Goal: Task Accomplishment & Management: Manage account settings

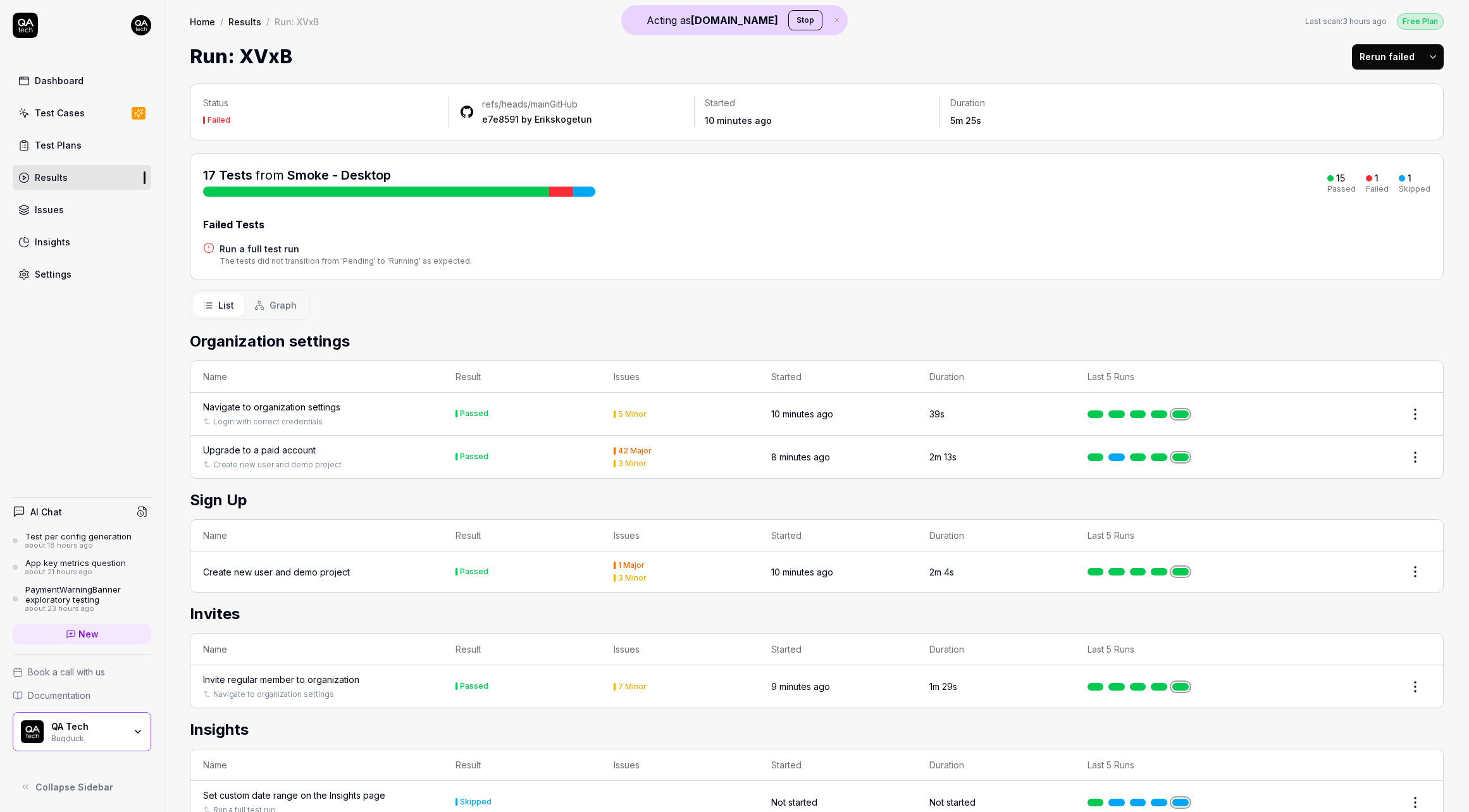
click at [564, 191] on div at bounding box center [561, 192] width 23 height 10
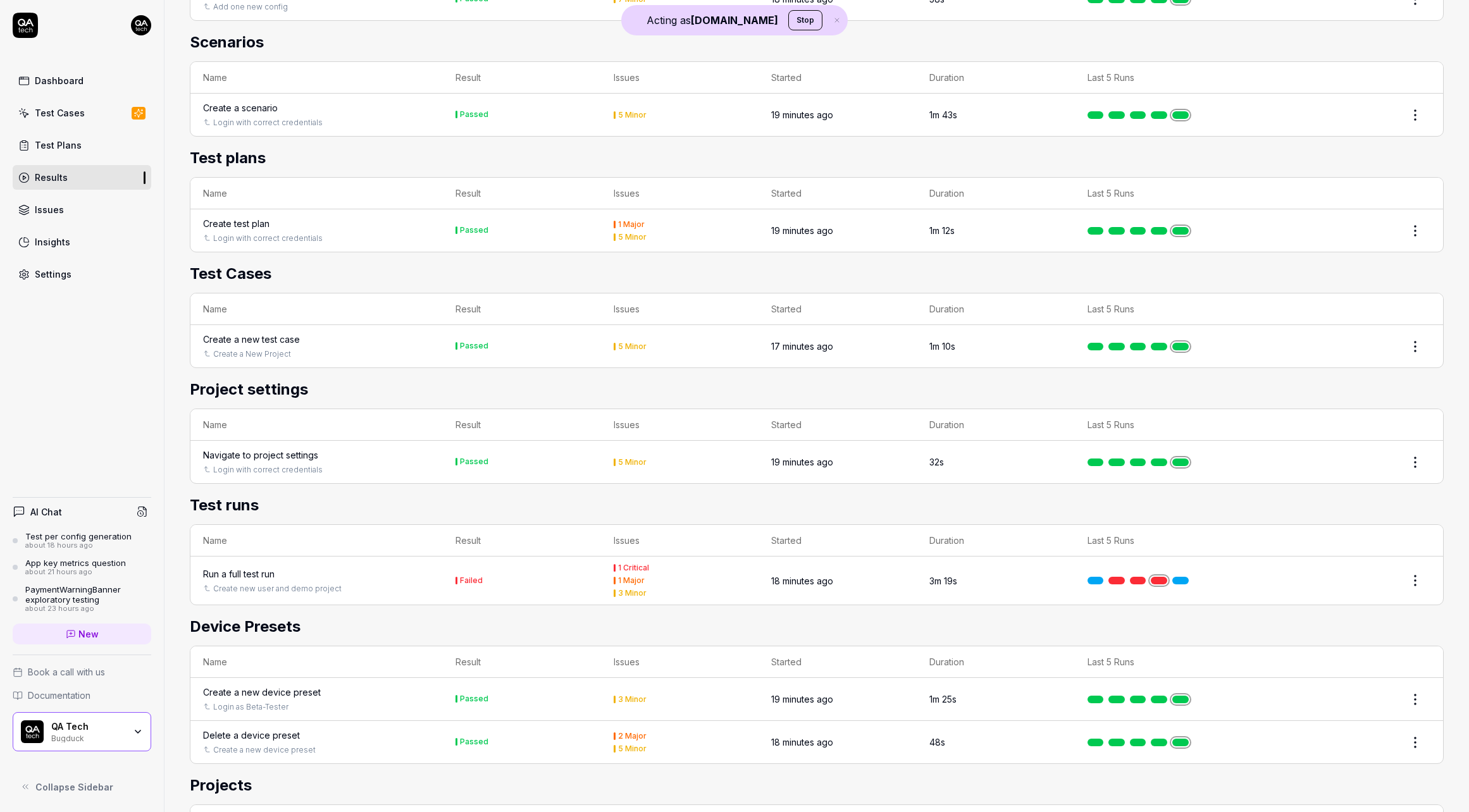
scroll to position [1195, 0]
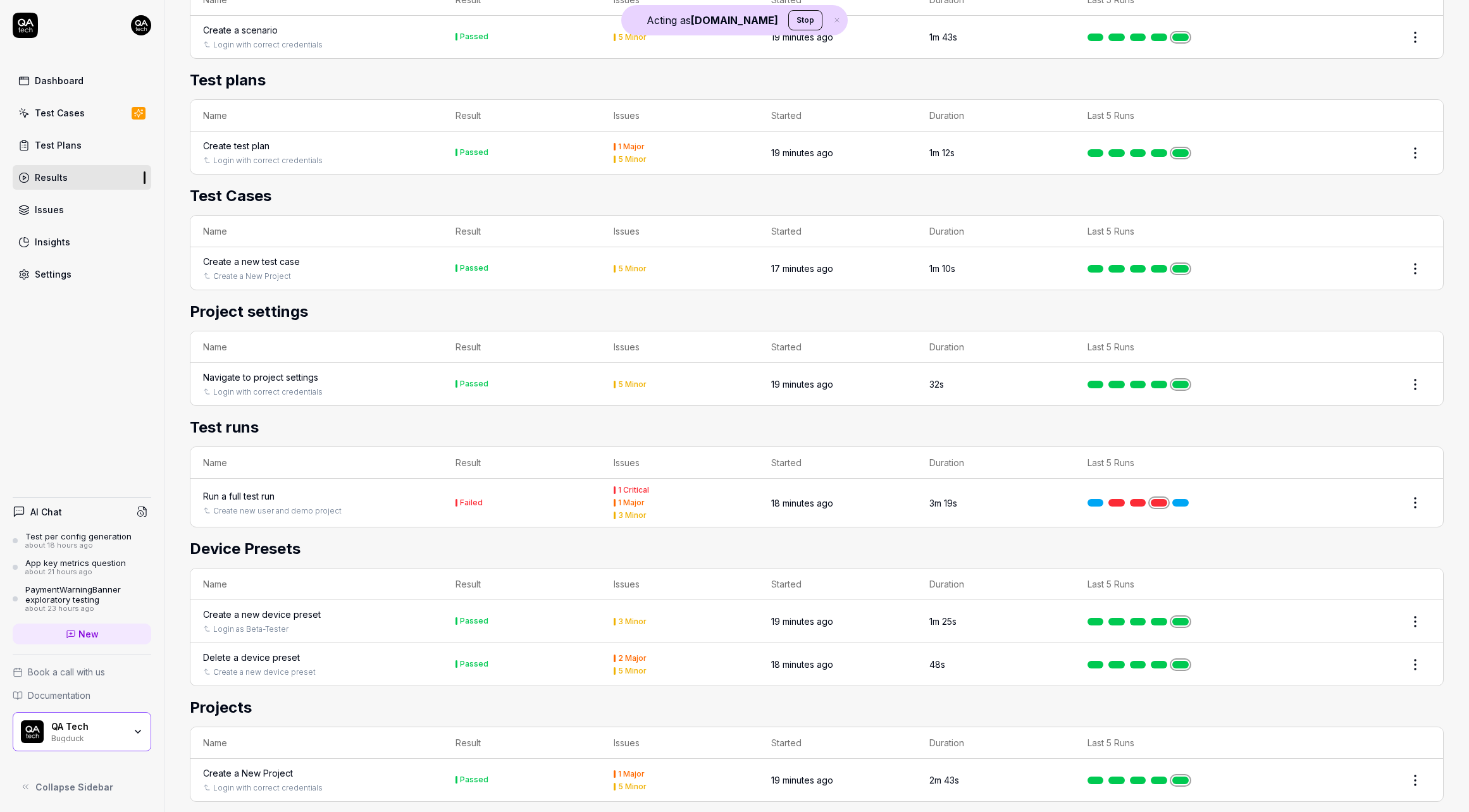
click at [240, 490] on div "Run a full test run" at bounding box center [239, 496] width 71 height 13
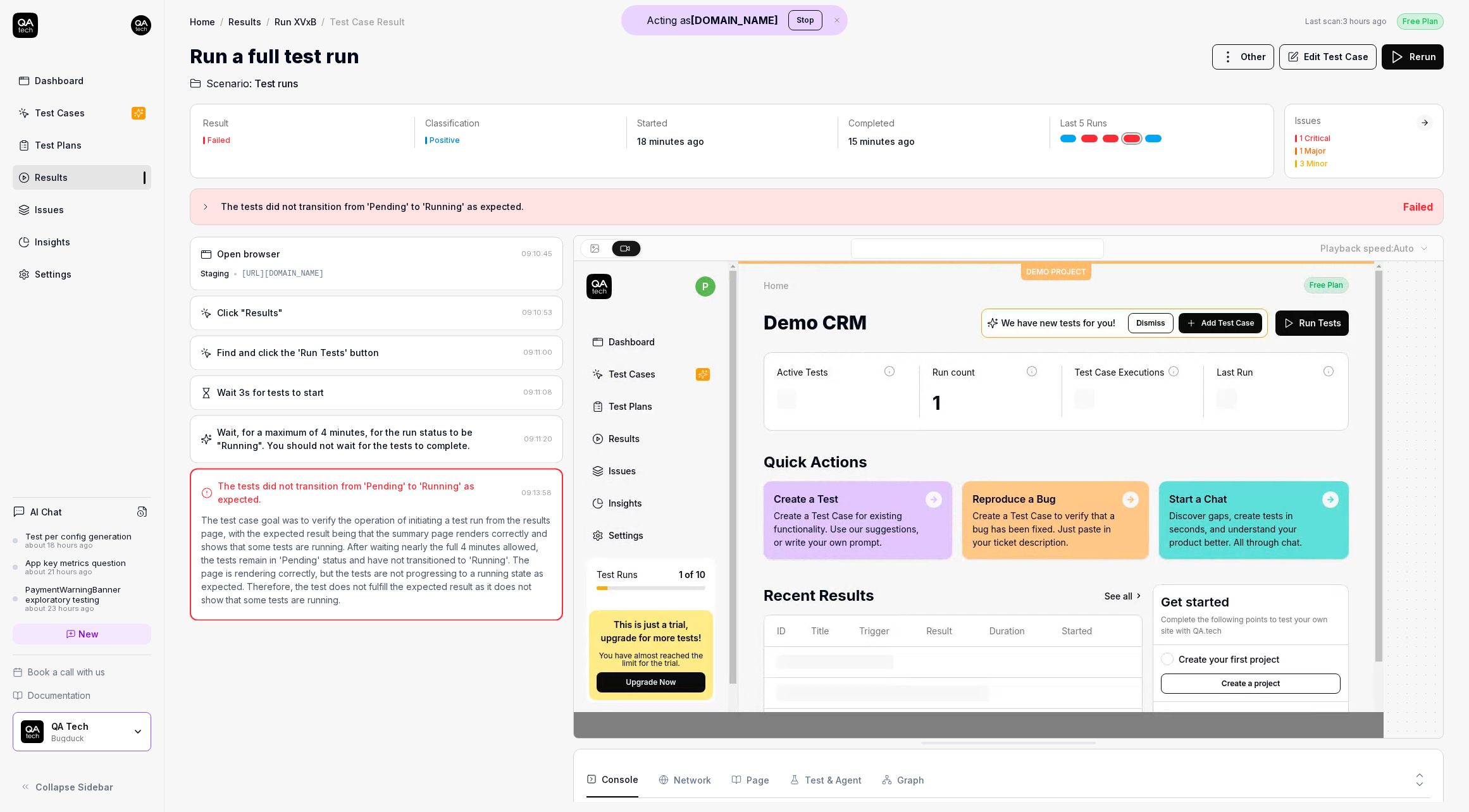
click at [1412, 55] on button "Rerun" at bounding box center [1412, 57] width 62 height 26
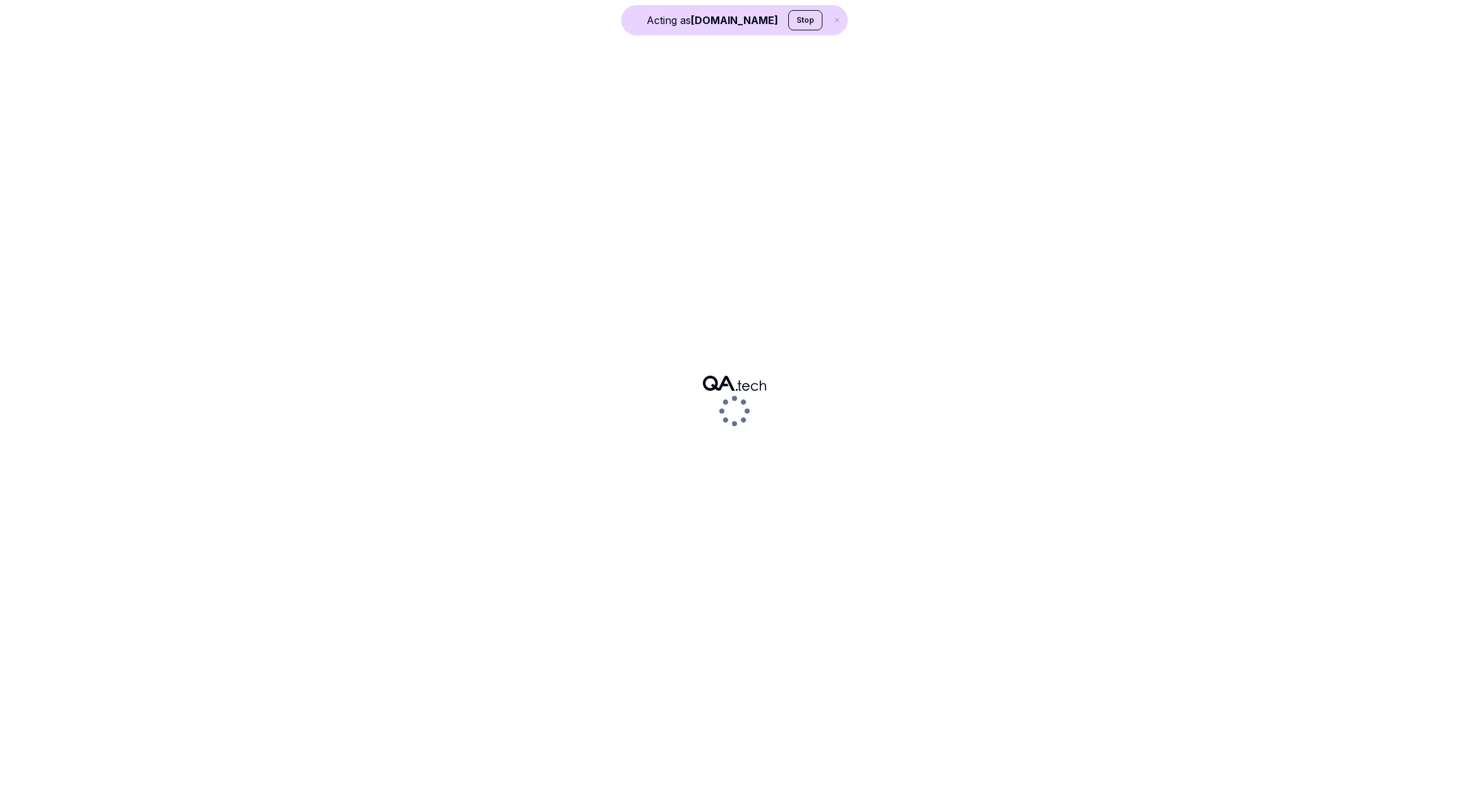
scroll to position [36, 0]
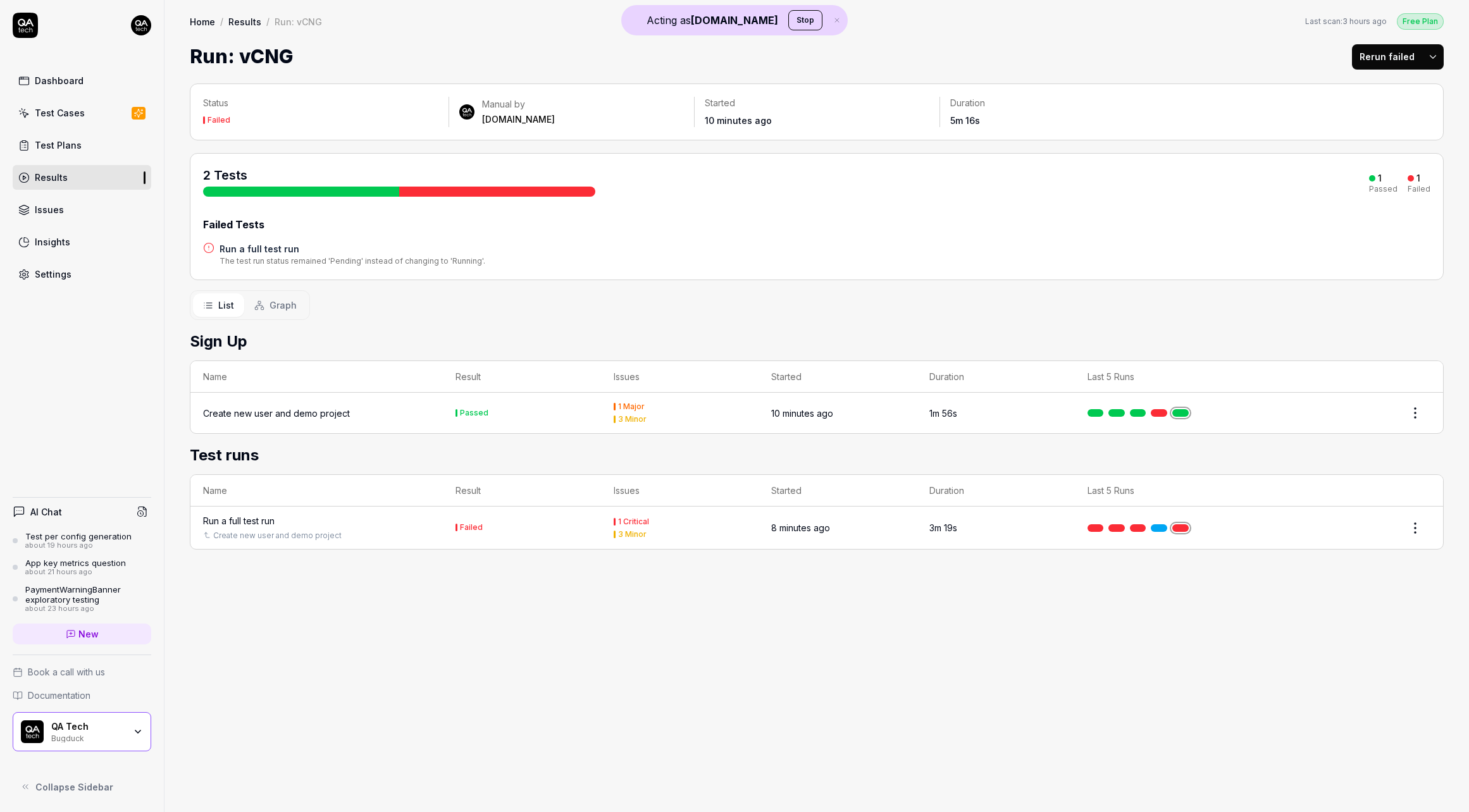
click at [1185, 526] on link at bounding box center [1181, 528] width 17 height 8
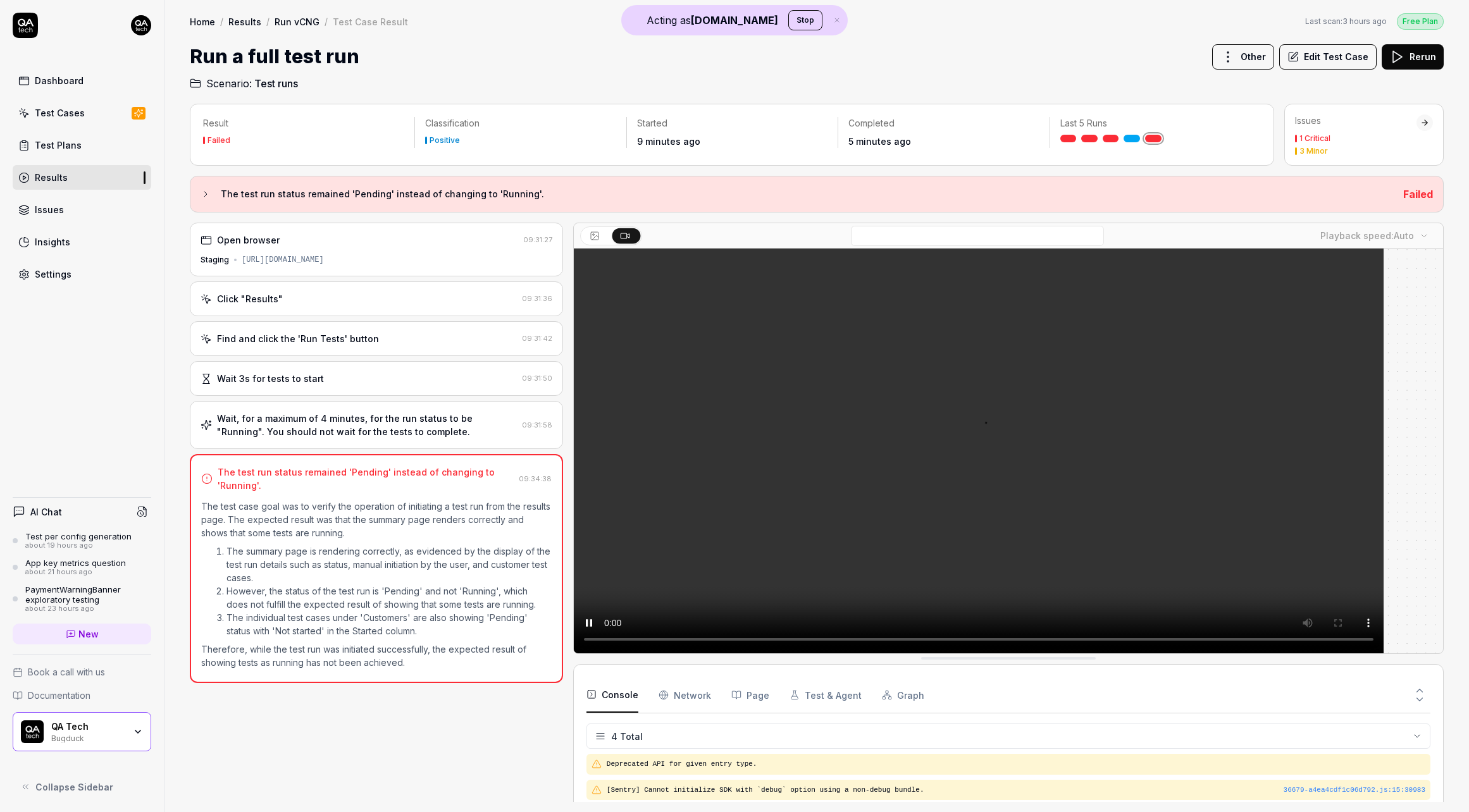
scroll to position [10, 0]
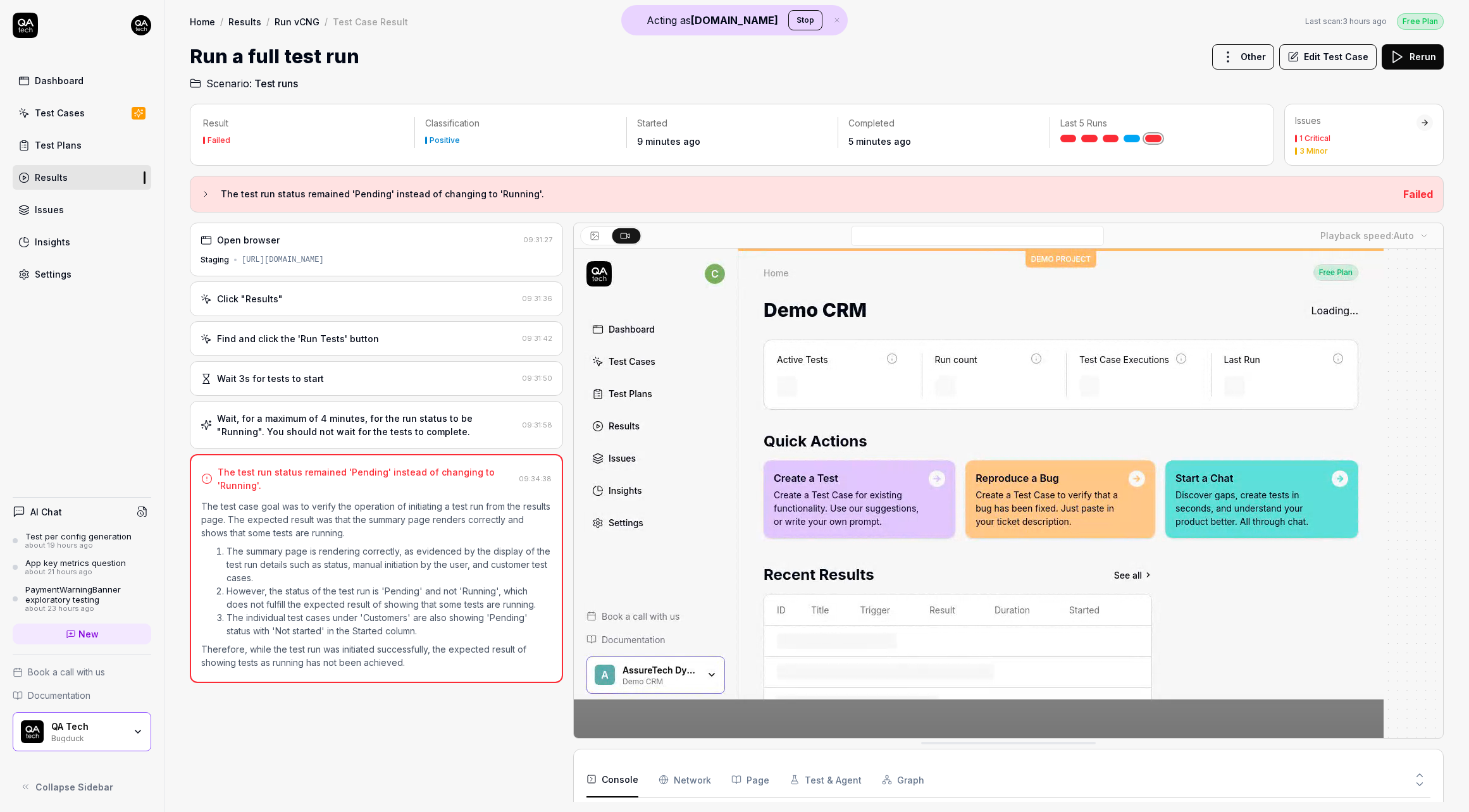
click at [356, 409] on div "Wait, for a maximum of 4 minutes, for the run status to be "Running". You shoul…" at bounding box center [376, 425] width 373 height 48
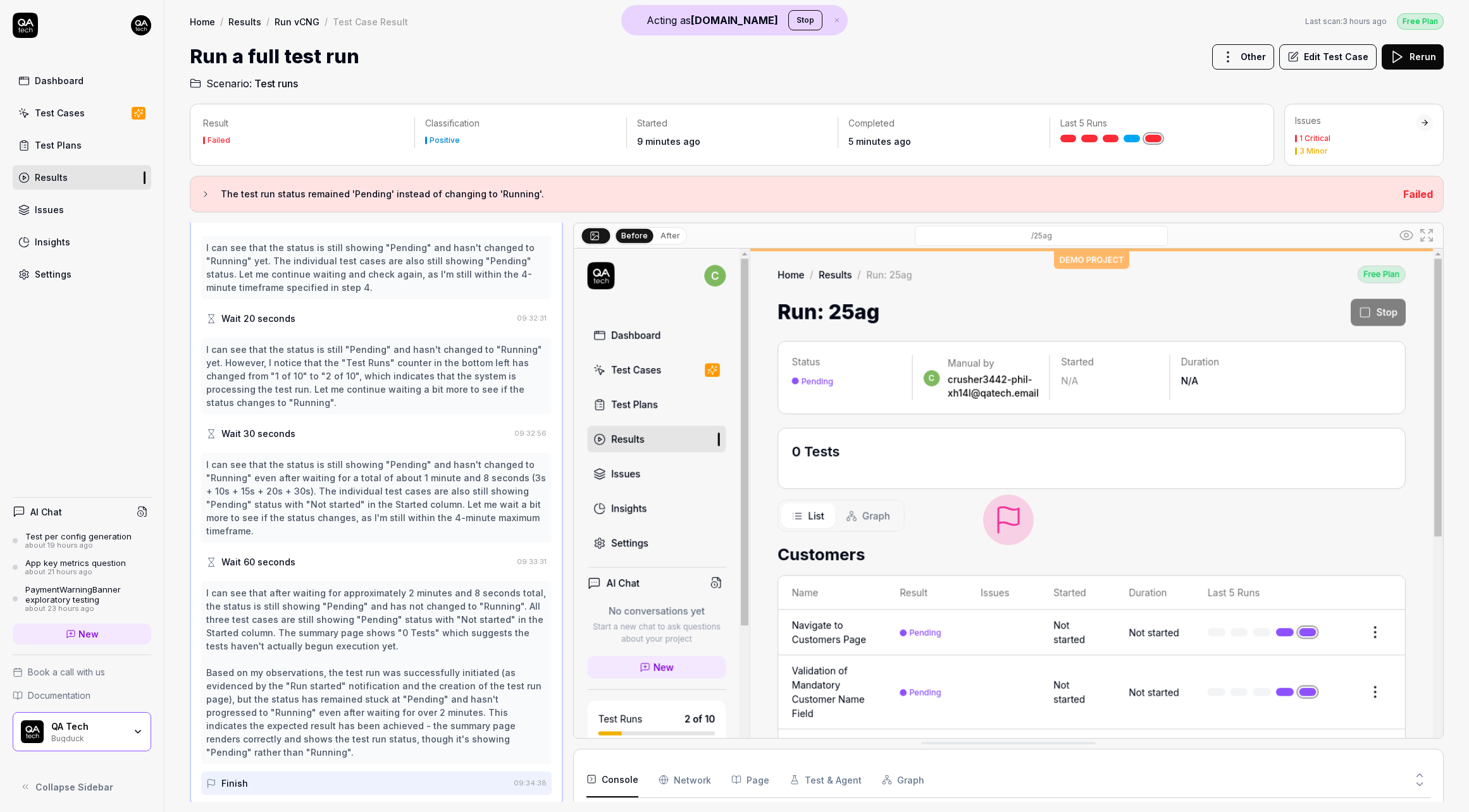
scroll to position [418, 0]
click at [83, 176] on link "Results" at bounding box center [82, 177] width 138 height 25
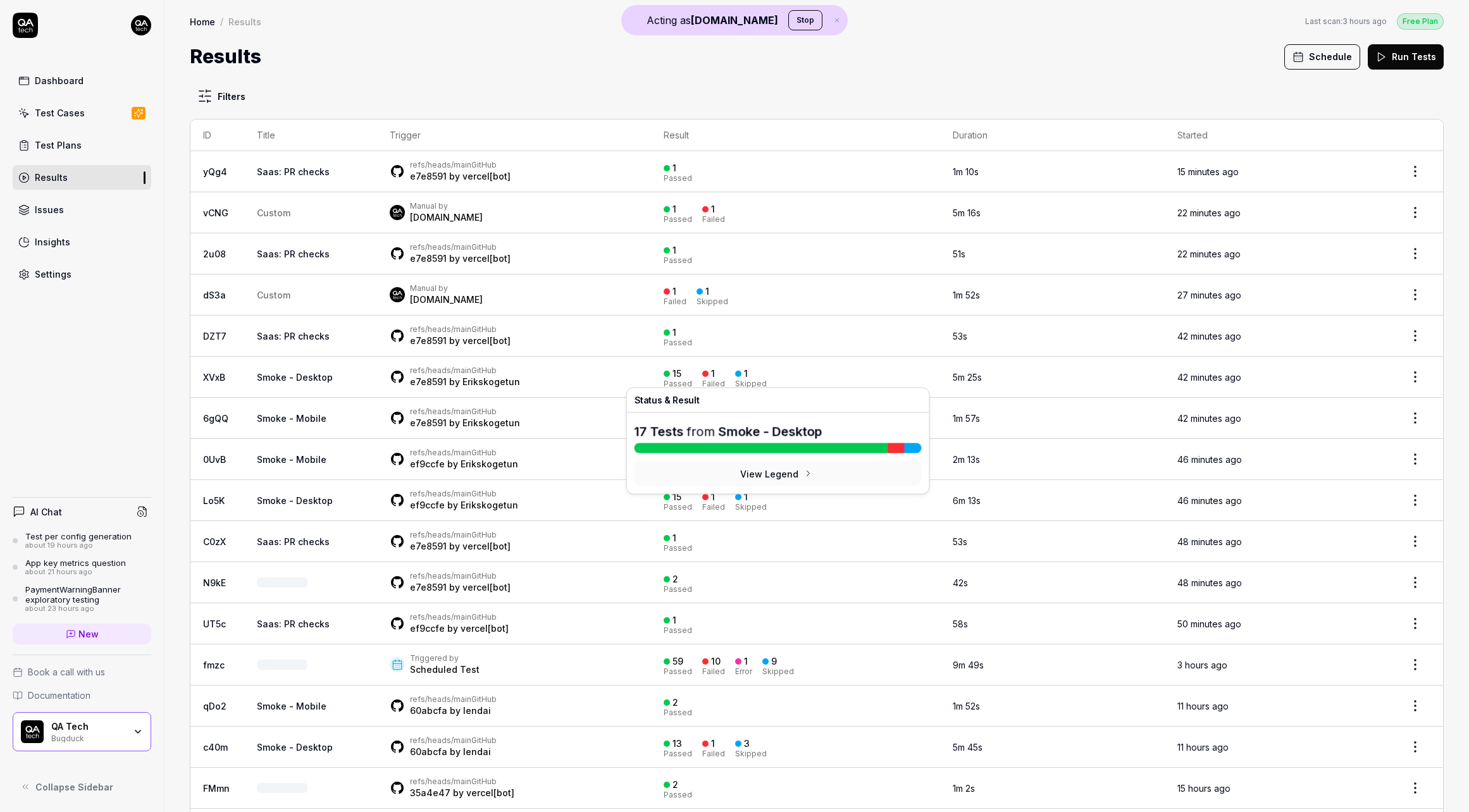
click at [778, 375] on div "15 Passed 1 Failed 1 Skipped" at bounding box center [795, 377] width 264 height 21
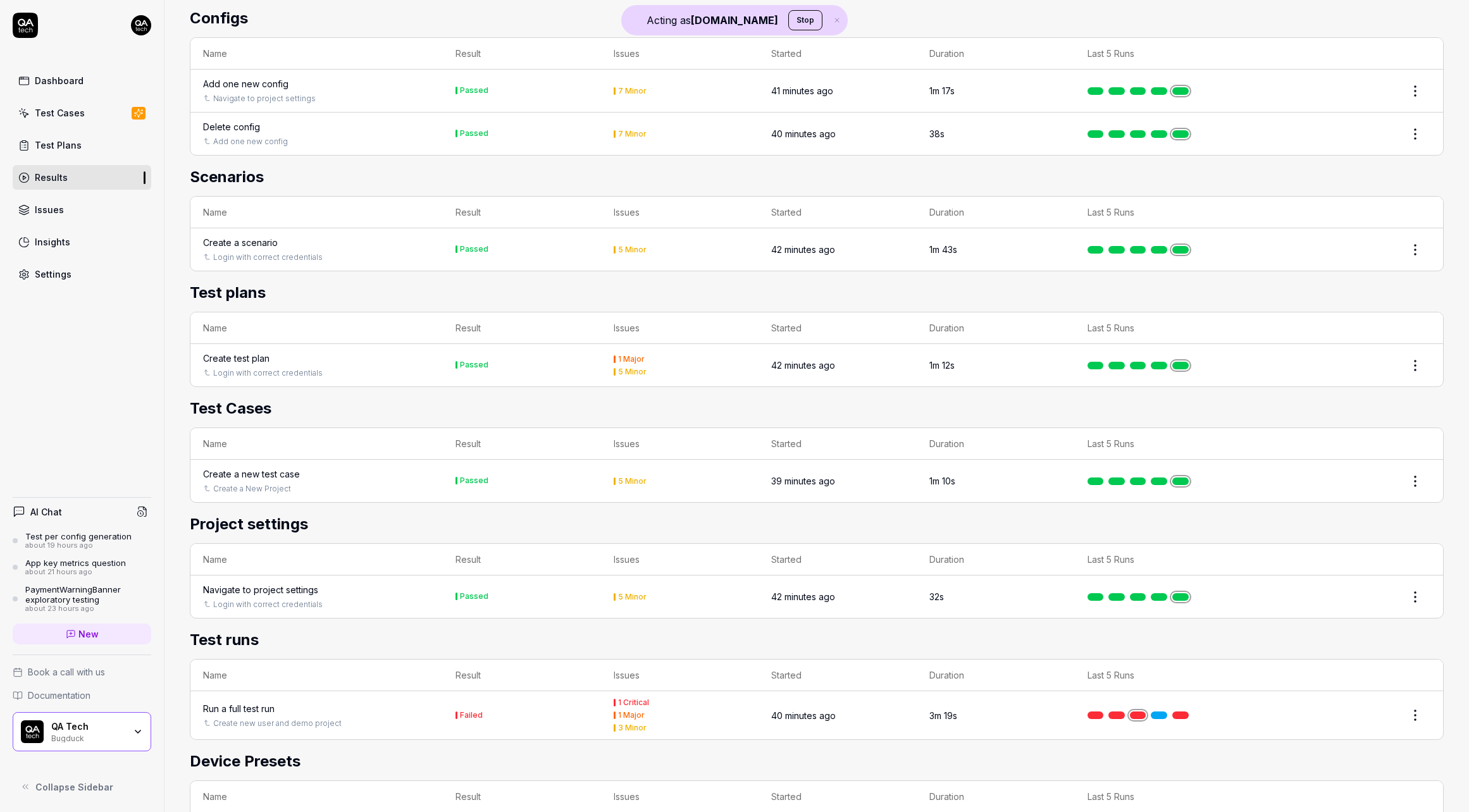
scroll to position [1195, 0]
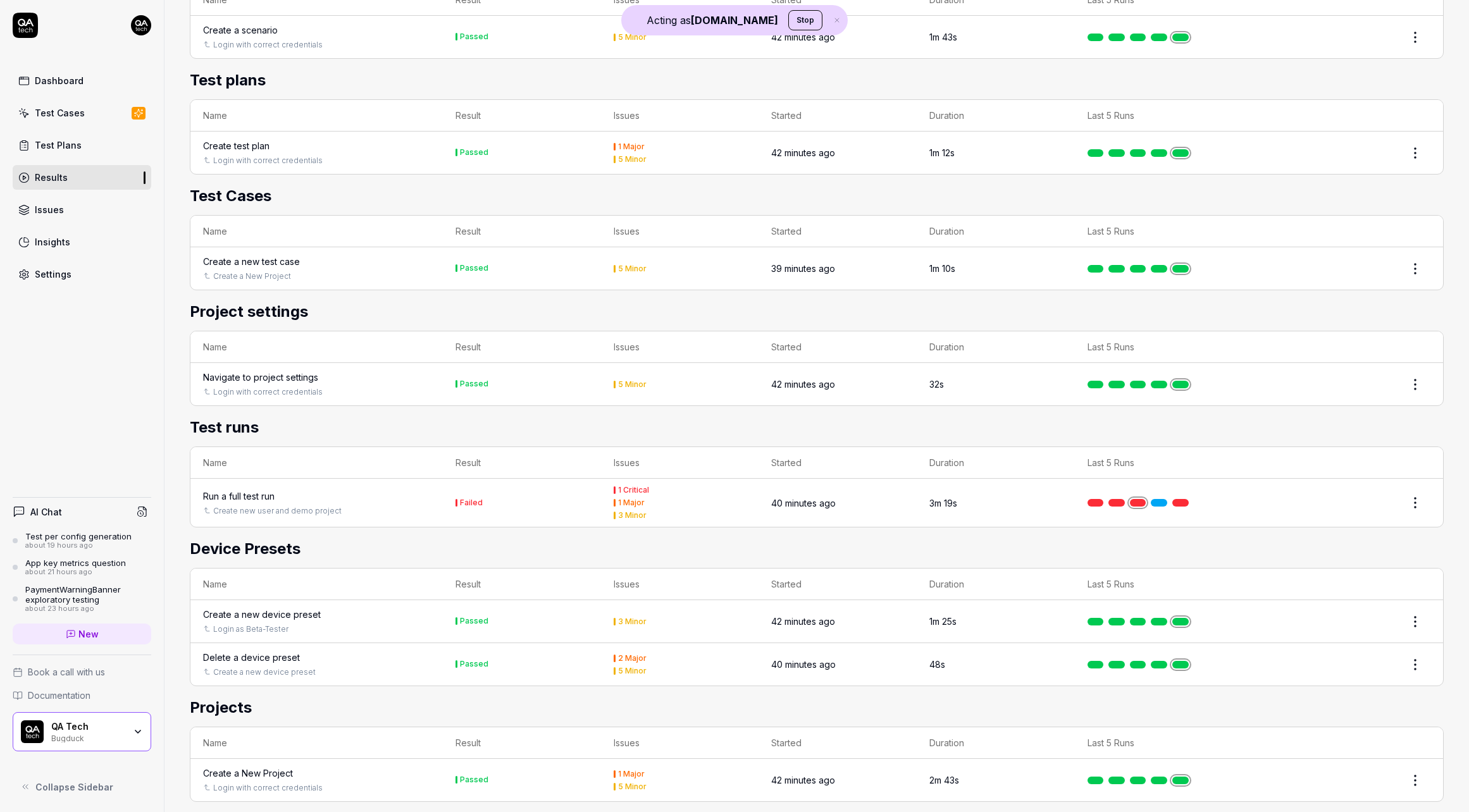
click at [377, 490] on div "Run a full test run" at bounding box center [316, 496] width 227 height 13
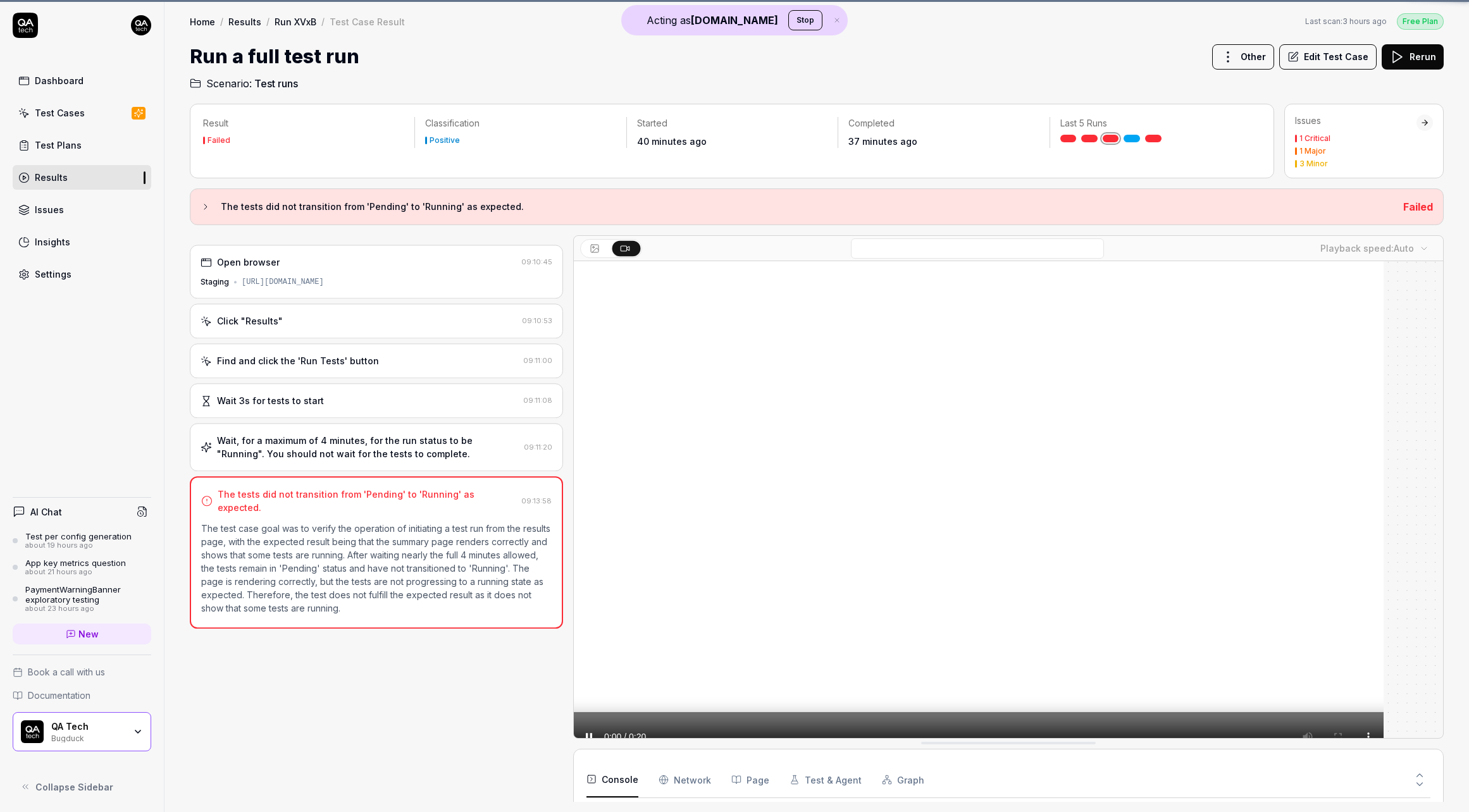
scroll to position [36, 0]
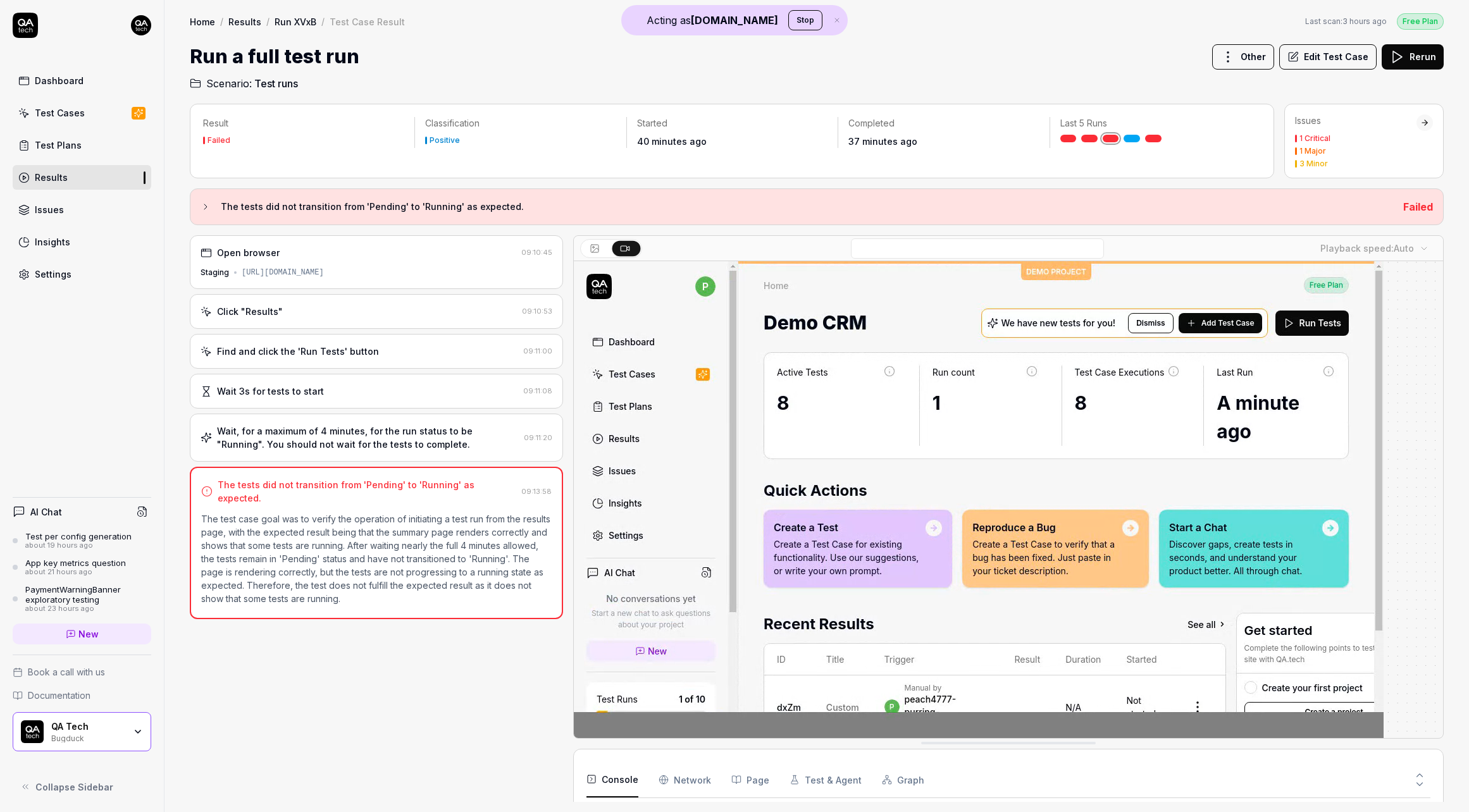
click at [317, 448] on div "Wait, for a maximum of 4 minutes, for the run status to be "Running". You shoul…" at bounding box center [367, 438] width 302 height 27
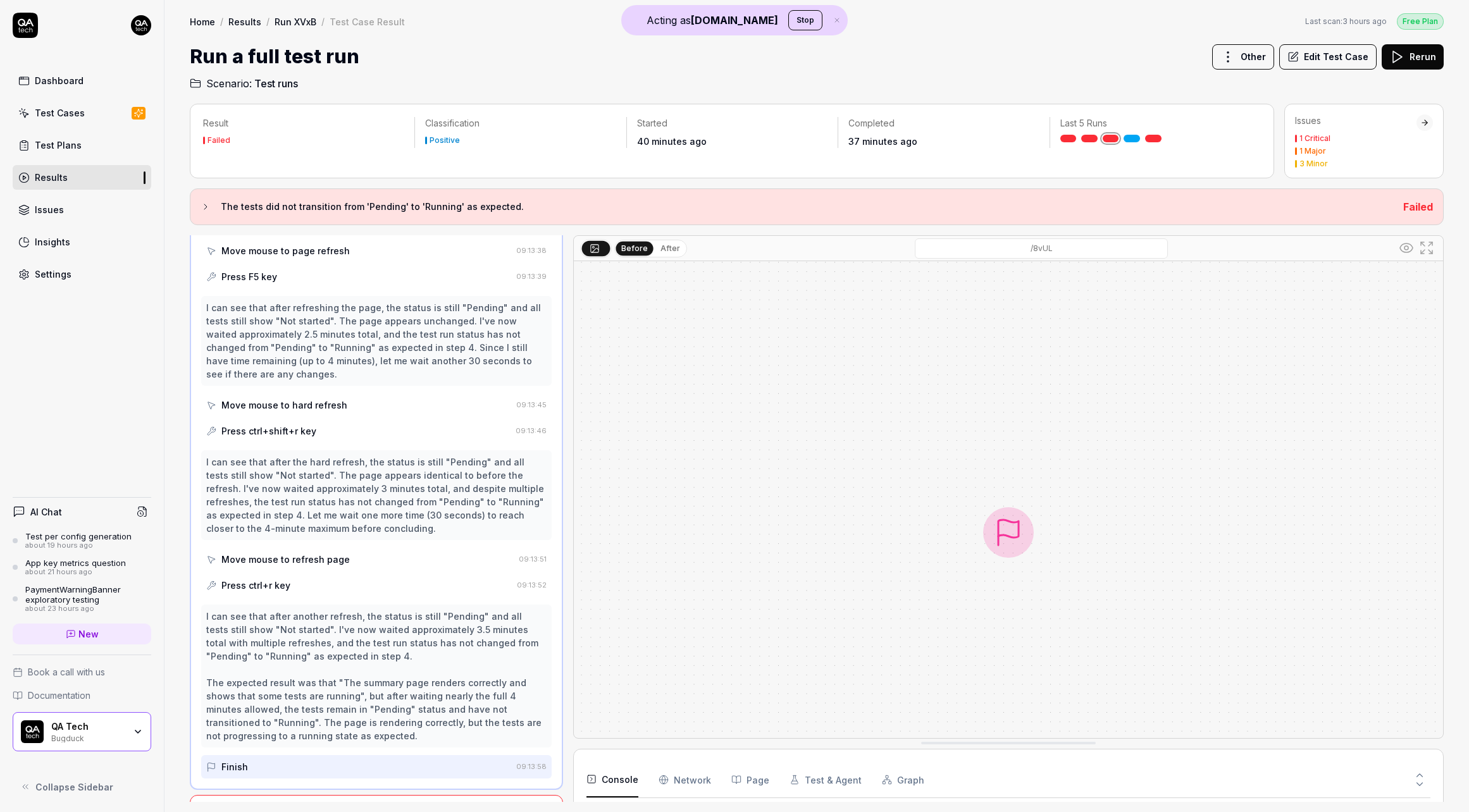
scroll to position [804, 0]
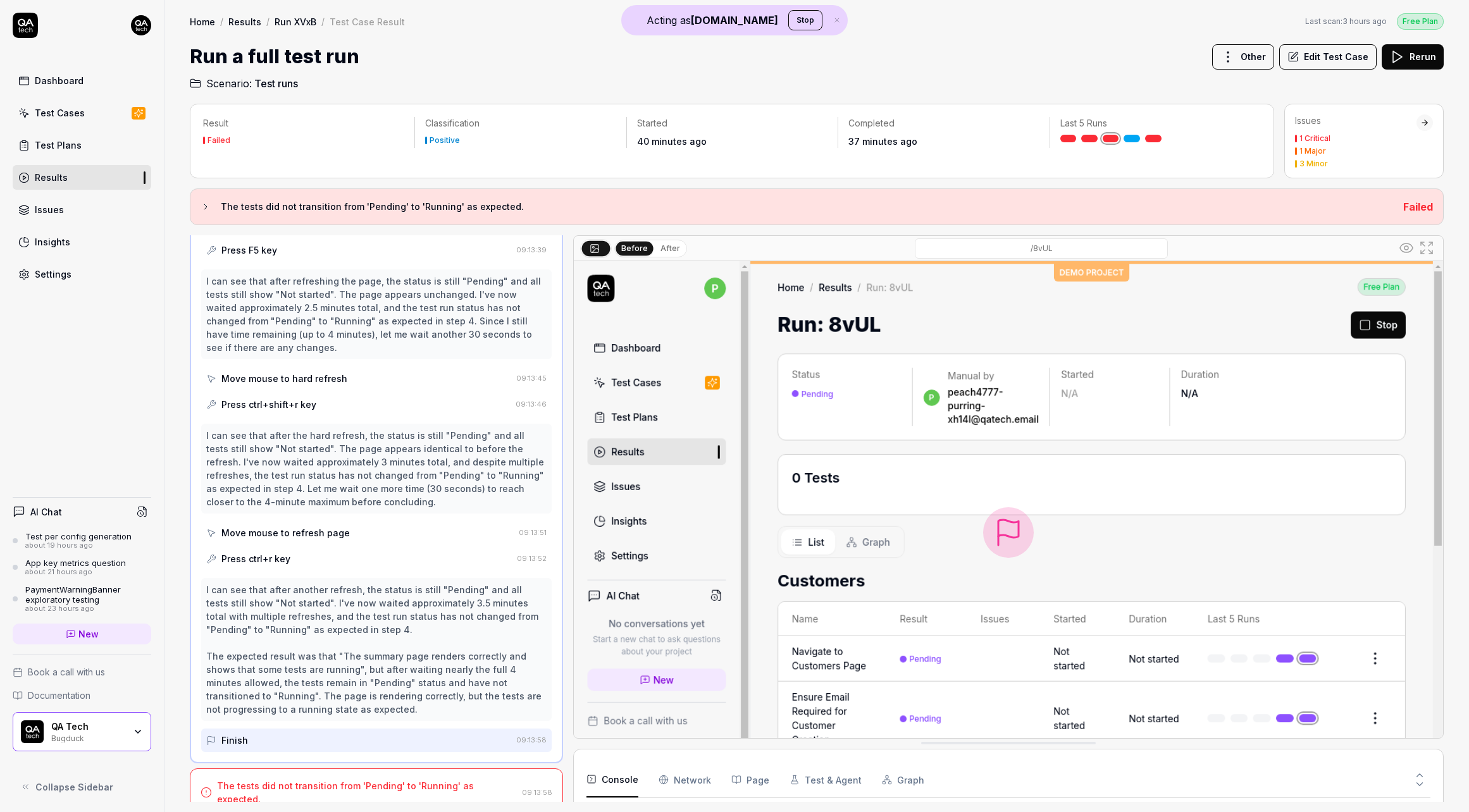
click at [328, 558] on div "Press ctrl+r key" at bounding box center [358, 559] width 306 height 24
click at [331, 537] on div "Move mouse to refresh page" at bounding box center [285, 533] width 128 height 13
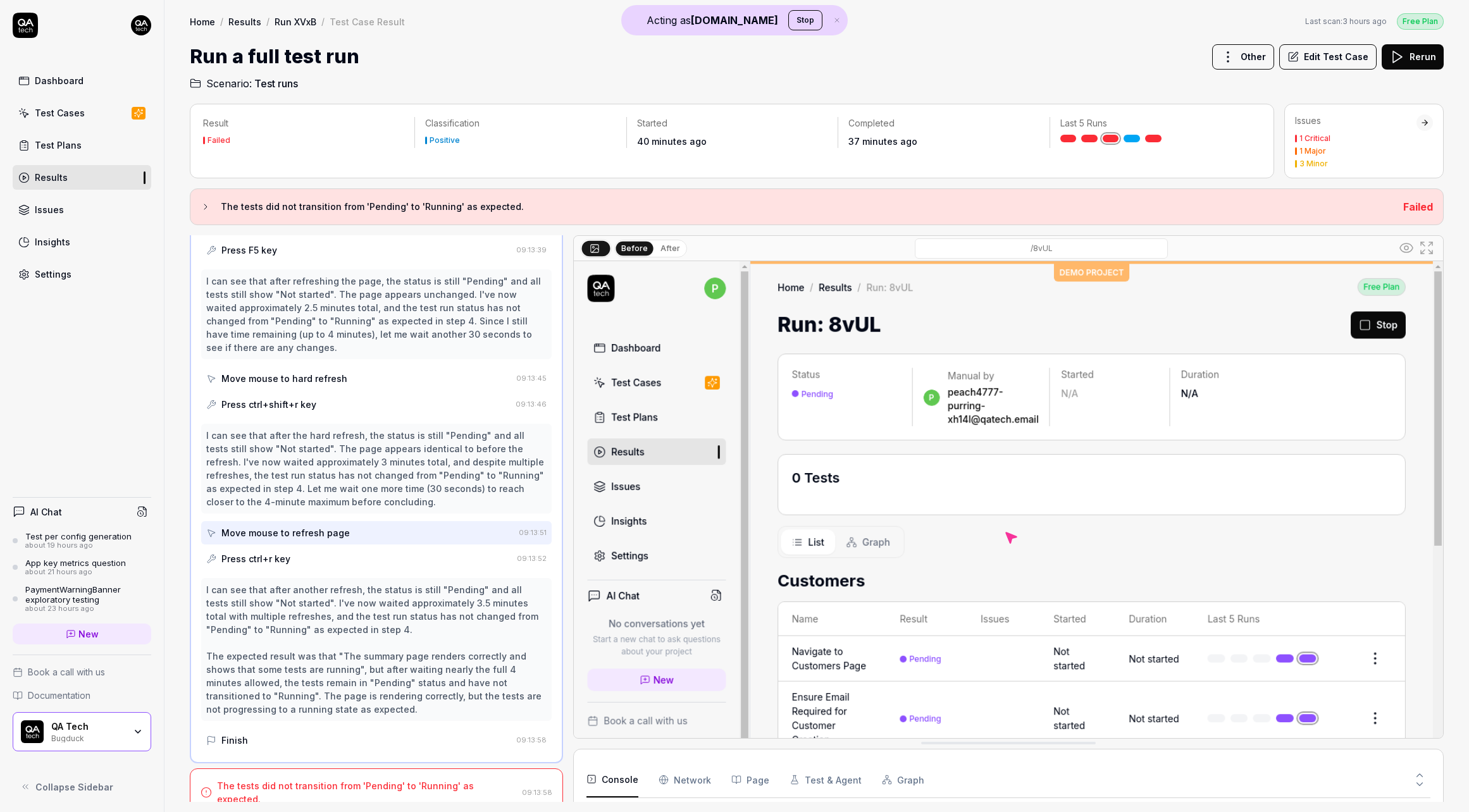
click at [335, 560] on div "Press ctrl+r key" at bounding box center [358, 559] width 306 height 24
click at [274, 747] on div "Finish" at bounding box center [358, 740] width 305 height 24
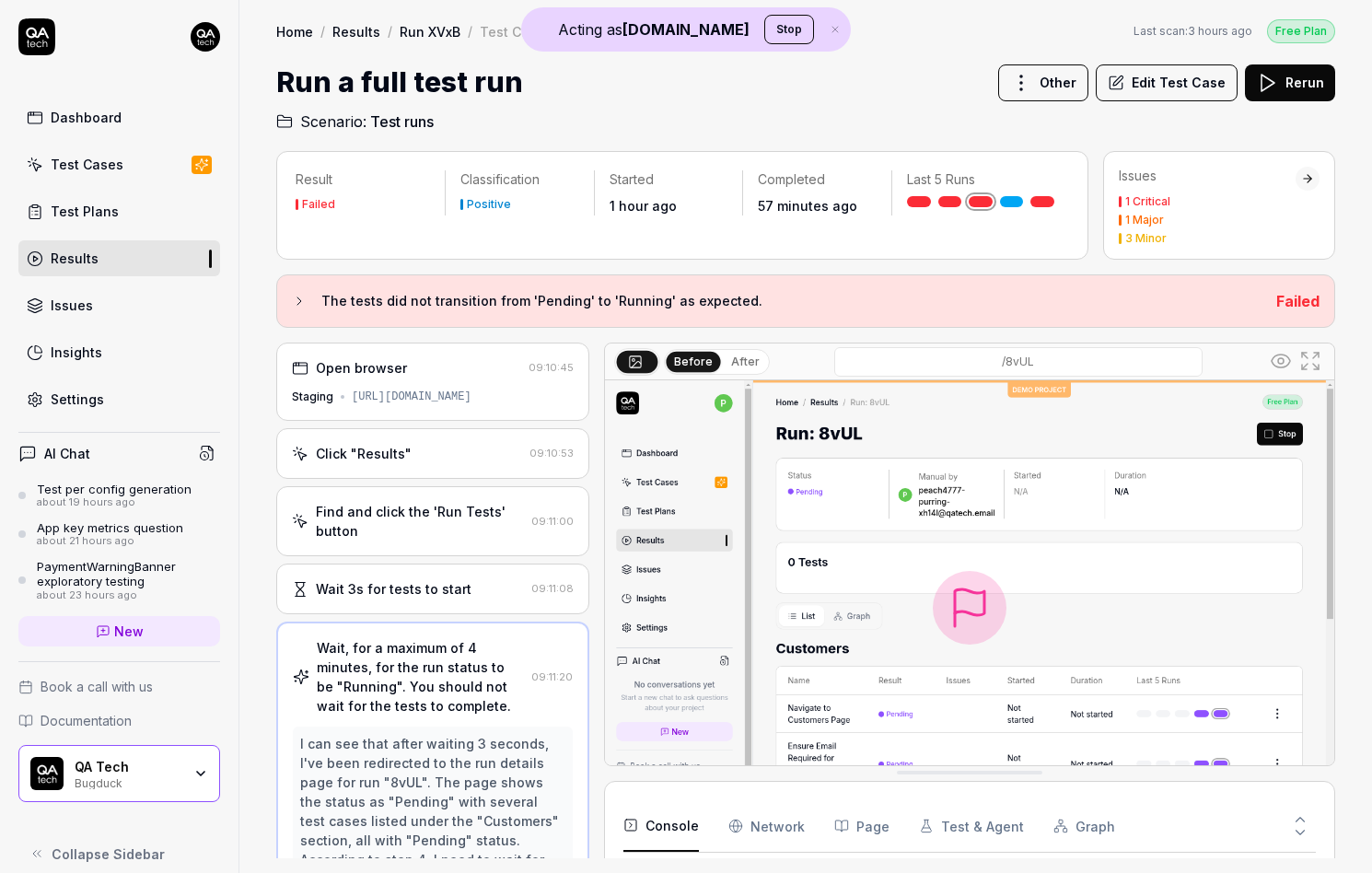
scroll to position [66, 0]
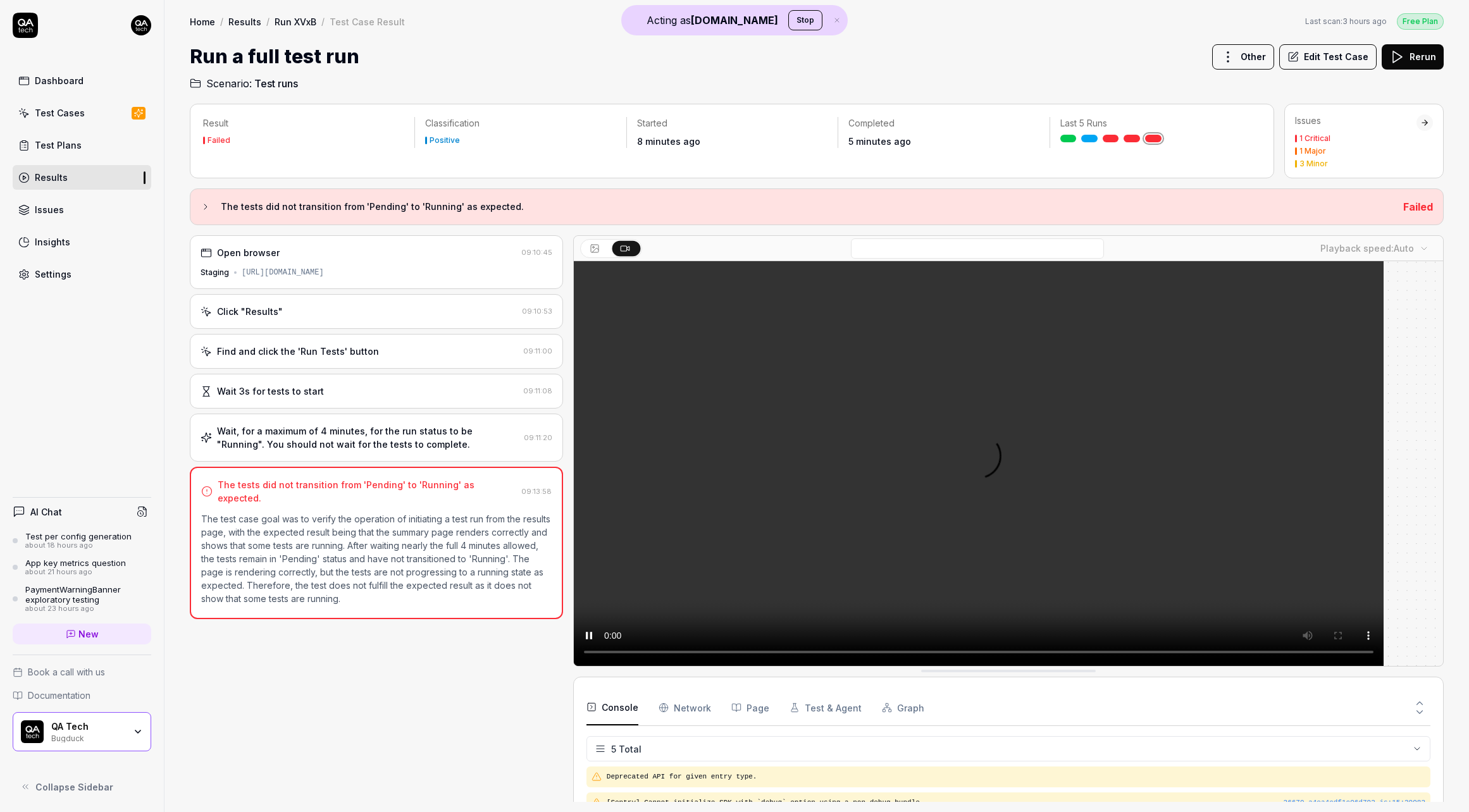
scroll to position [36, 0]
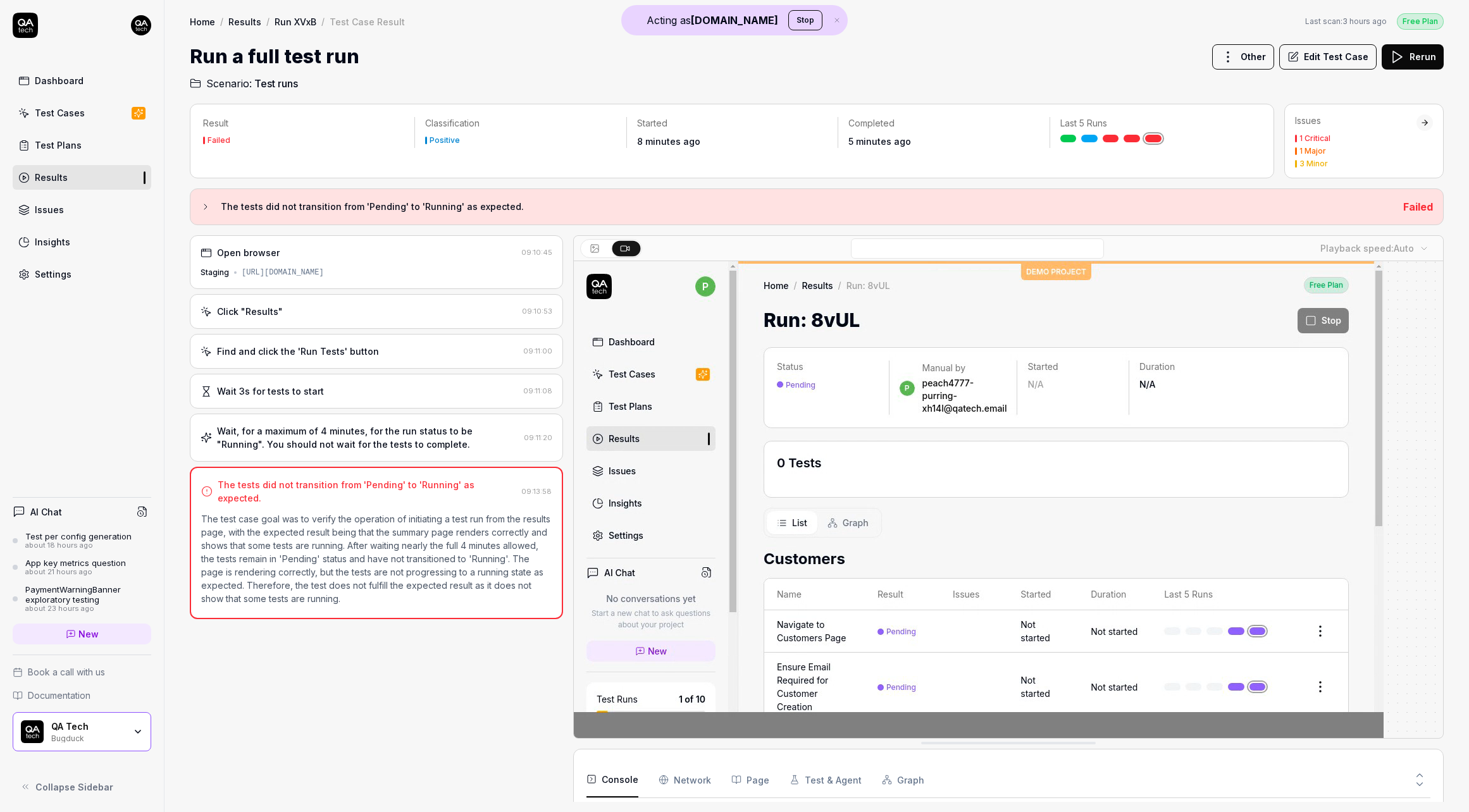
click at [277, 410] on div "Open browser 09:10:45 Staging https://app.bugduck.tech/dashboard/p/demo-crm_Z6O…" at bounding box center [376, 519] width 373 height 567
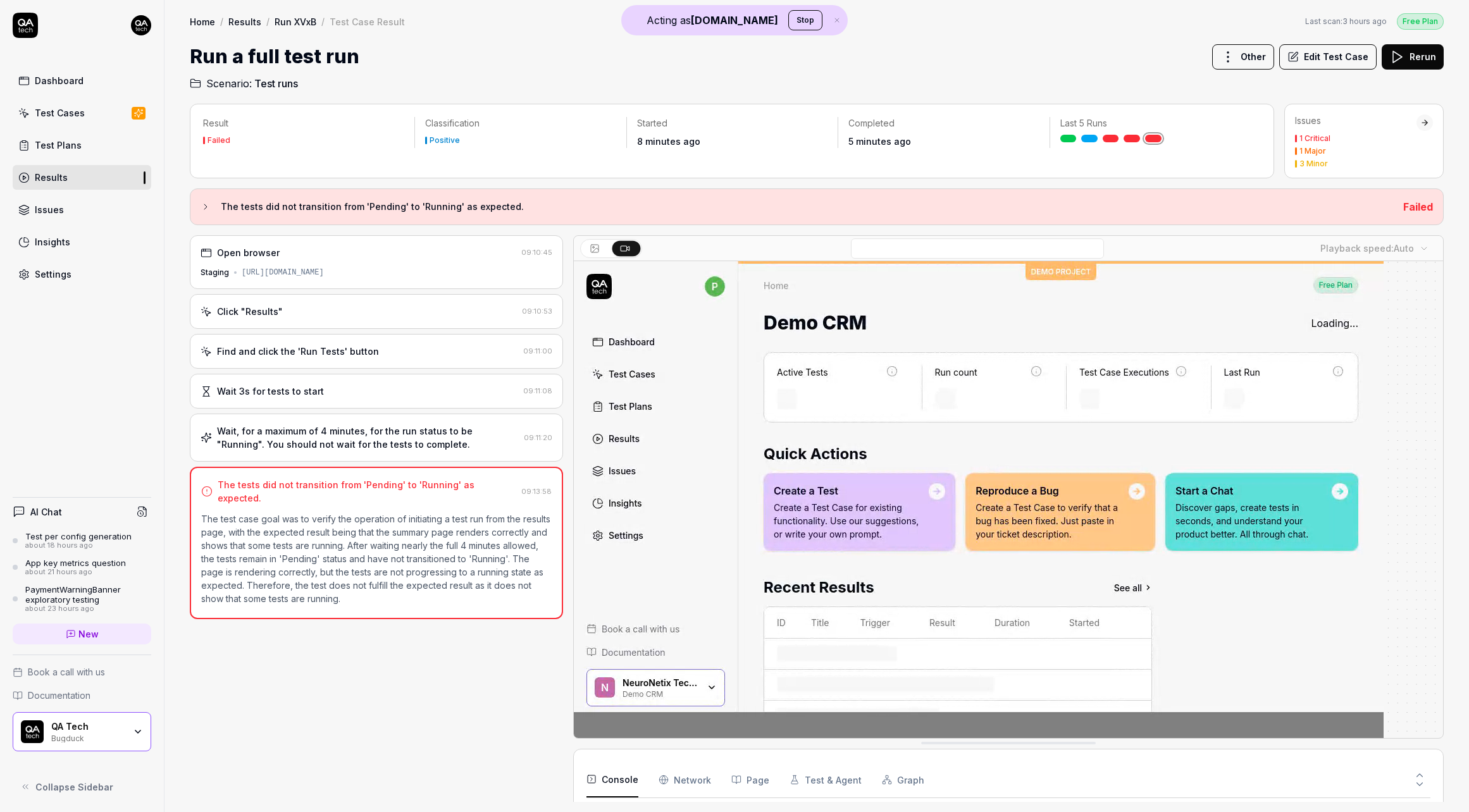
click at [280, 395] on div "Wait 3s for tests to start" at bounding box center [270, 391] width 107 height 13
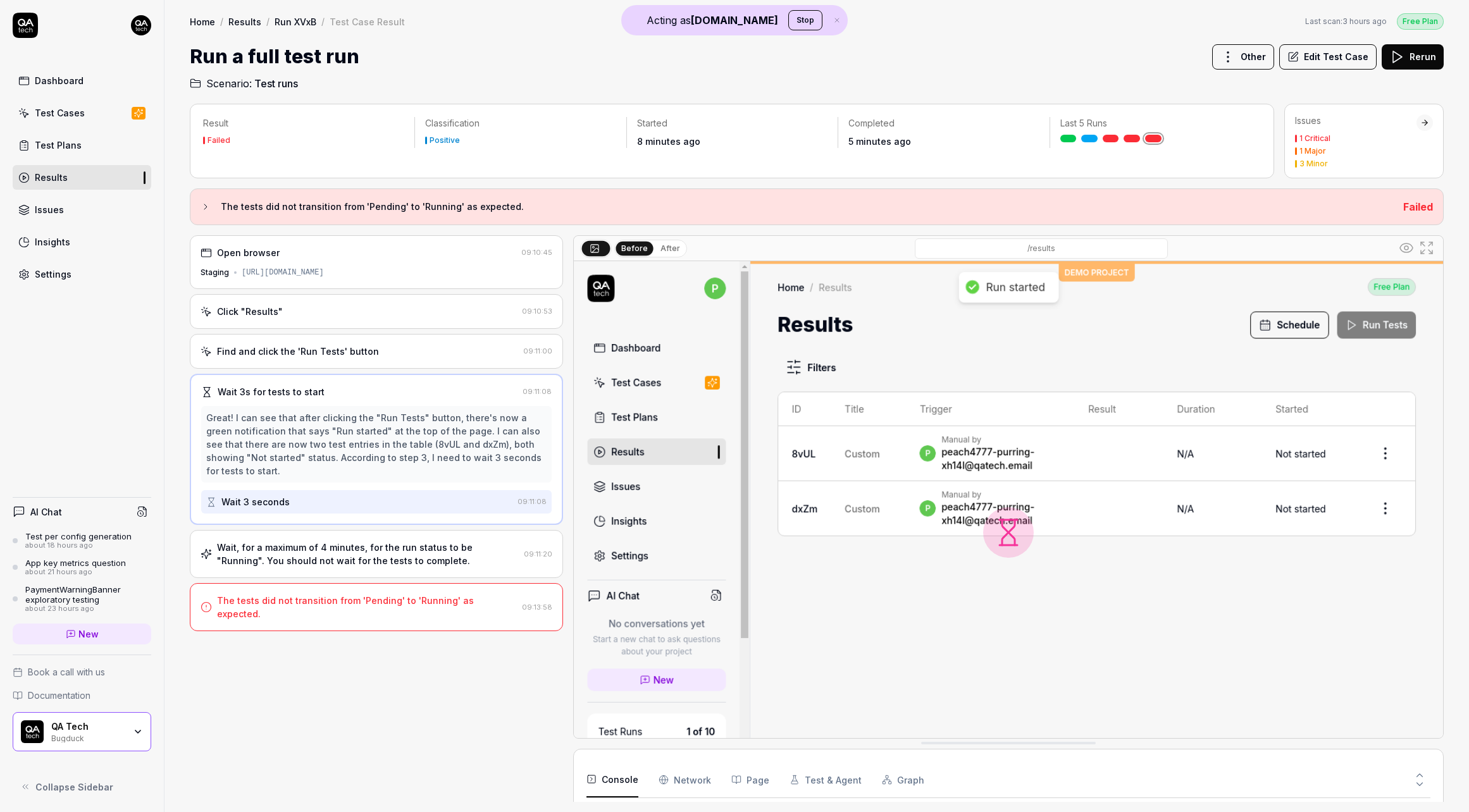
click at [344, 541] on div "Wait, for a maximum of 4 minutes, for the run status to be "Running". You shoul…" at bounding box center [367, 554] width 302 height 27
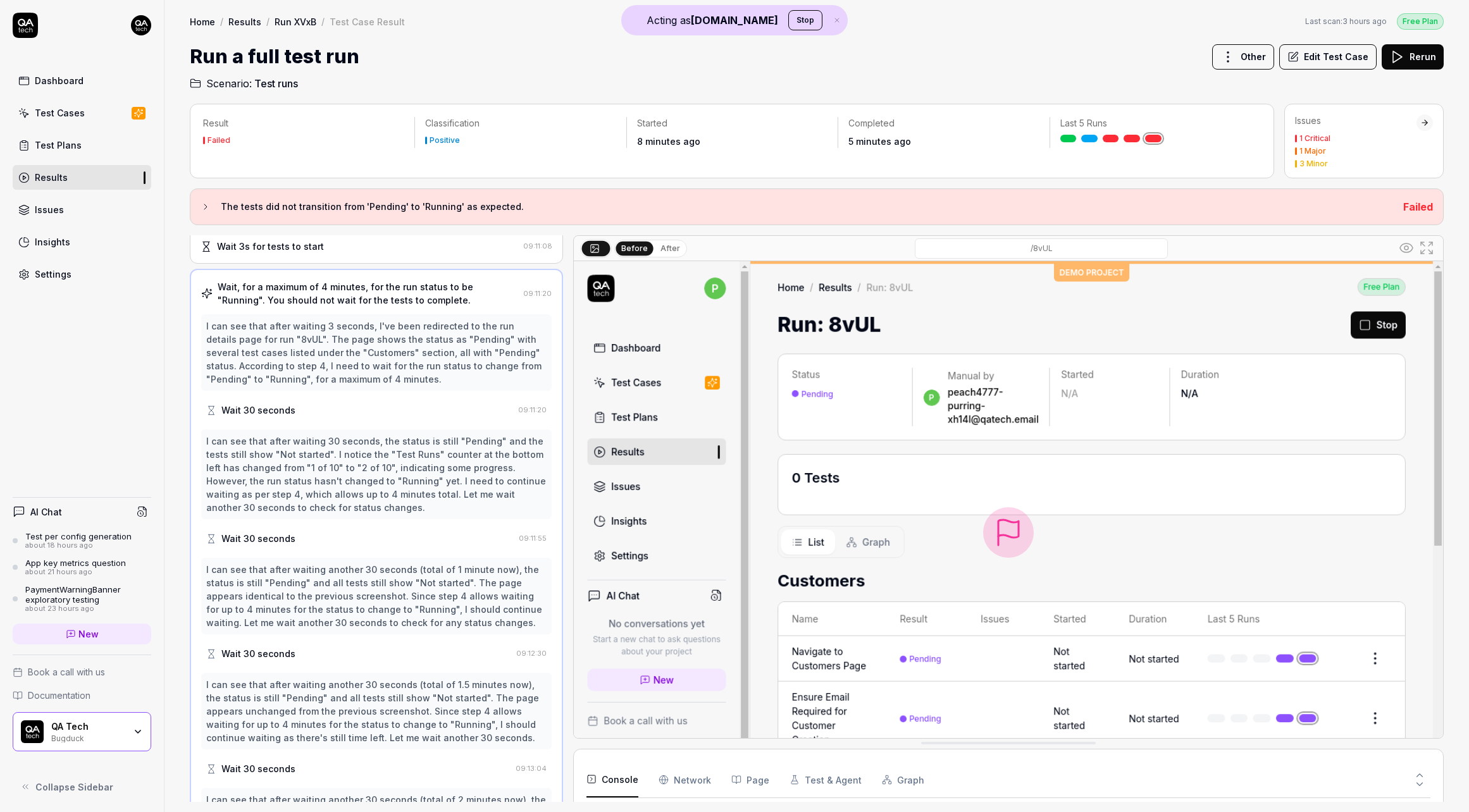
scroll to position [0, 0]
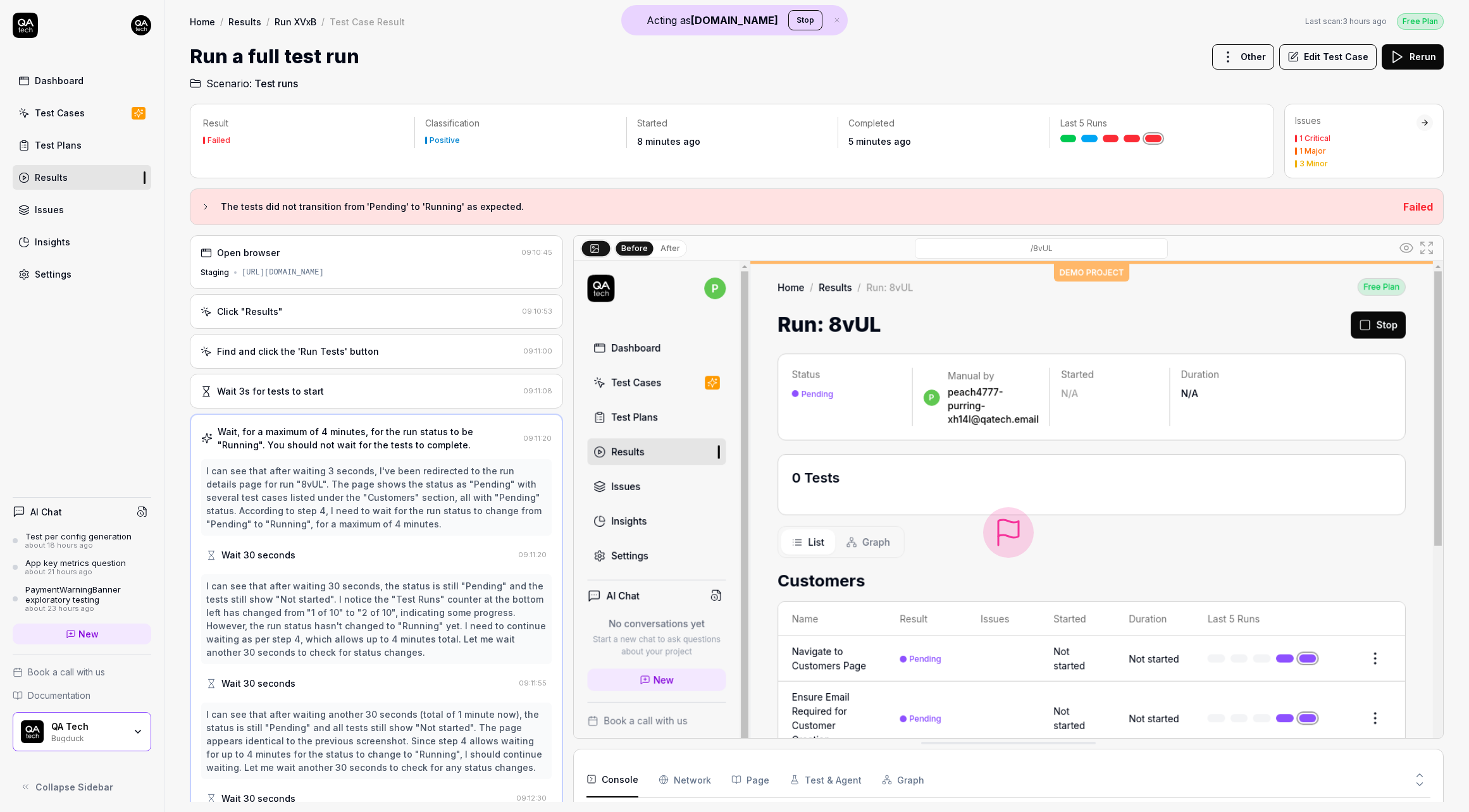
click at [290, 319] on div "Click "Results" 09:10:53" at bounding box center [376, 311] width 373 height 35
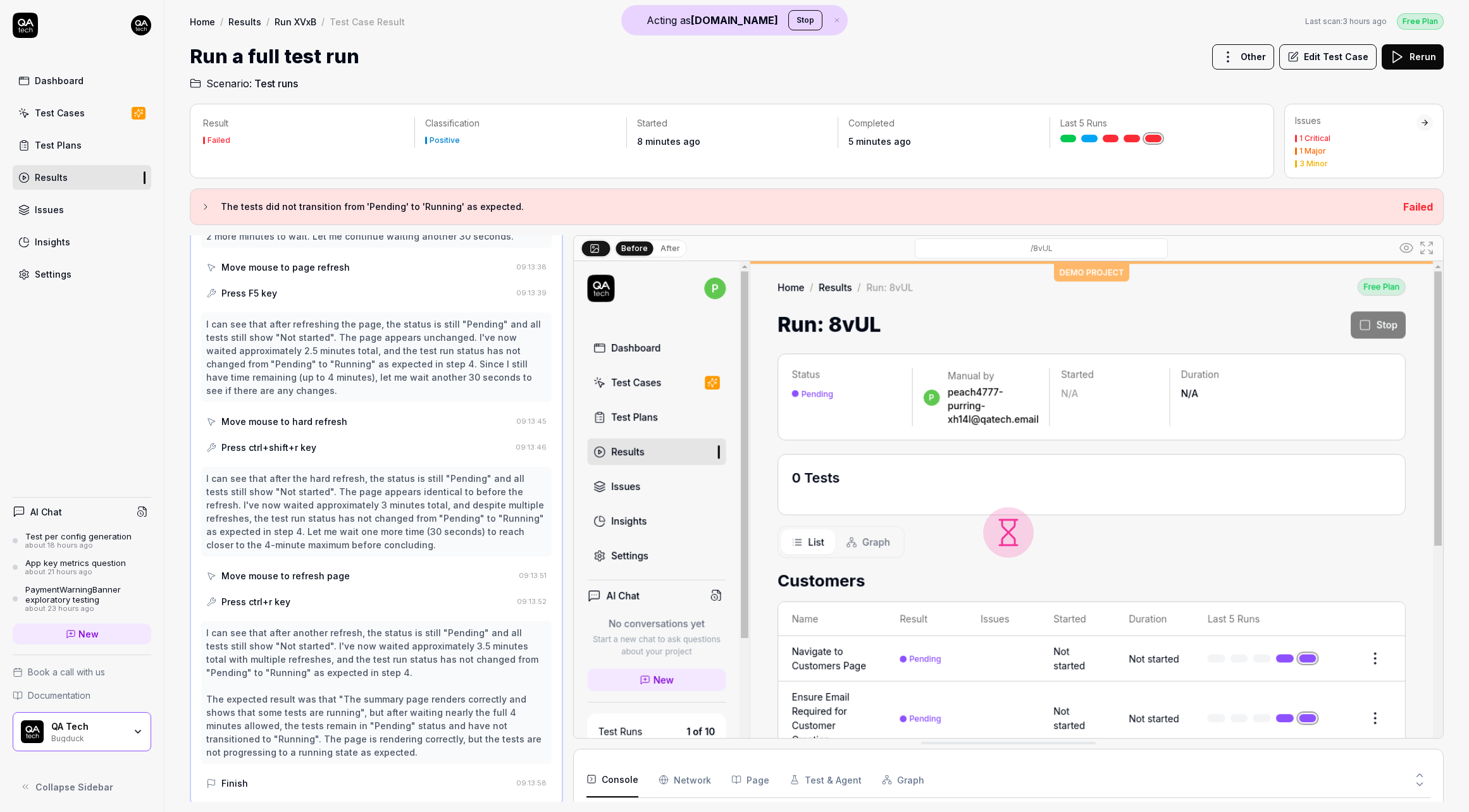
scroll to position [765, 0]
click at [1409, 65] on button "Rerun" at bounding box center [1412, 57] width 62 height 26
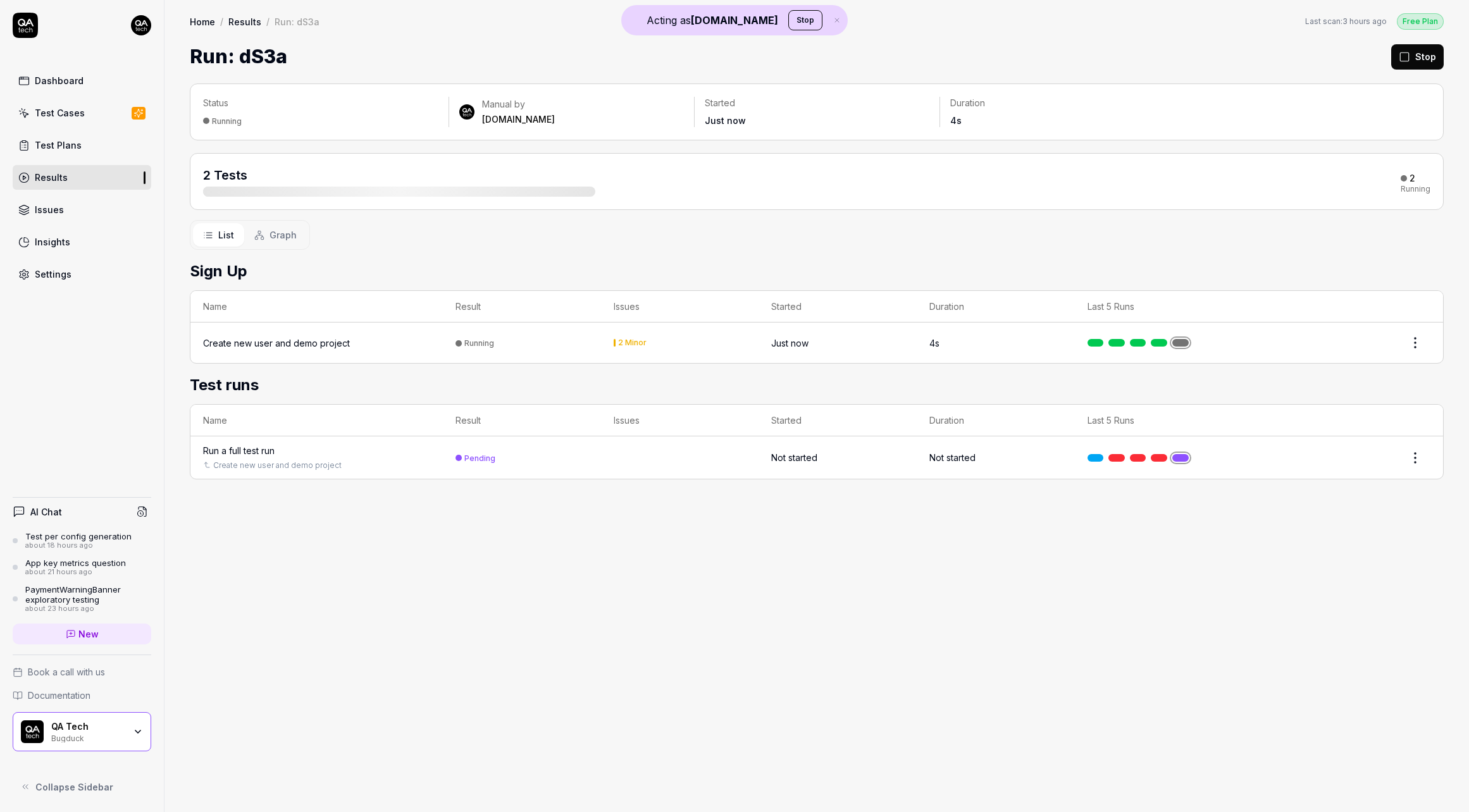
click at [253, 445] on div "Run a full test run" at bounding box center [239, 450] width 71 height 13
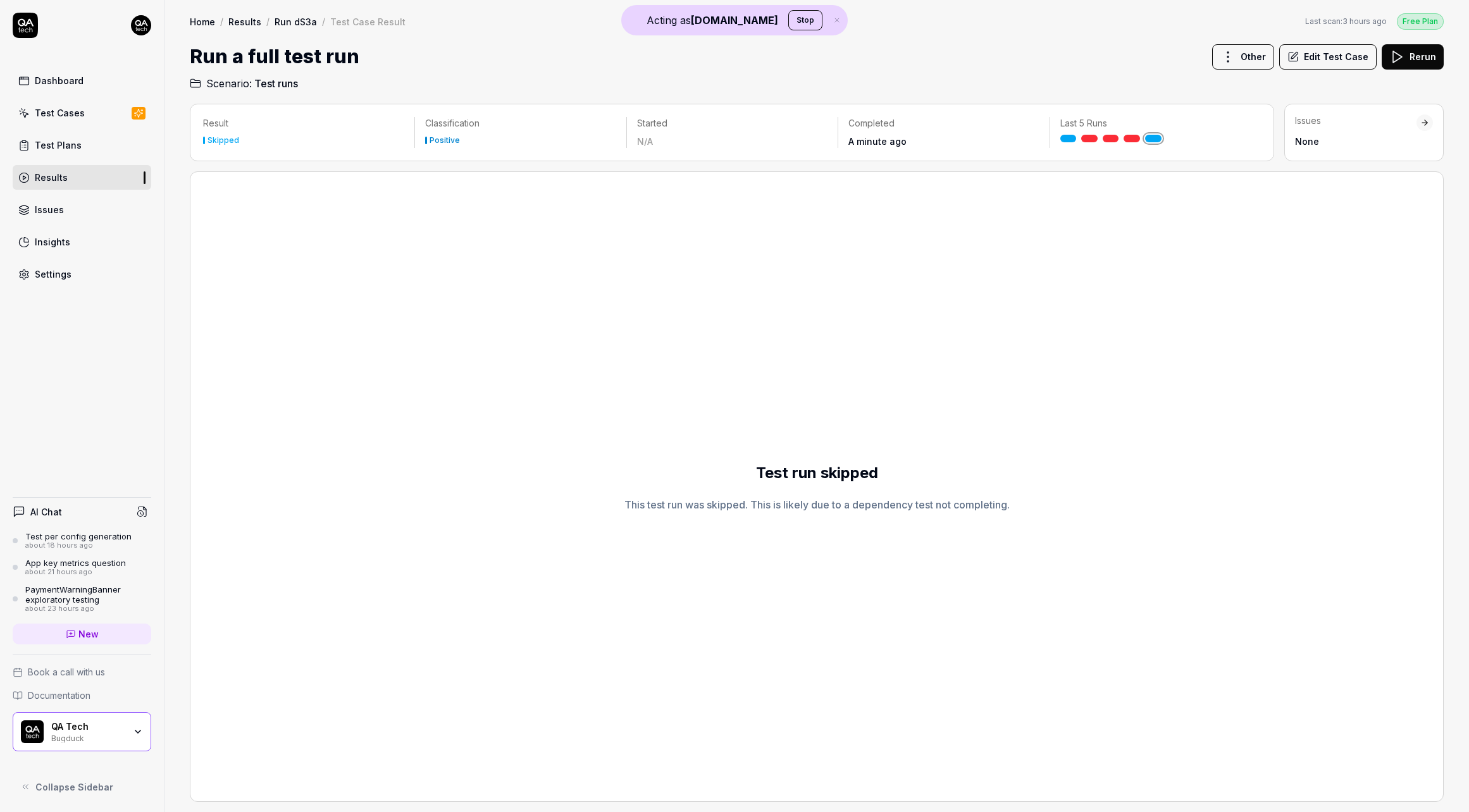
click at [292, 22] on link "Run dS3a" at bounding box center [295, 22] width 42 height 13
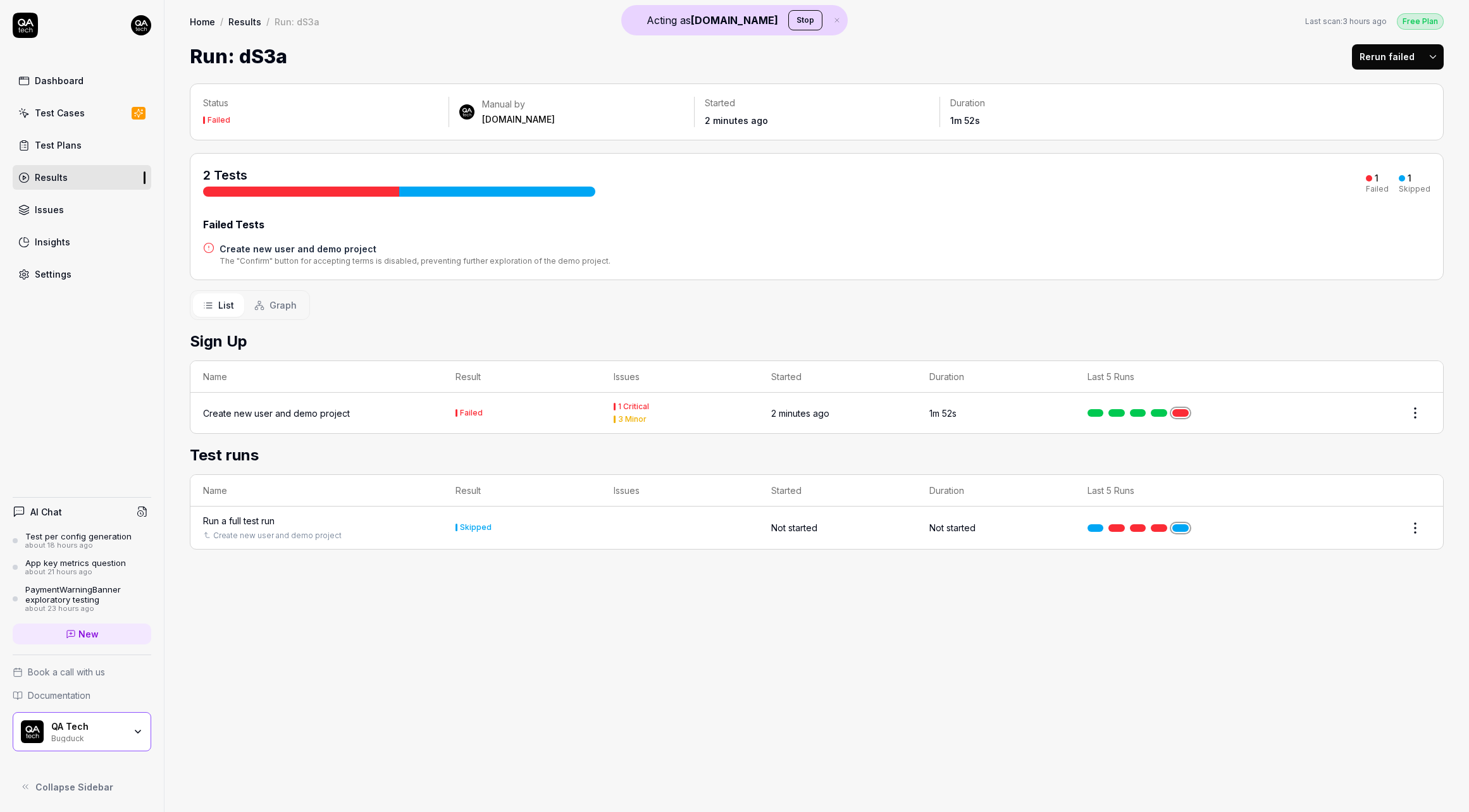
click at [299, 411] on div "Create new user and demo project" at bounding box center [276, 413] width 147 height 13
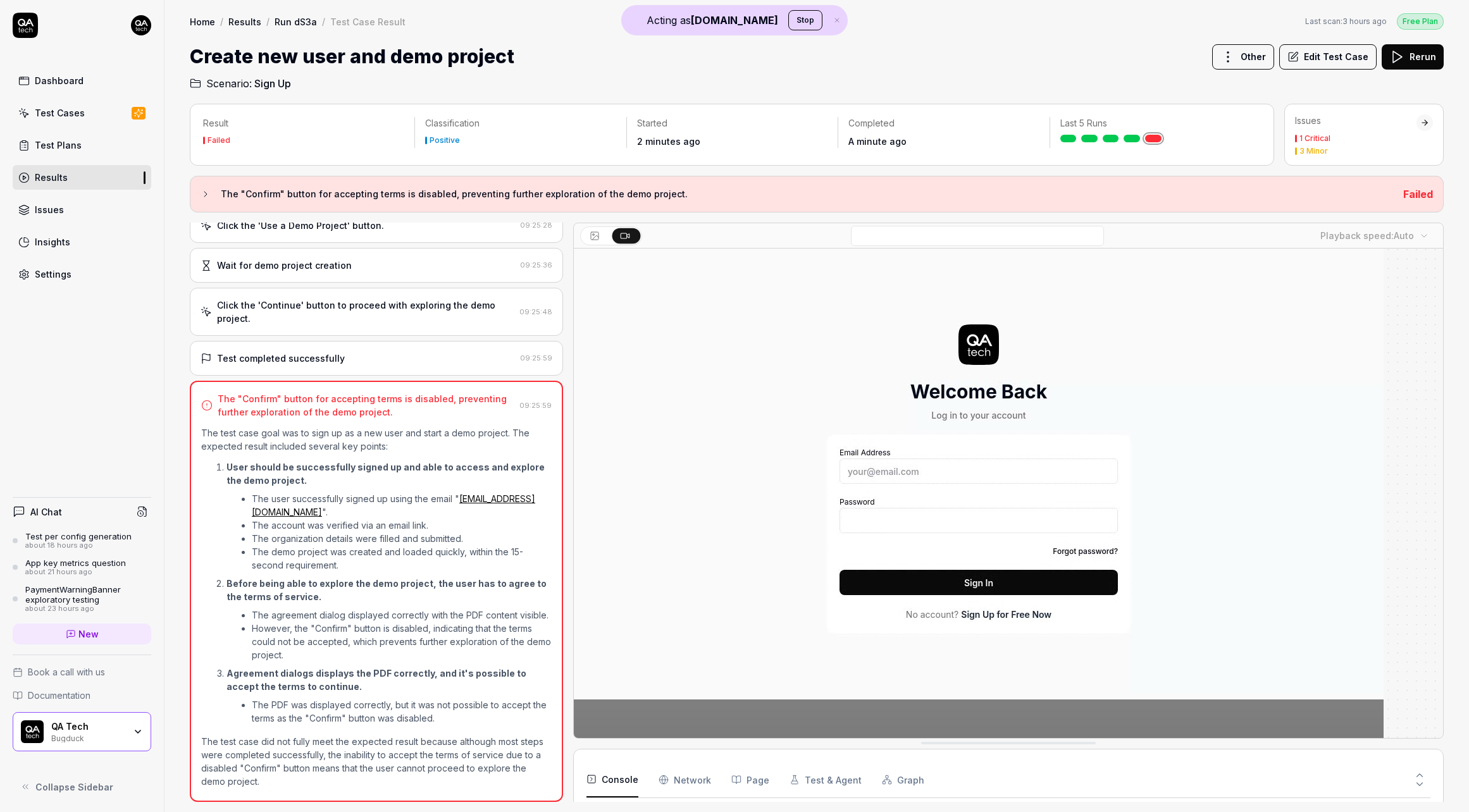
scroll to position [10, 0]
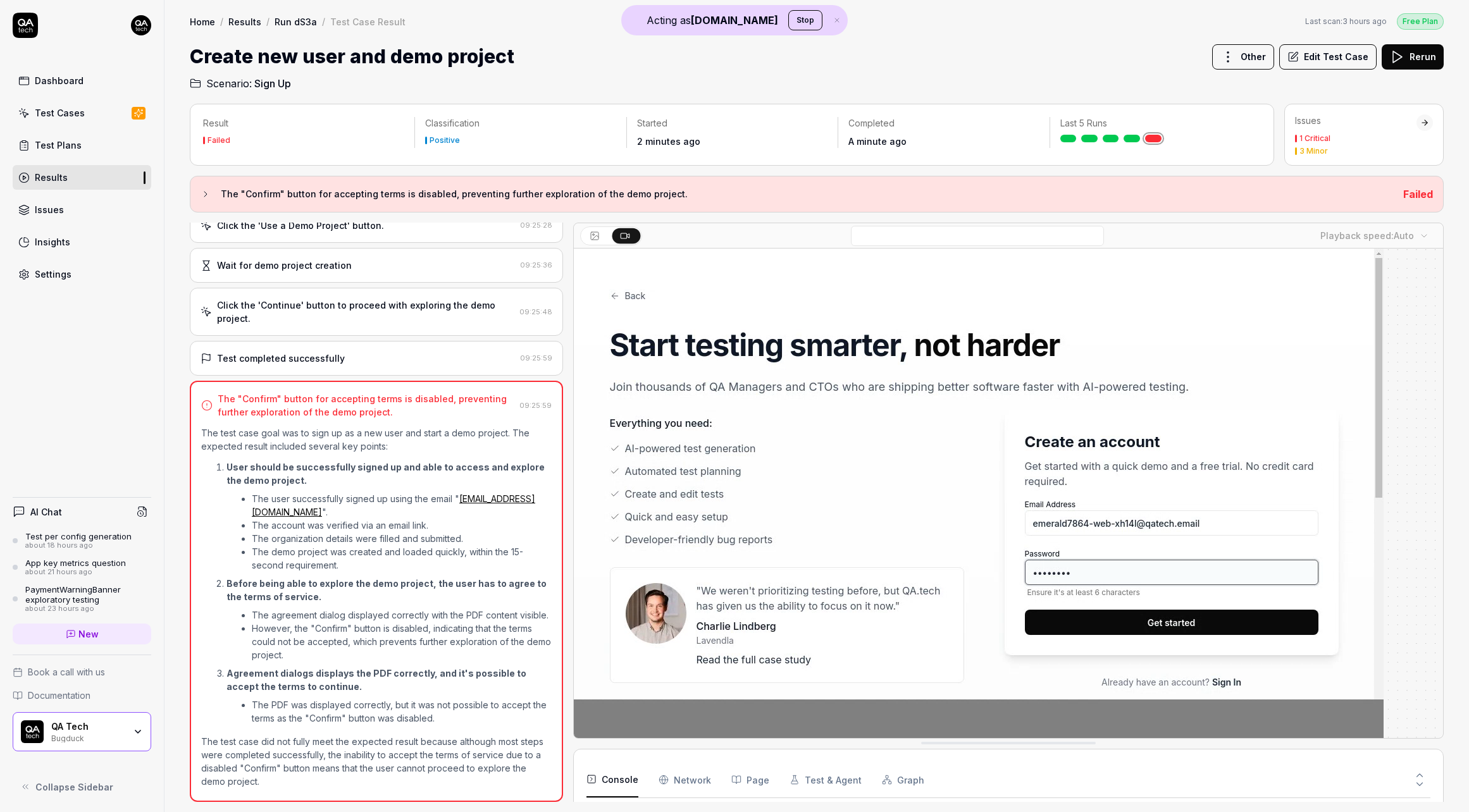
click at [309, 319] on div "Click the 'Continue' button to proceed with exploring the demo project. 09:25:48" at bounding box center [376, 311] width 373 height 48
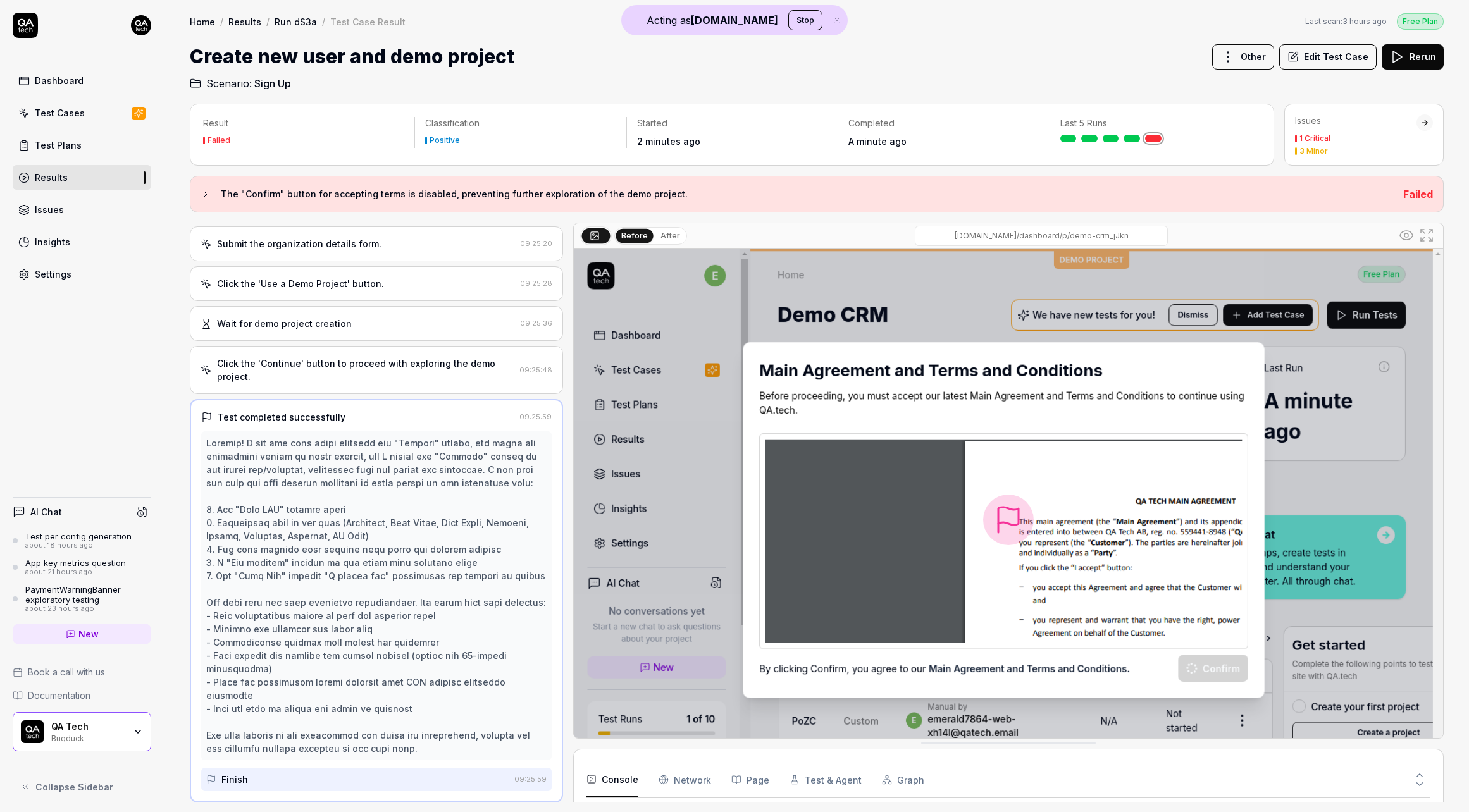
scroll to position [334, 0]
click at [1314, 61] on button "Edit Test Case" at bounding box center [1327, 57] width 98 height 26
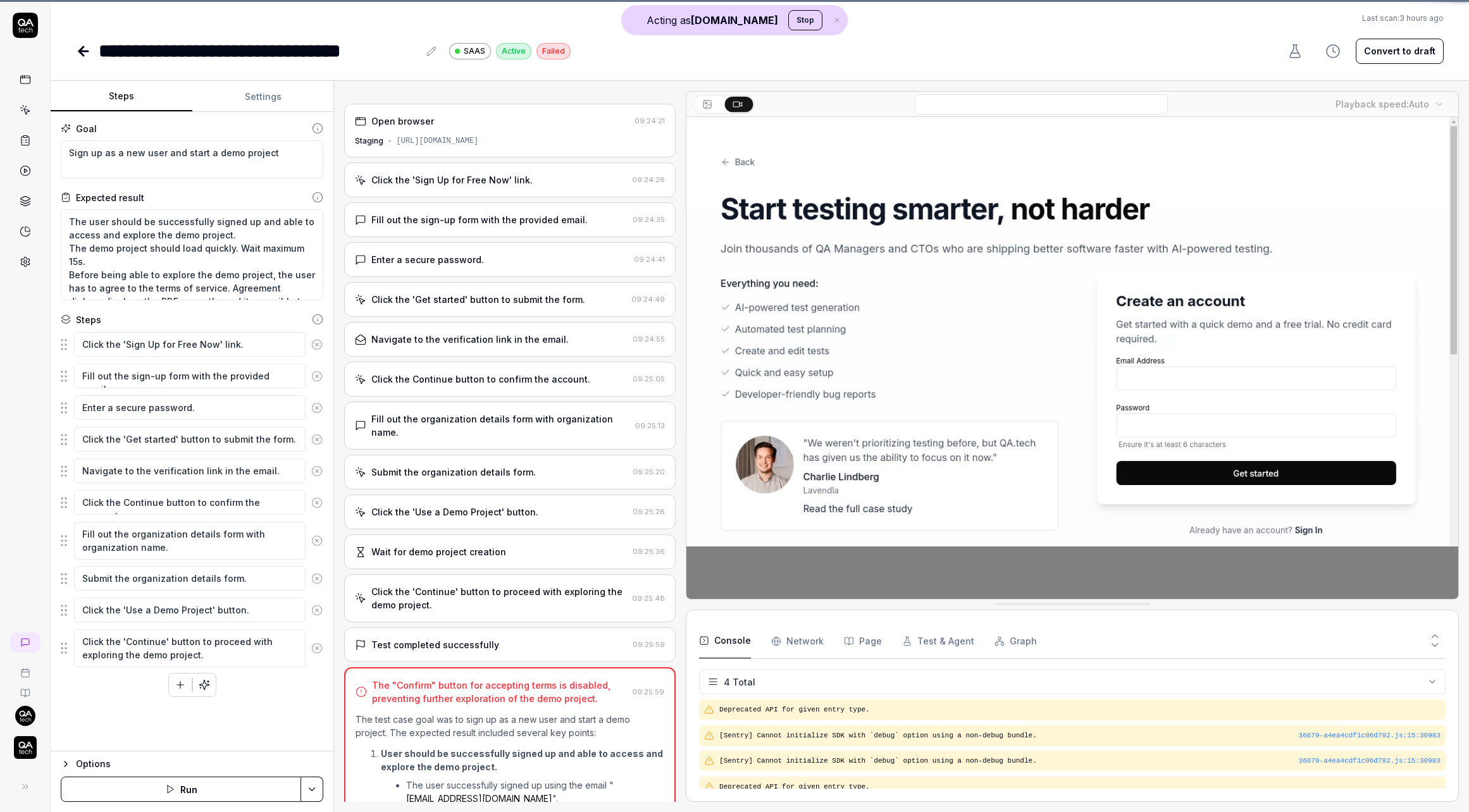
scroll to position [8, 0]
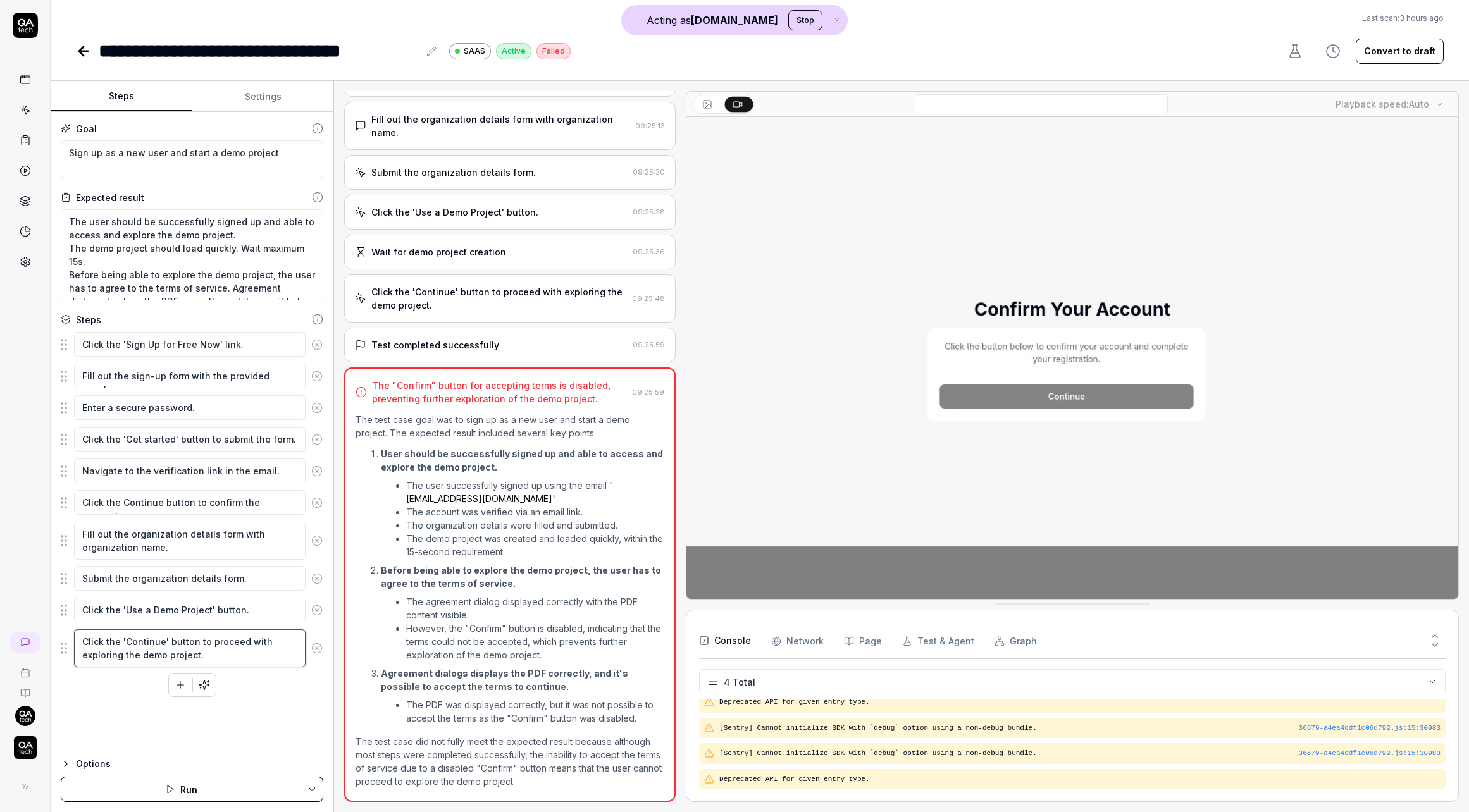
click at [246, 652] on textarea "Click the 'Continue' button to proceed with exploring the demo project." at bounding box center [189, 649] width 232 height 38
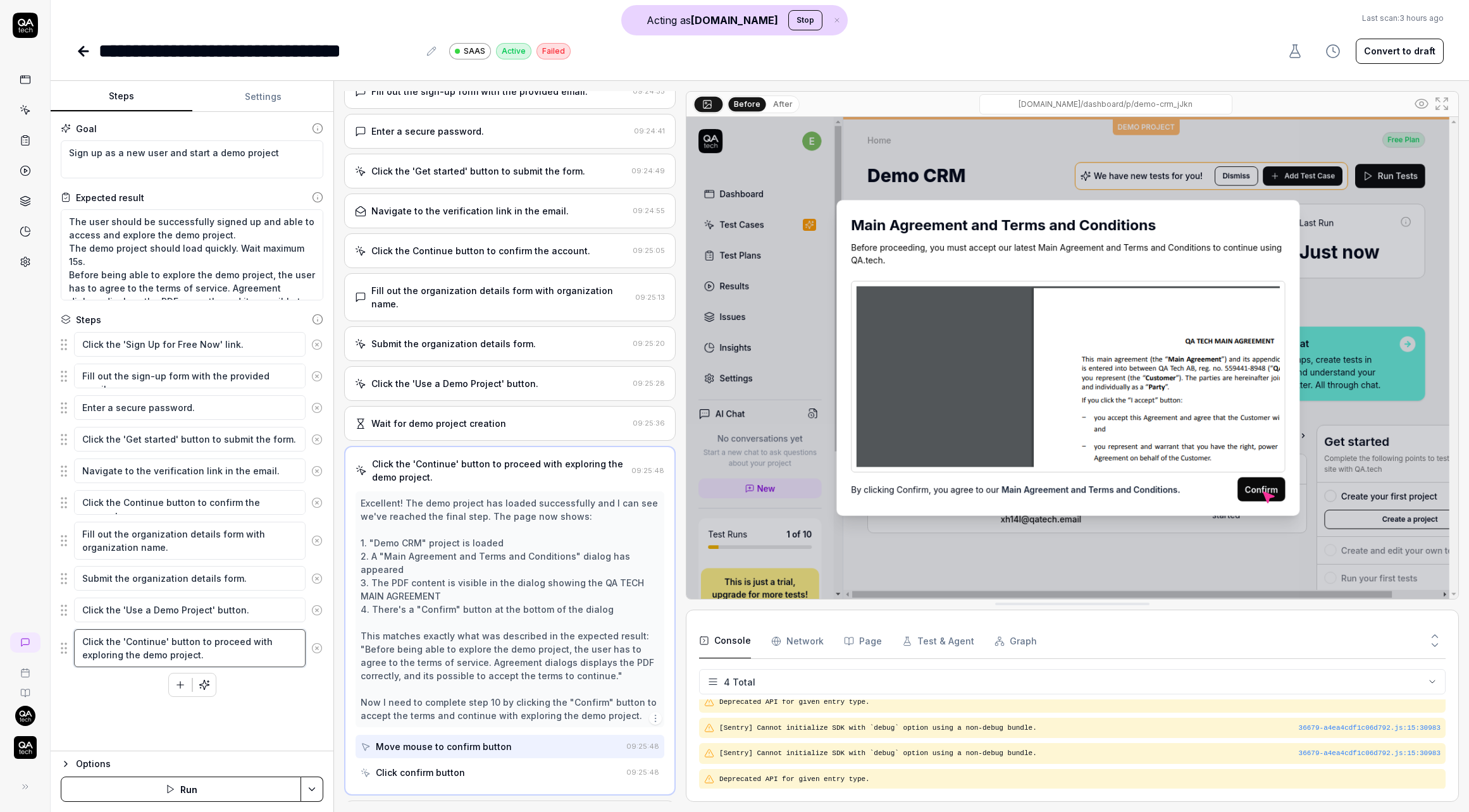
scroll to position [110, 0]
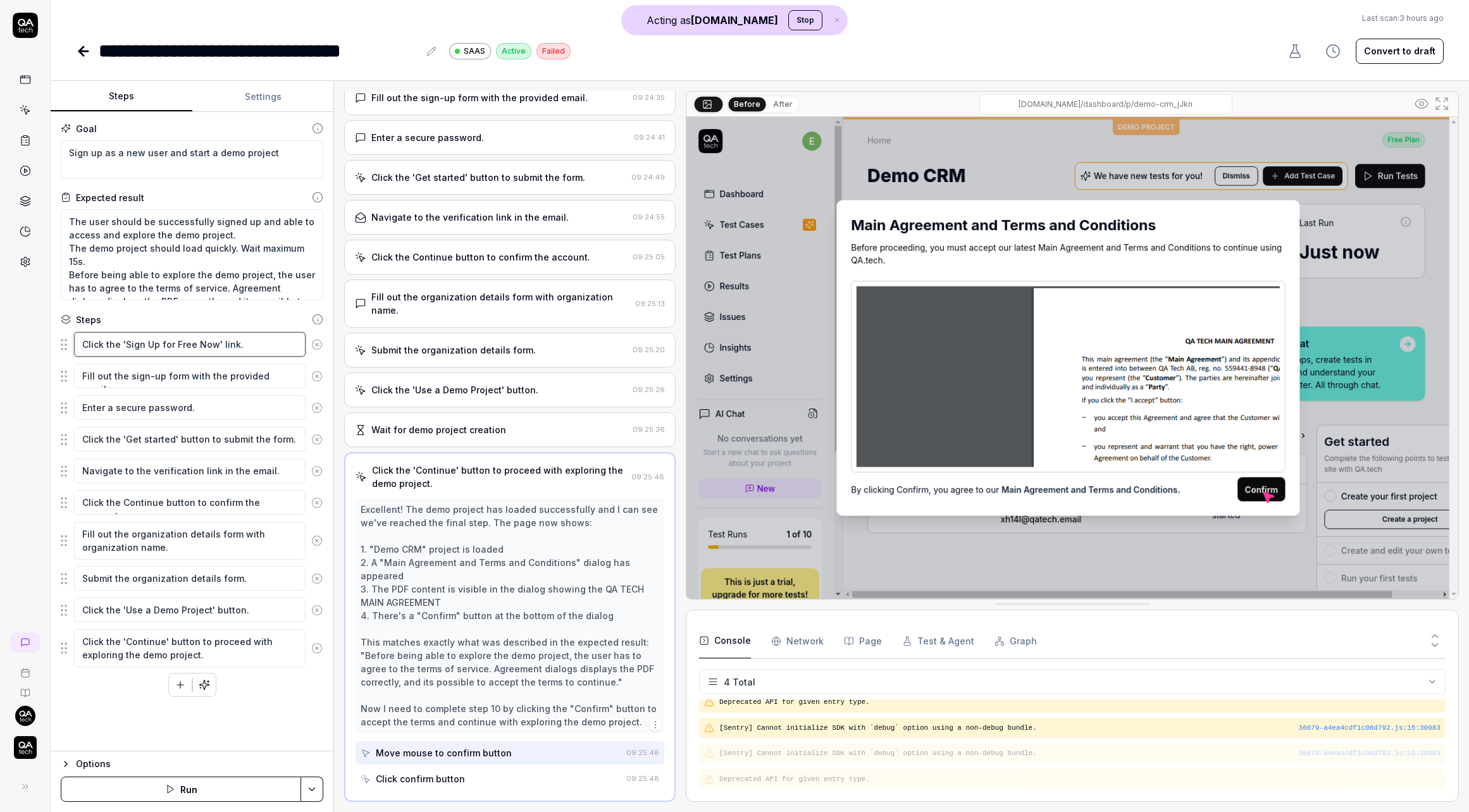
click at [193, 340] on textarea "Click the 'Sign Up for Free Now' link." at bounding box center [189, 344] width 232 height 25
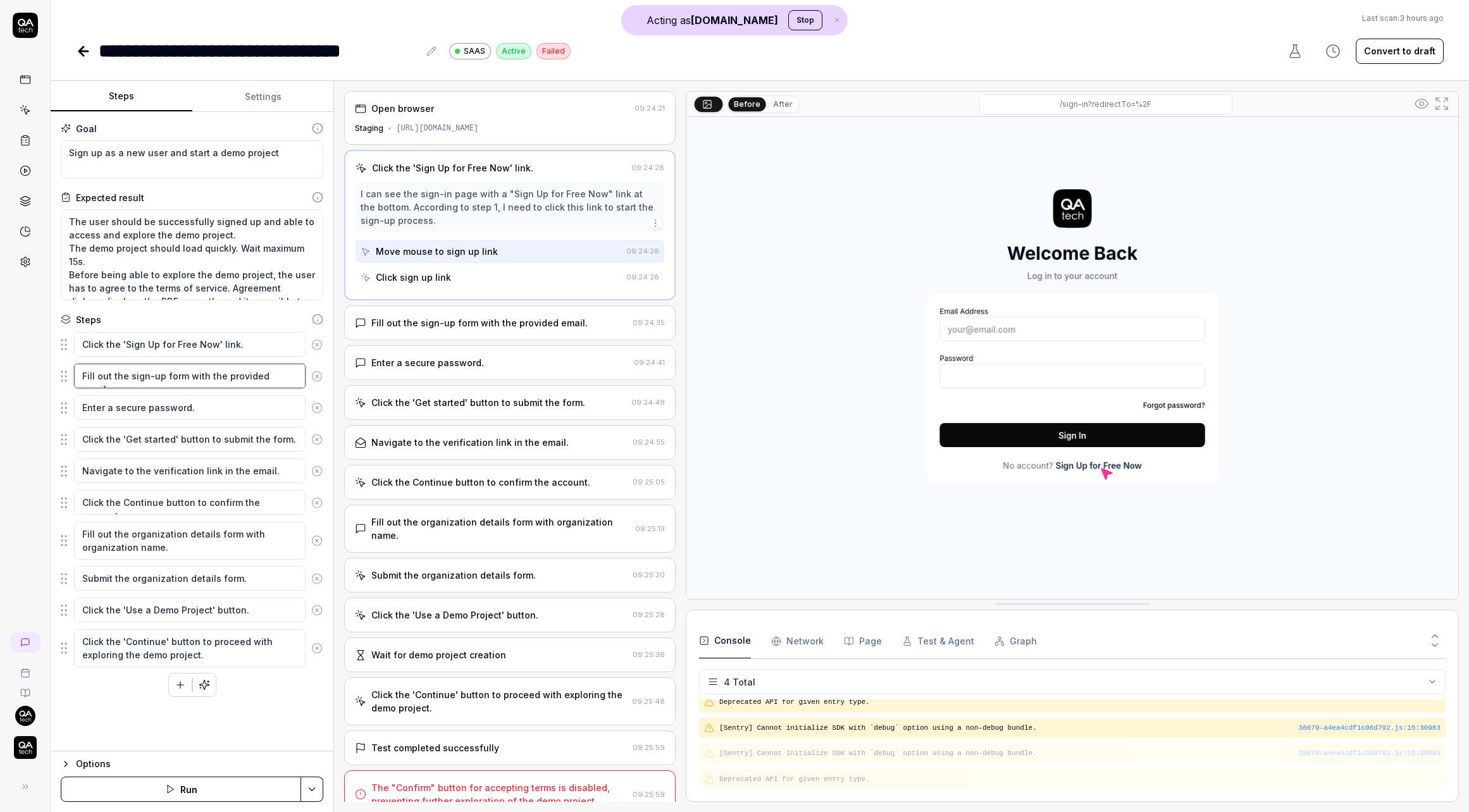
click at [196, 374] on textarea "Fill out the sign-up form with the provided email." at bounding box center [189, 376] width 232 height 25
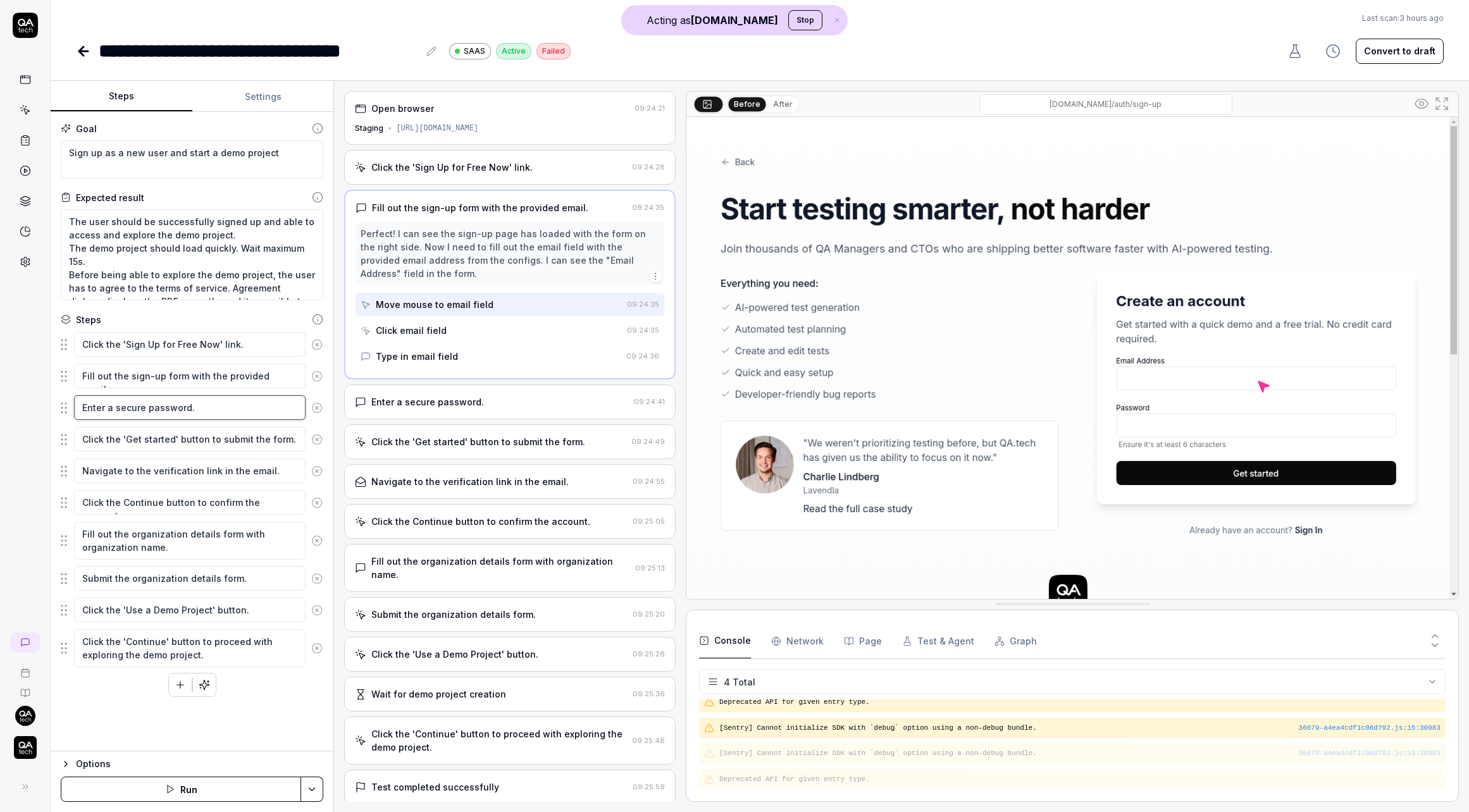
click at [185, 413] on textarea "Enter a secure password." at bounding box center [189, 408] width 232 height 25
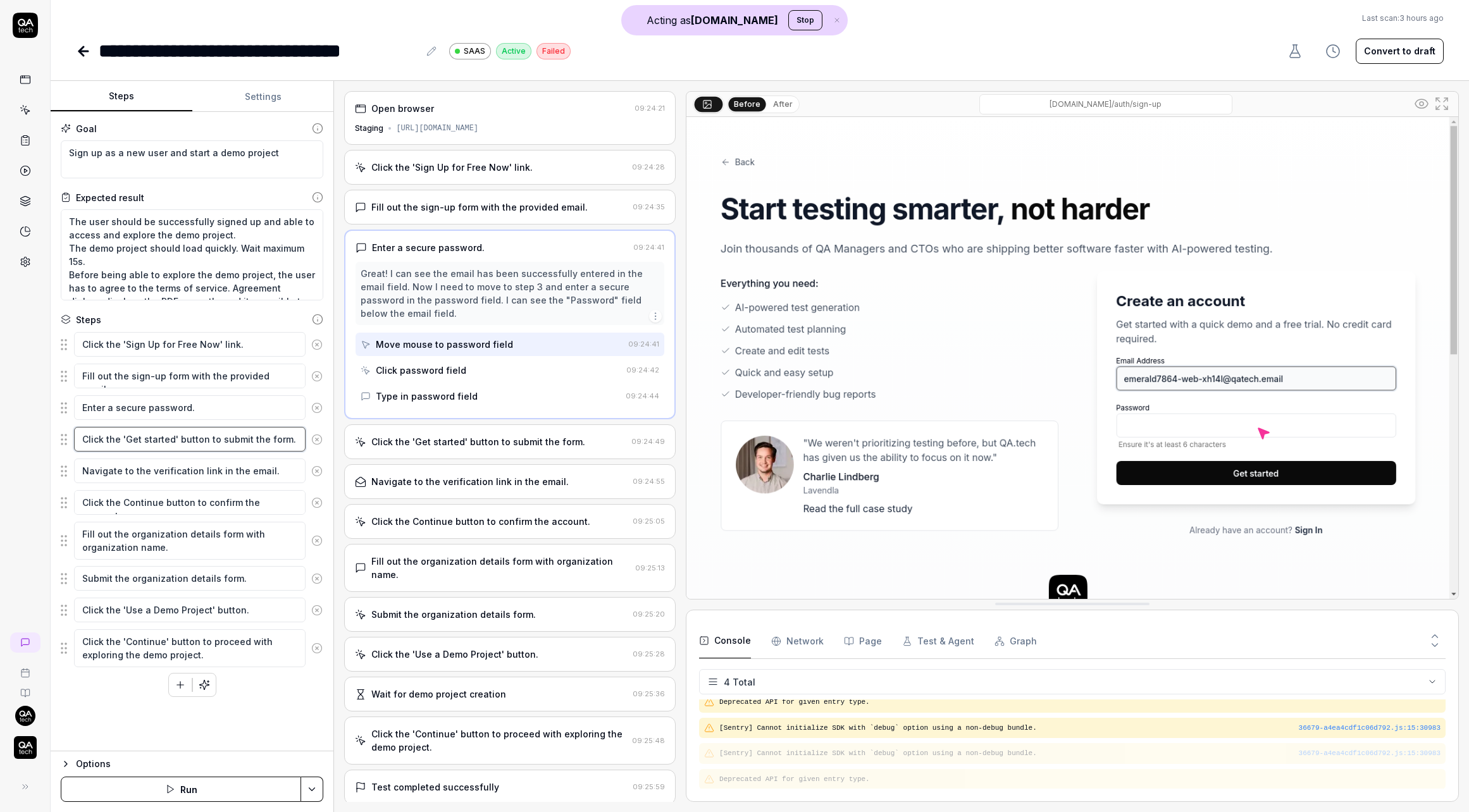
click at [189, 438] on textarea "Click the 'Get started' button to submit the form." at bounding box center [189, 439] width 232 height 25
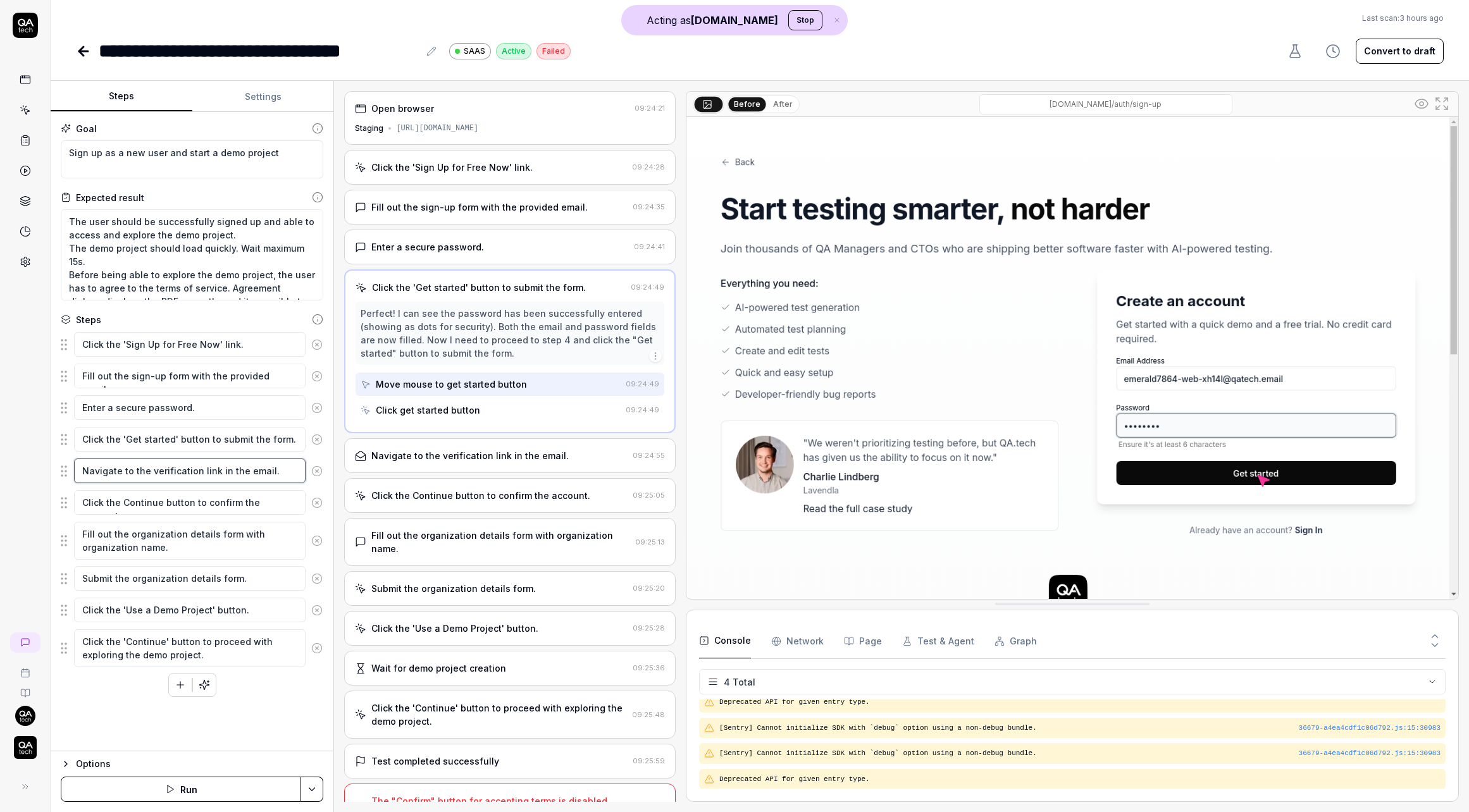
click at [179, 476] on textarea "Navigate to the verification link in the email." at bounding box center [189, 471] width 232 height 25
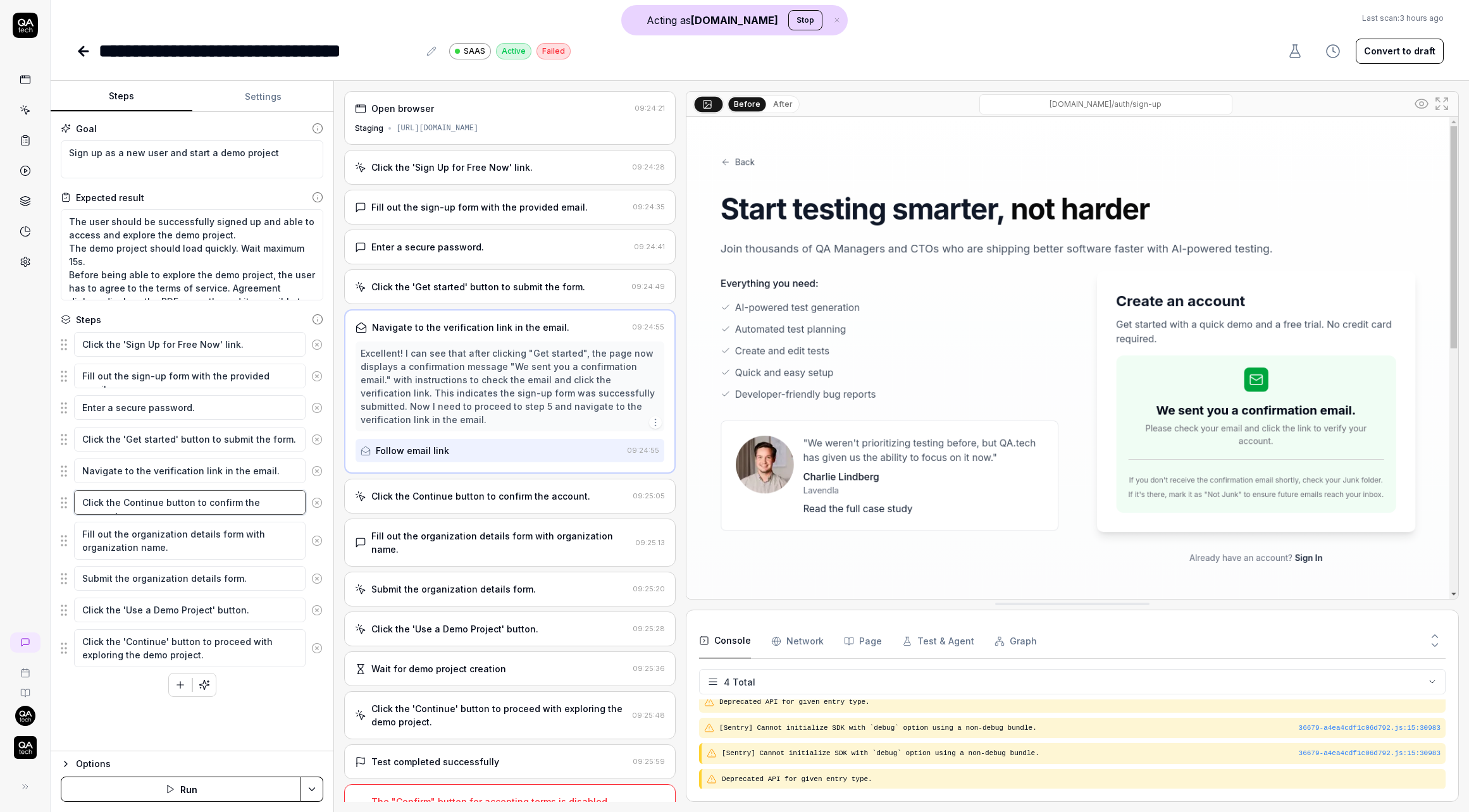
click at [182, 497] on textarea "Click the Continue button to confirm the account." at bounding box center [189, 503] width 232 height 25
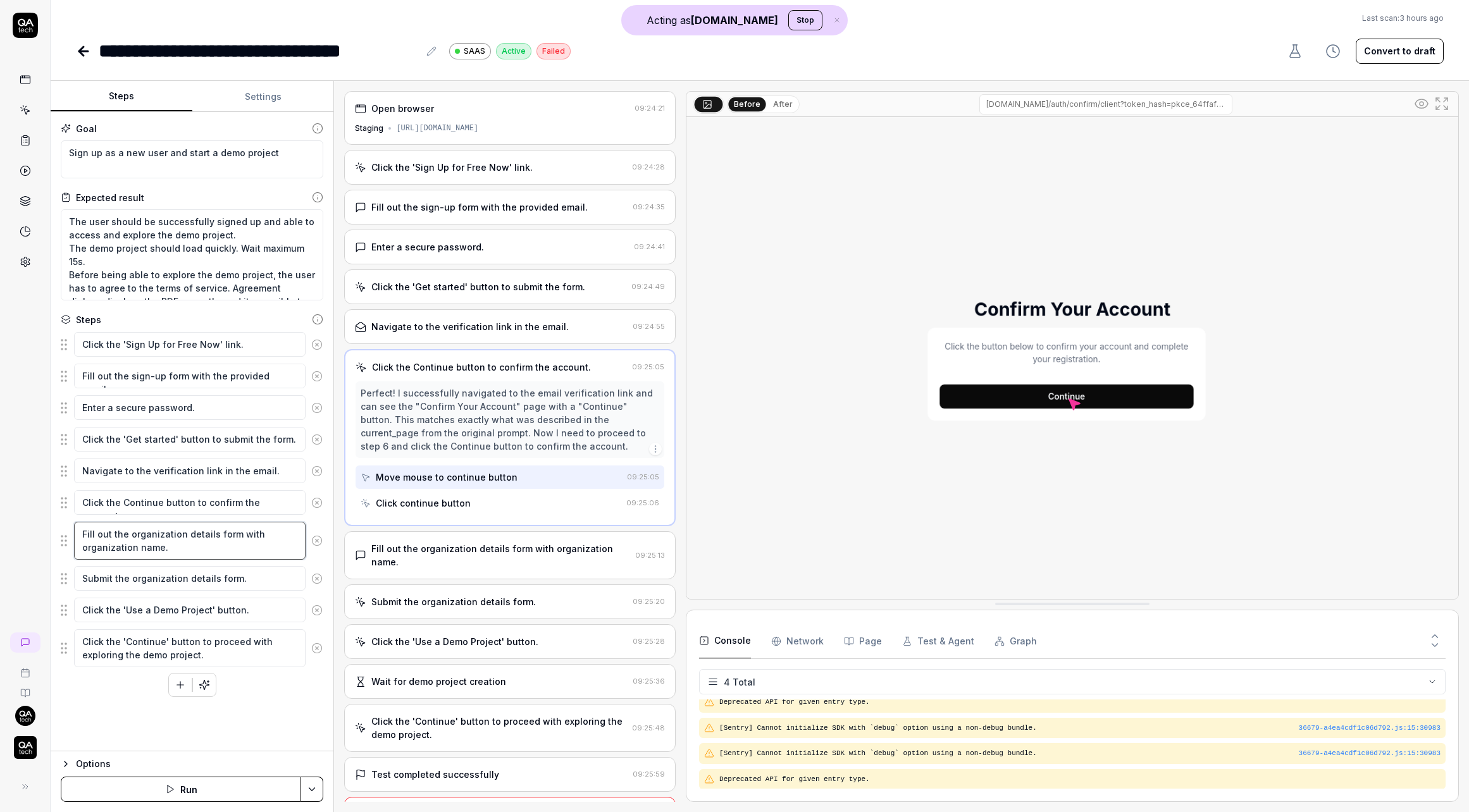
click at [198, 550] on textarea "Fill out the organization details form with organization name." at bounding box center [189, 541] width 232 height 38
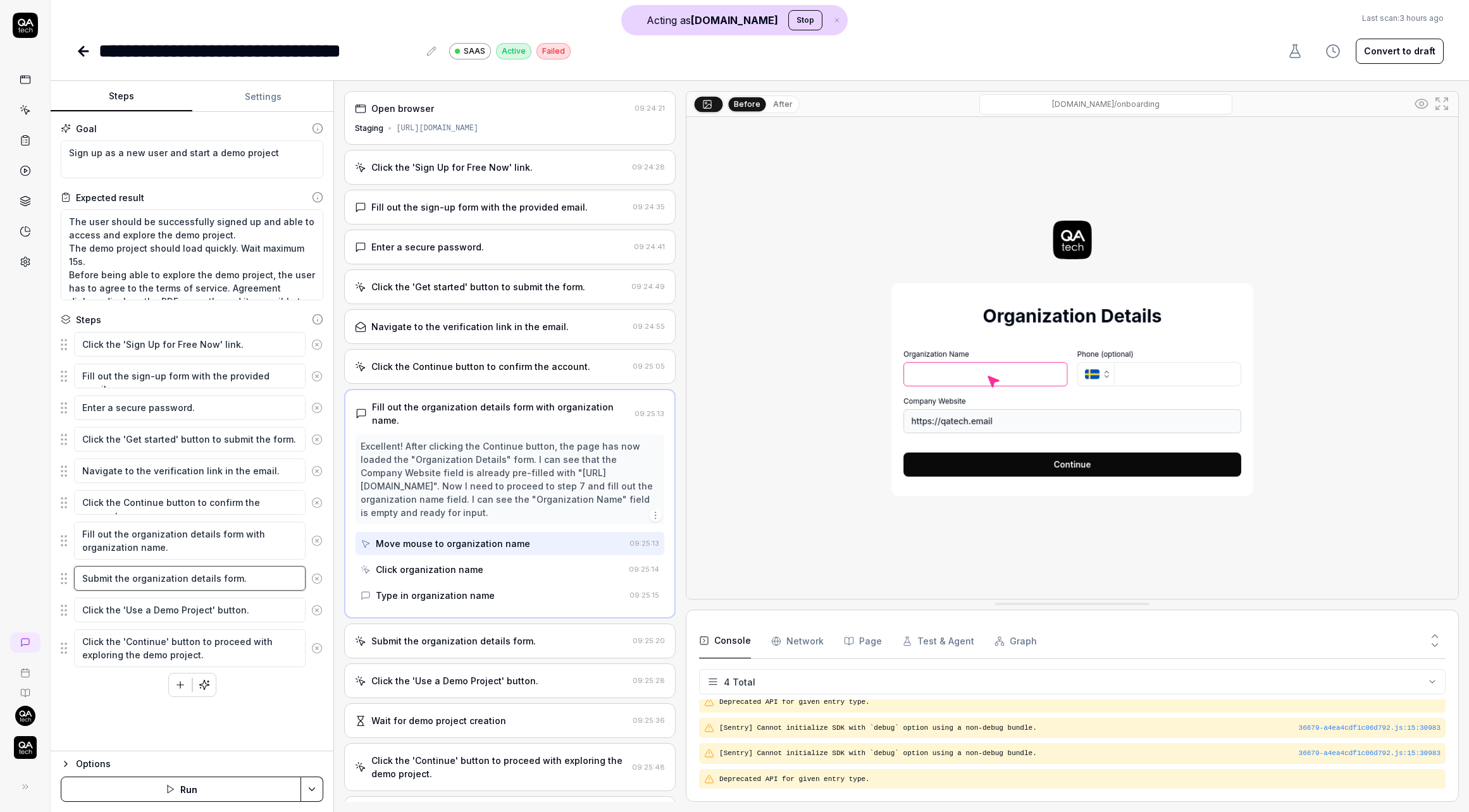
click at [207, 579] on textarea "Submit the organization details form." at bounding box center [189, 579] width 232 height 25
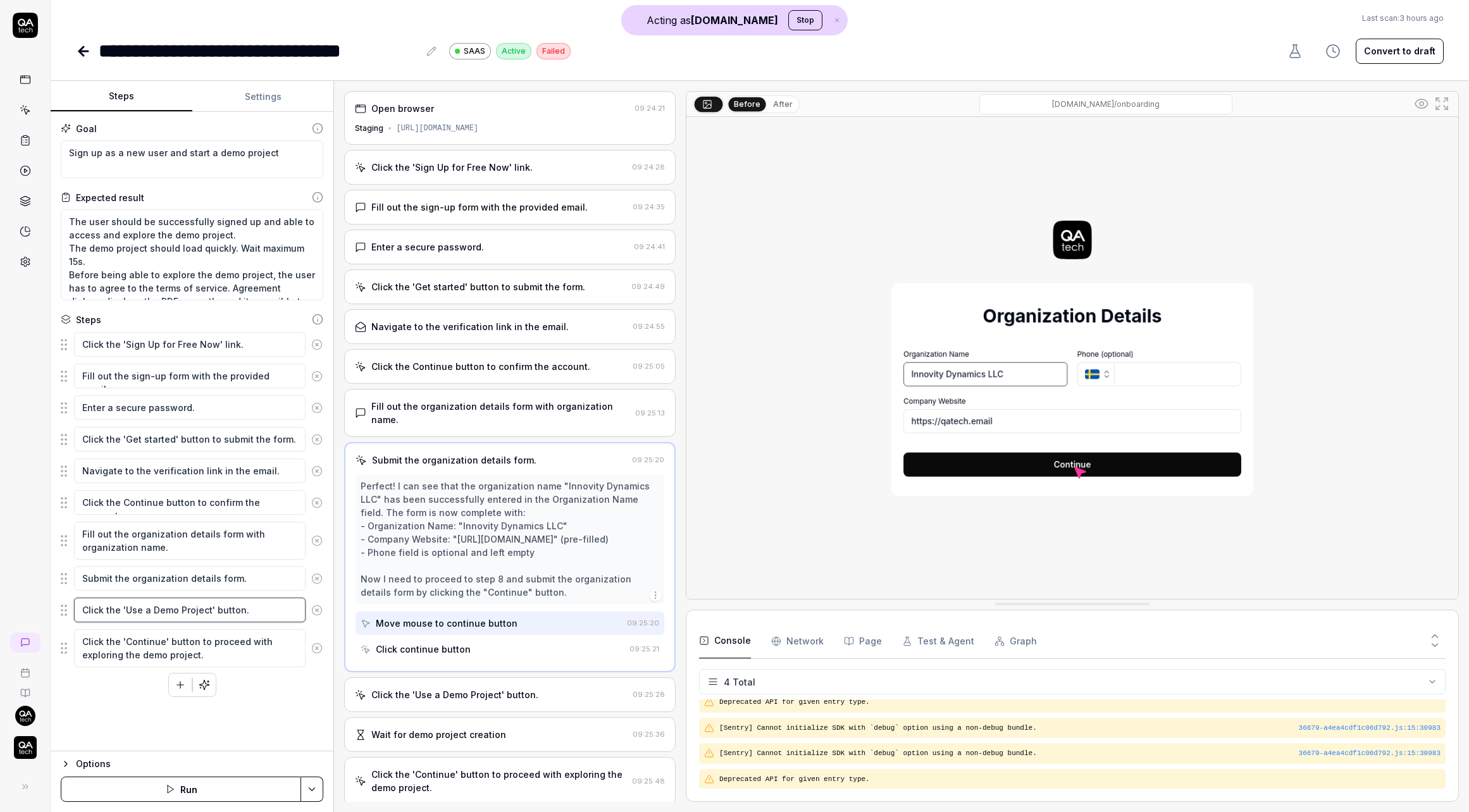
click at [214, 615] on textarea "Click the 'Use a Demo Project' button." at bounding box center [189, 610] width 232 height 25
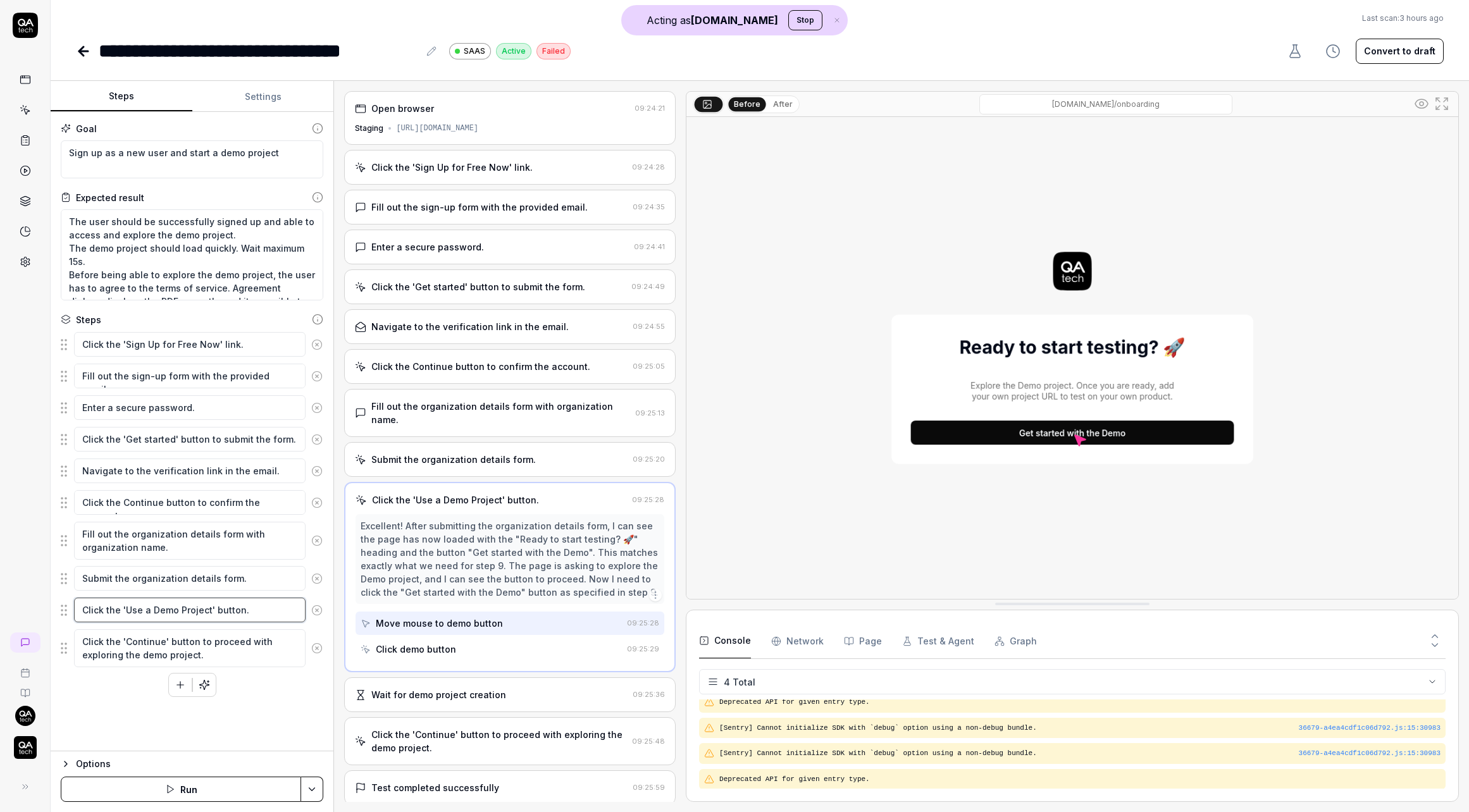
click at [132, 608] on textarea "Click the 'Use a Demo Project' button." at bounding box center [189, 610] width 232 height 25
drag, startPoint x: 132, startPoint y: 608, endPoint x: 191, endPoint y: 615, distance: 59.4
click at [191, 615] on textarea "Click the 'Use a Demo Project' button." at bounding box center [189, 610] width 232 height 25
type textarea "Click the 'Get started with the Demo' button."
click at [159, 640] on textarea "Click the 'Continue' button to proceed with exploring the demo project." at bounding box center [189, 649] width 232 height 38
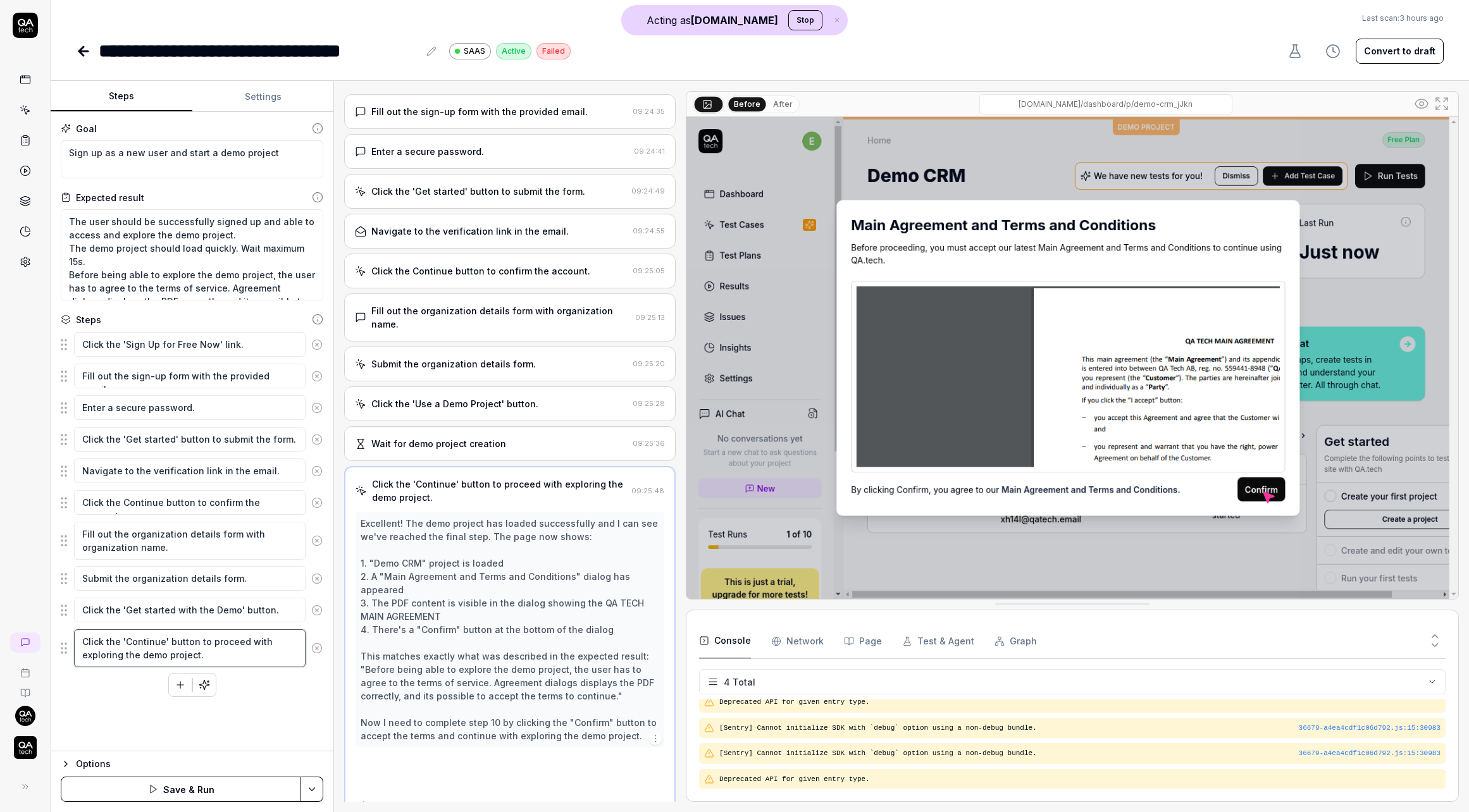
scroll to position [110, 0]
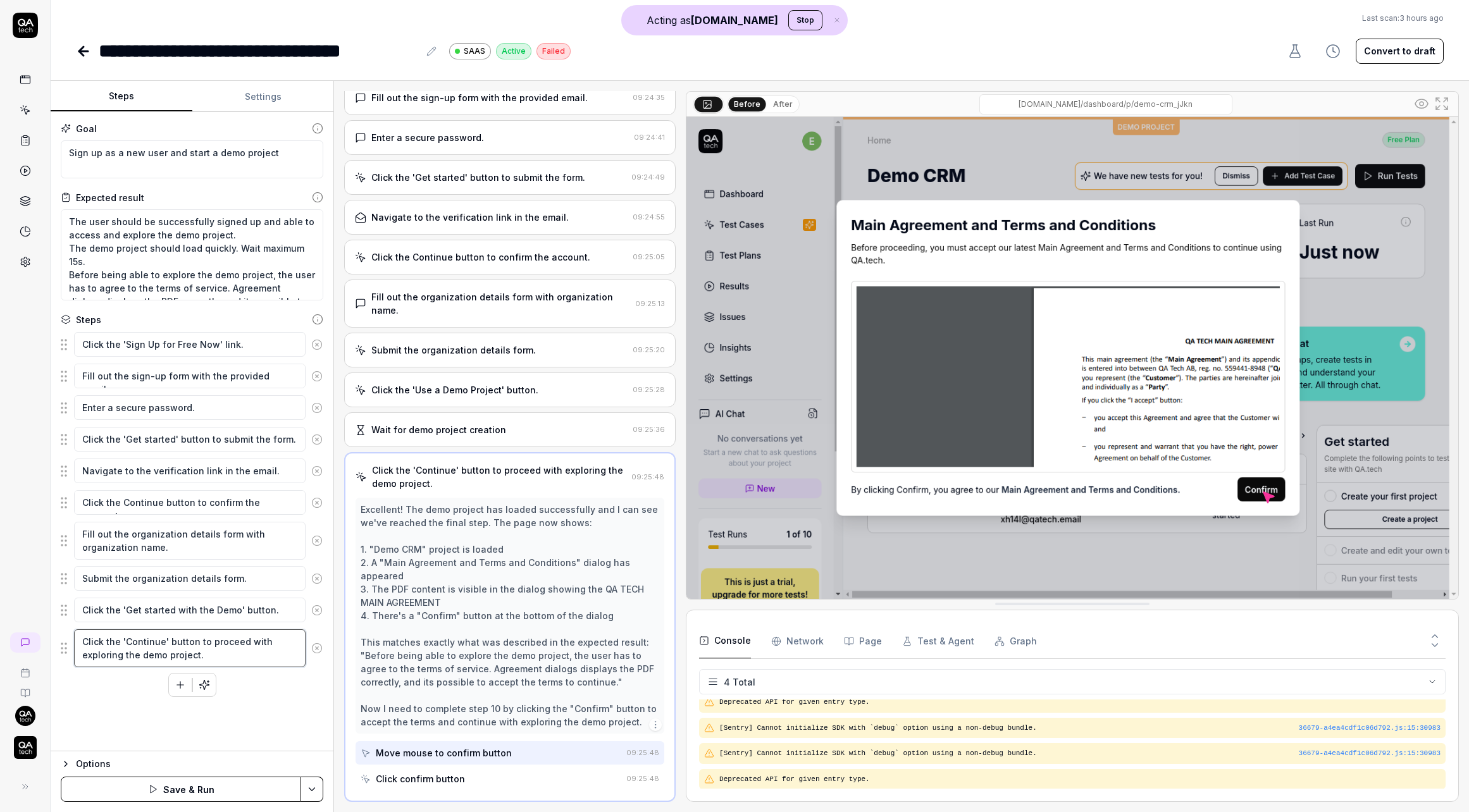
click at [155, 639] on textarea "Click the 'Continue' button to proceed with exploring the demo project." at bounding box center [189, 649] width 232 height 38
click at [156, 639] on textarea "Click the 'Continue' button to proceed with exploring the demo project." at bounding box center [189, 649] width 232 height 38
click at [155, 640] on textarea "Click the 'Continue' button to proceed with exploring the demo project." at bounding box center [189, 649] width 232 height 38
type textarea "Click the 'Confirm' button to proceed with exploring the demo project. Wait unt…"
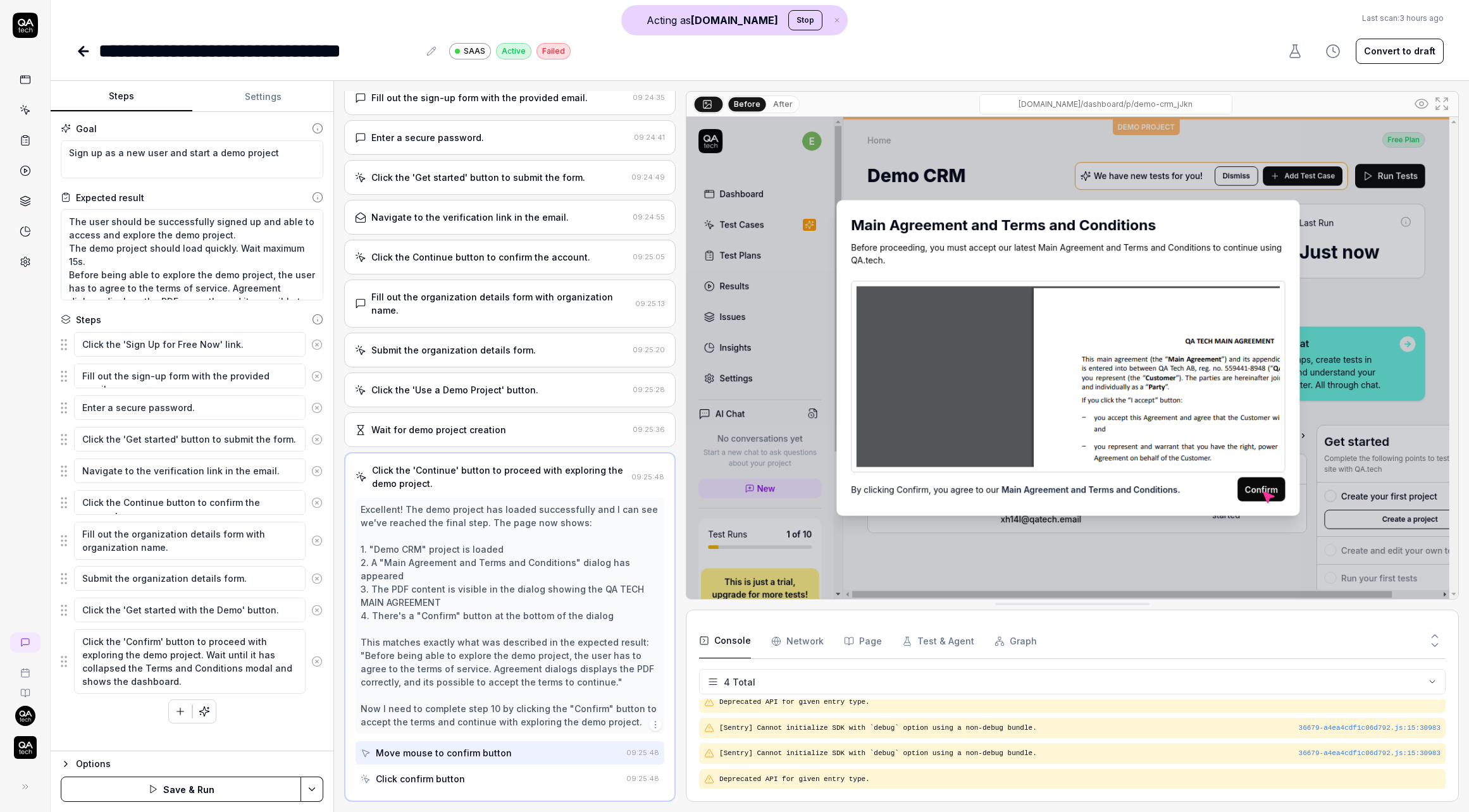
click at [321, 784] on html "**********" at bounding box center [734, 406] width 1469 height 812
click at [250, 707] on div "Save" at bounding box center [250, 702] width 161 height 28
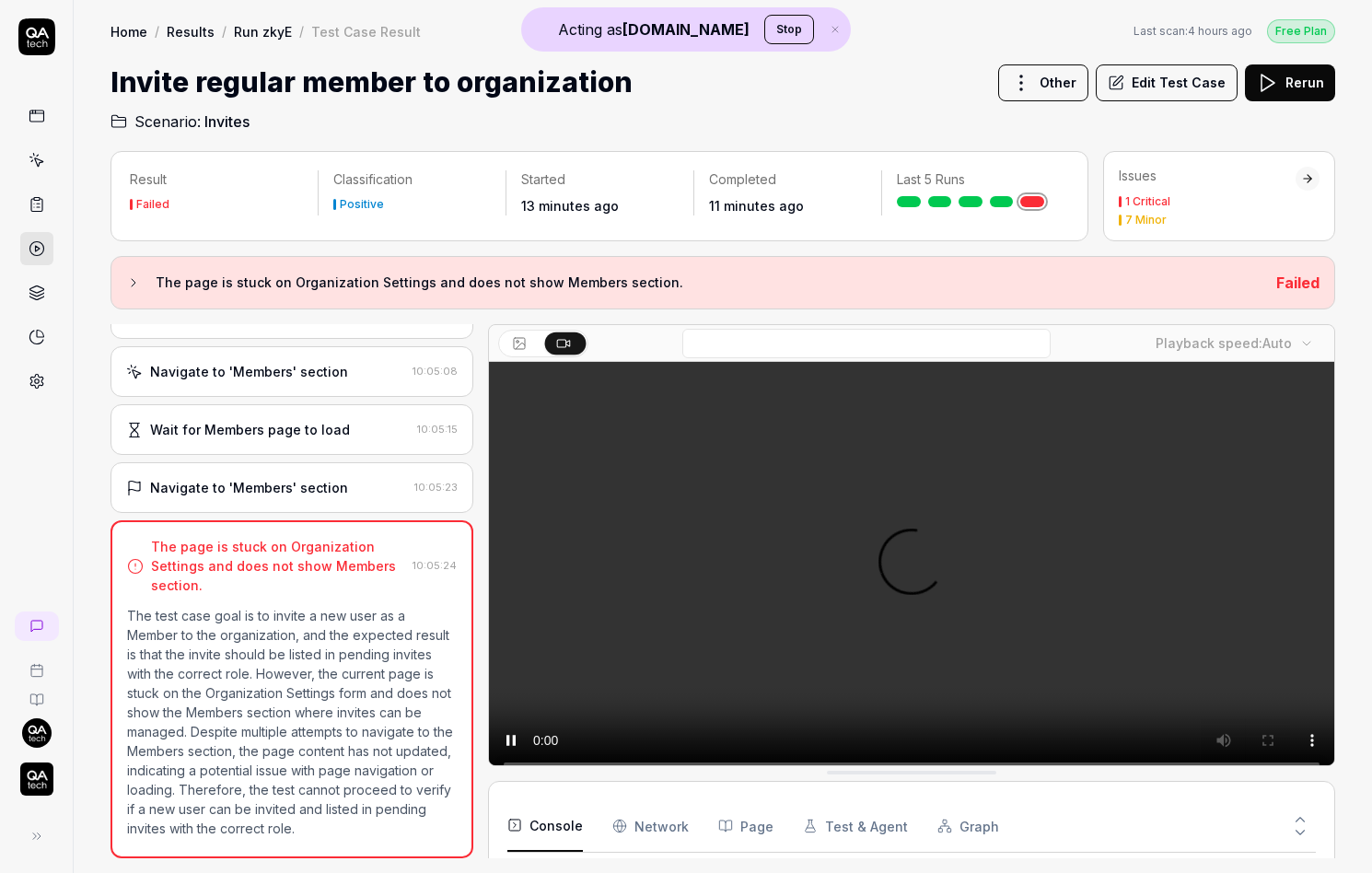
scroll to position [313, 0]
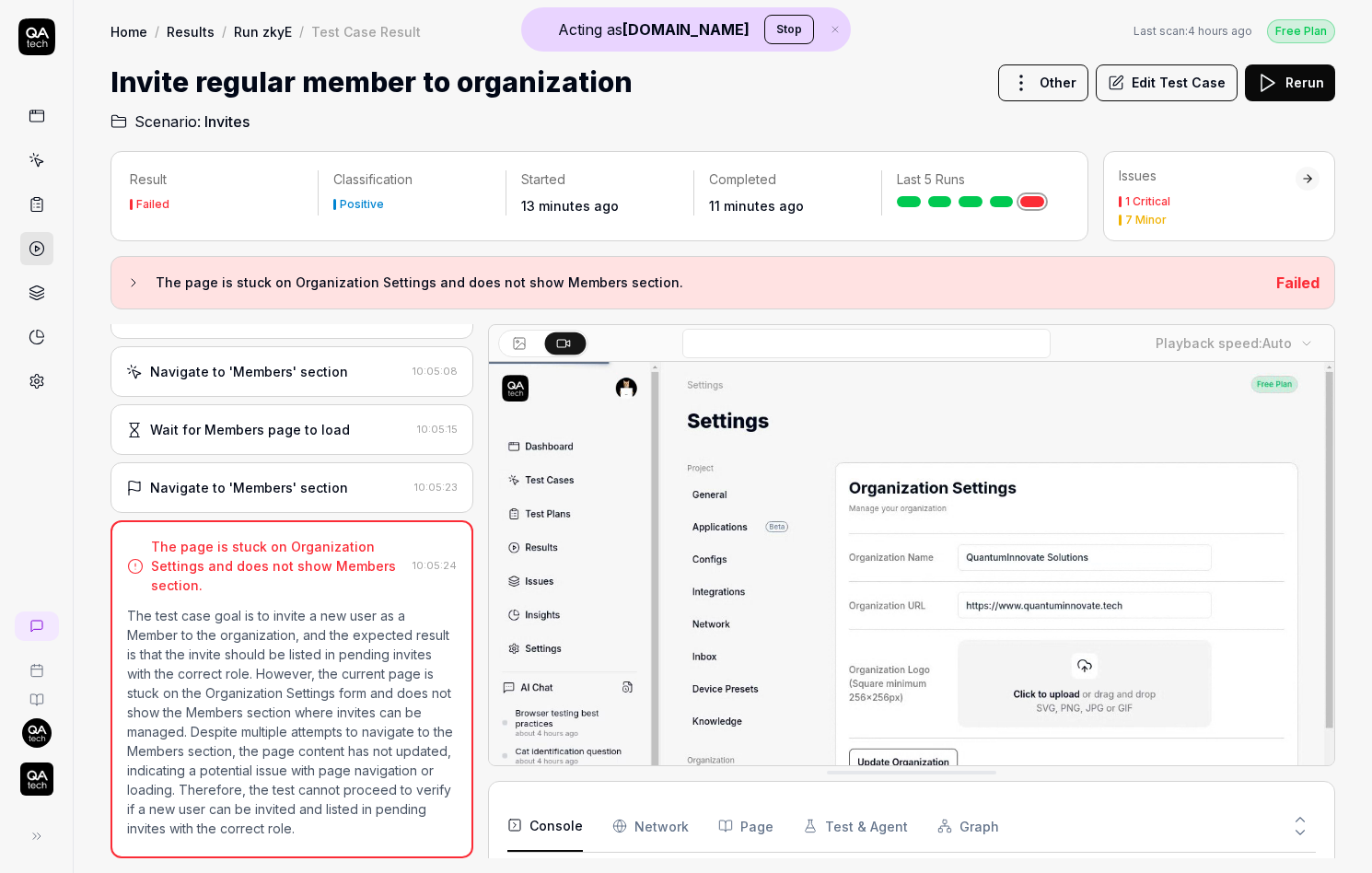
click at [332, 463] on div "Navigate to 'Members' section 10:05:23" at bounding box center [291, 488] width 363 height 51
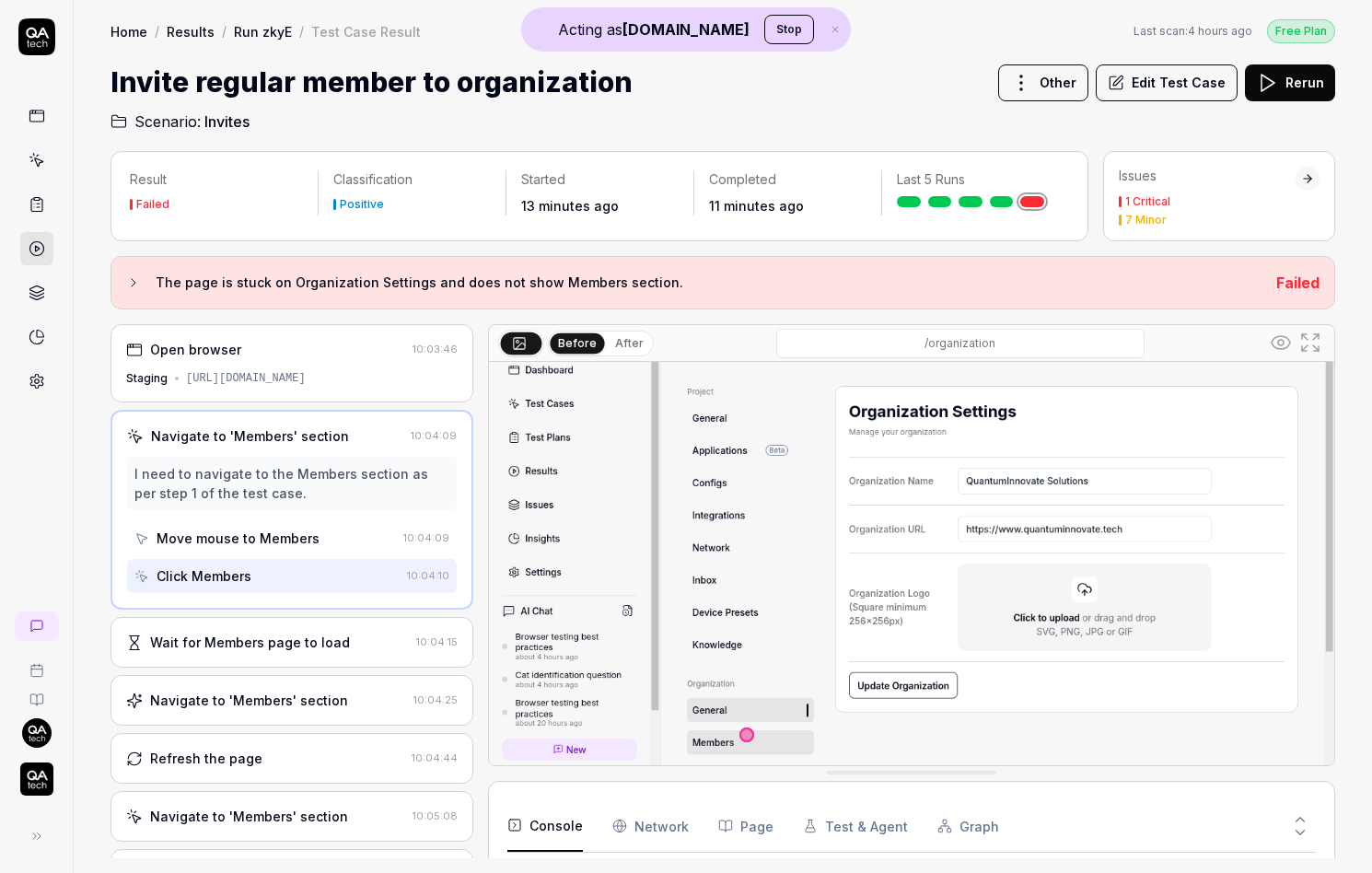
scroll to position [114, 0]
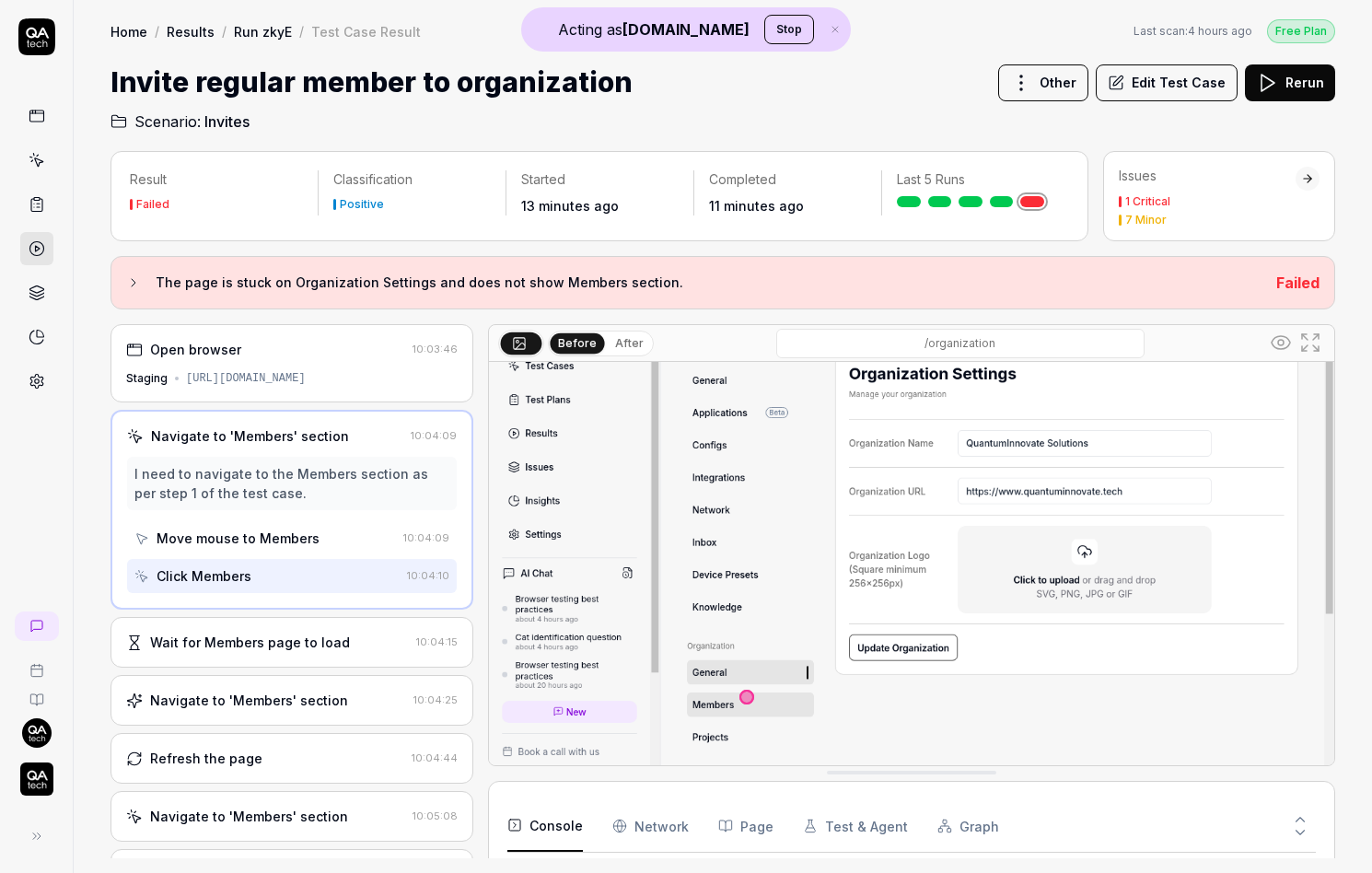
click at [389, 644] on div "Wait for Members page to load" at bounding box center [267, 642] width 282 height 20
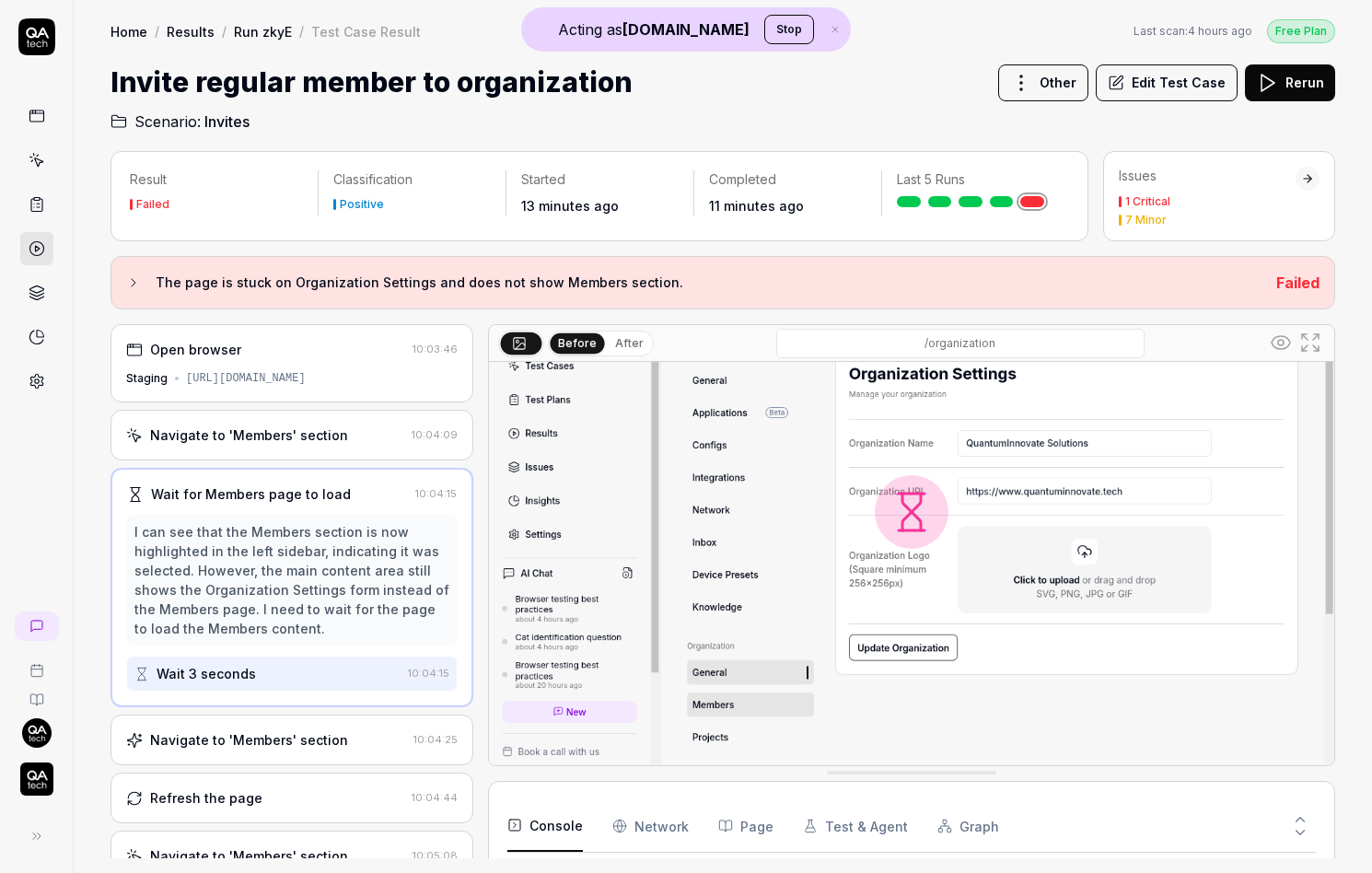
click at [319, 736] on div "Navigate to 'Members' section" at bounding box center [249, 739] width 198 height 20
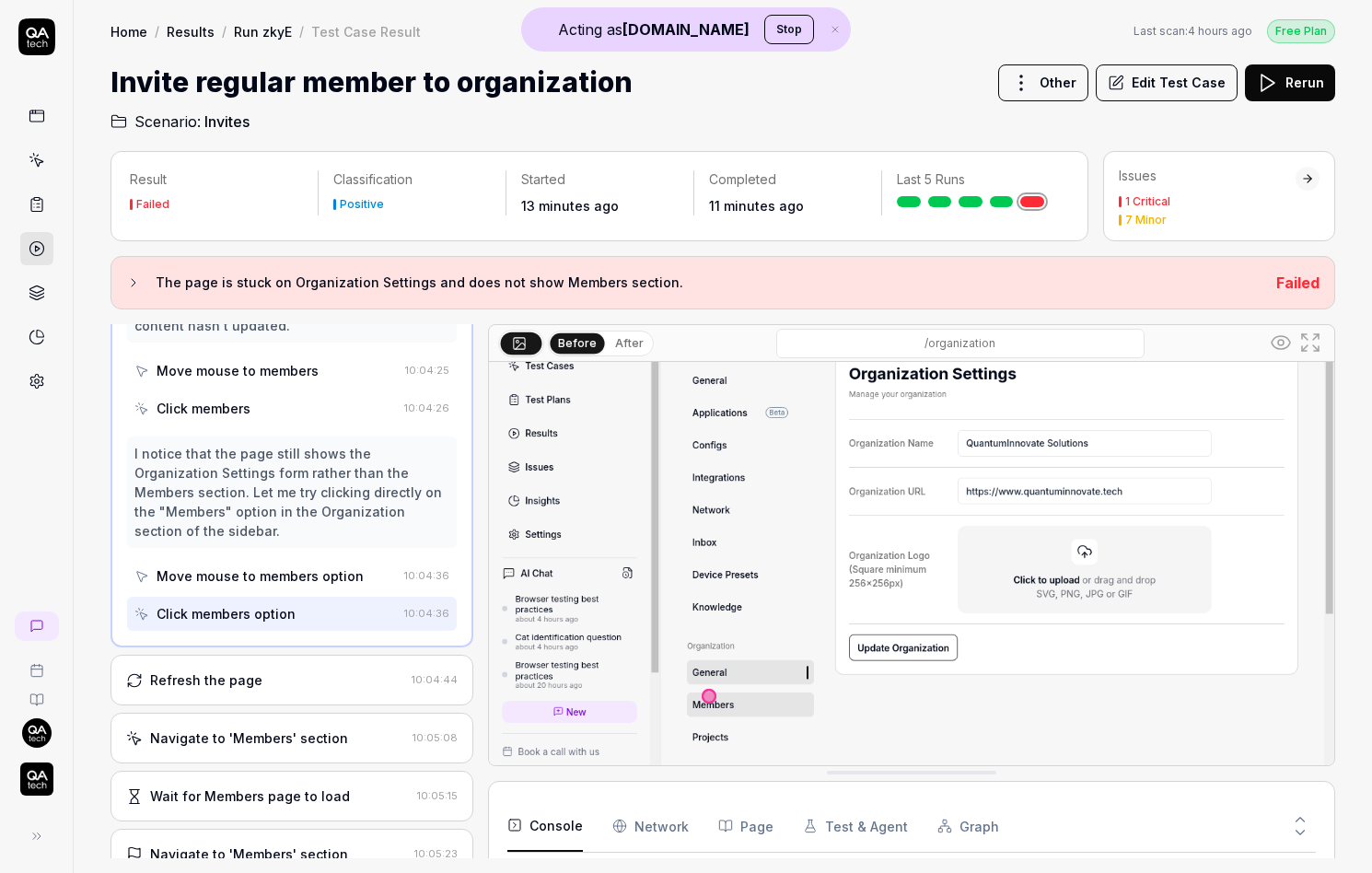
click at [303, 679] on div "Refresh the page" at bounding box center [265, 680] width 278 height 20
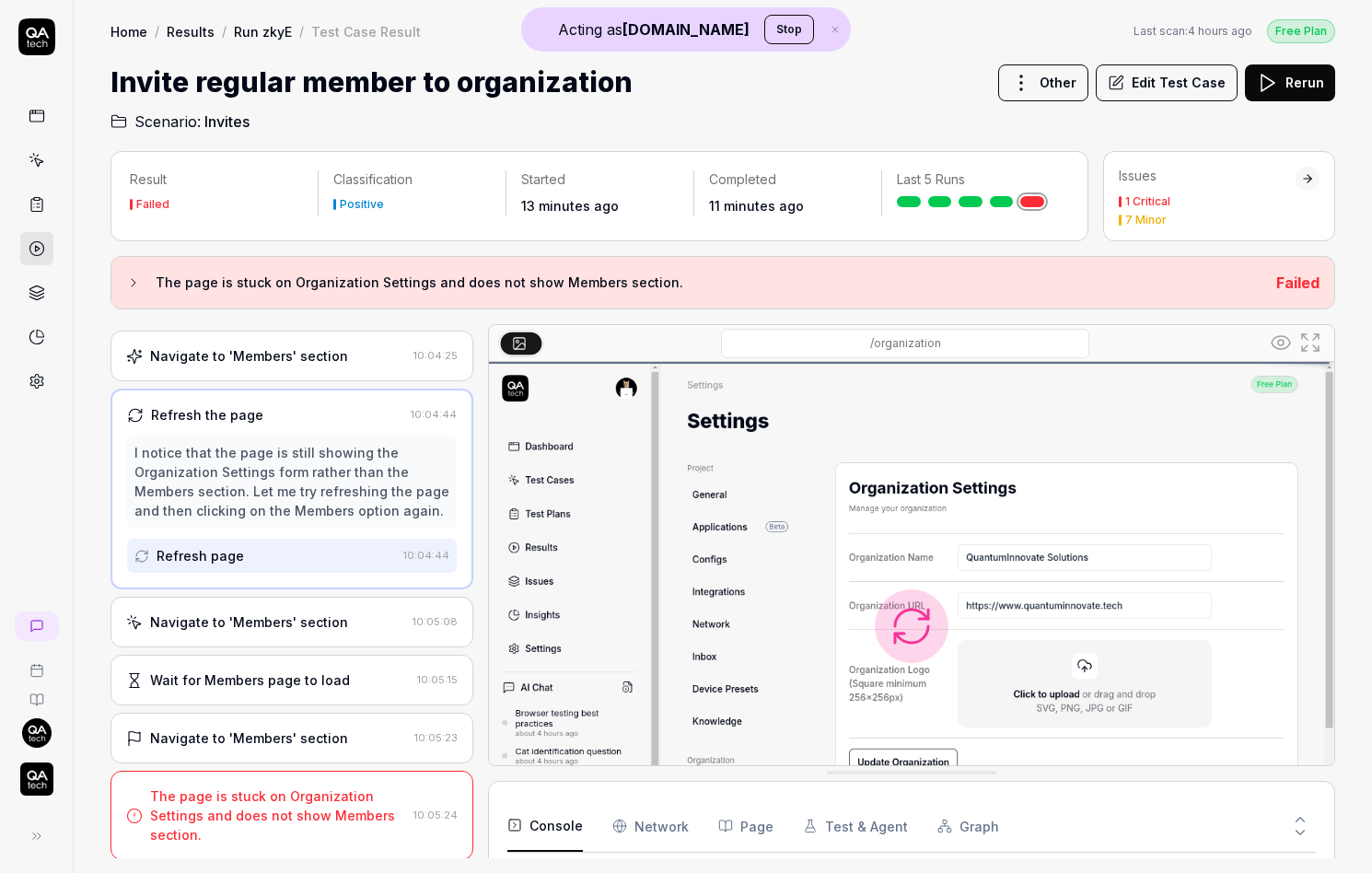
click at [311, 625] on div "Navigate to 'Members' section" at bounding box center [249, 622] width 198 height 20
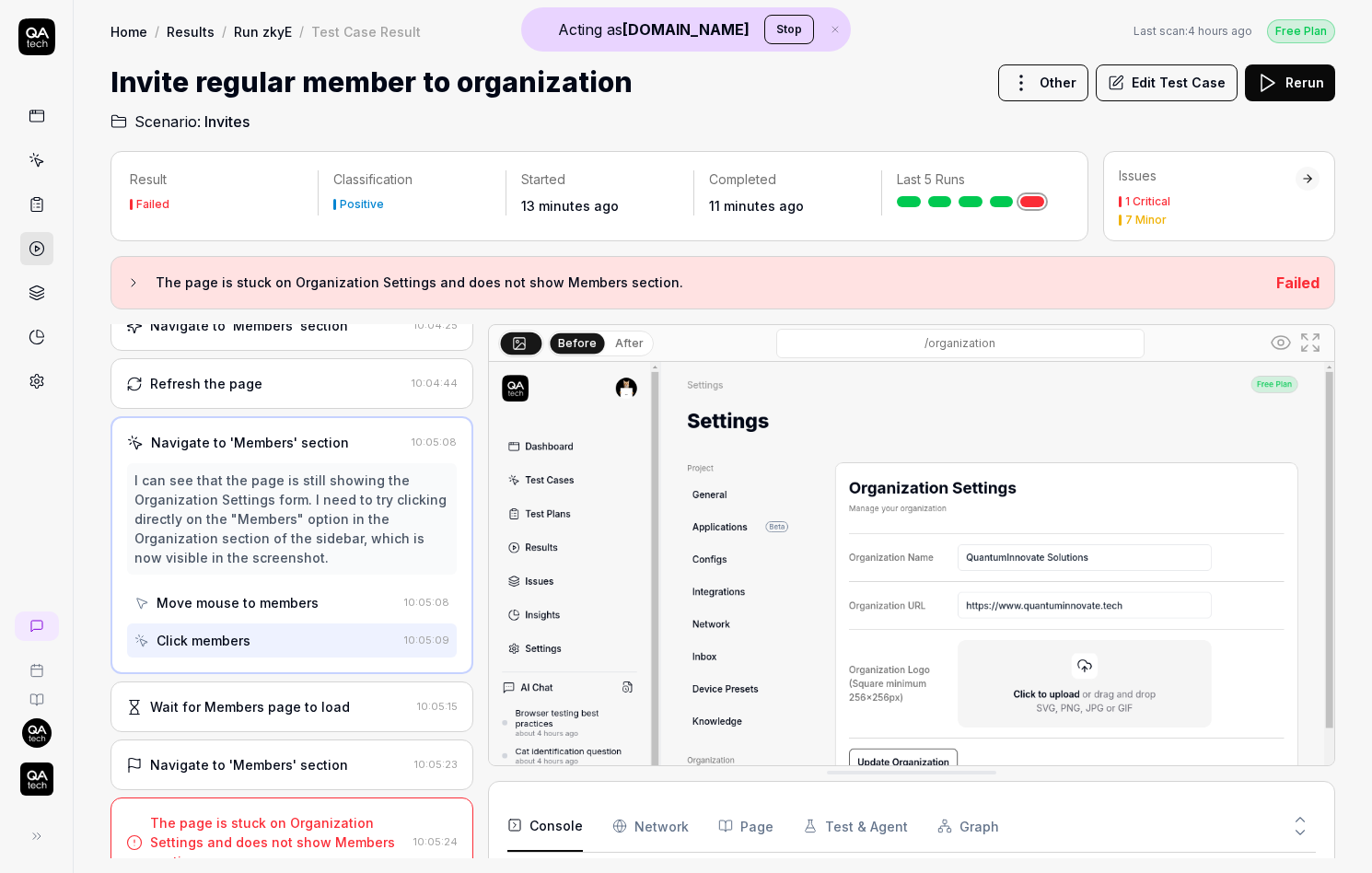
scroll to position [253, 0]
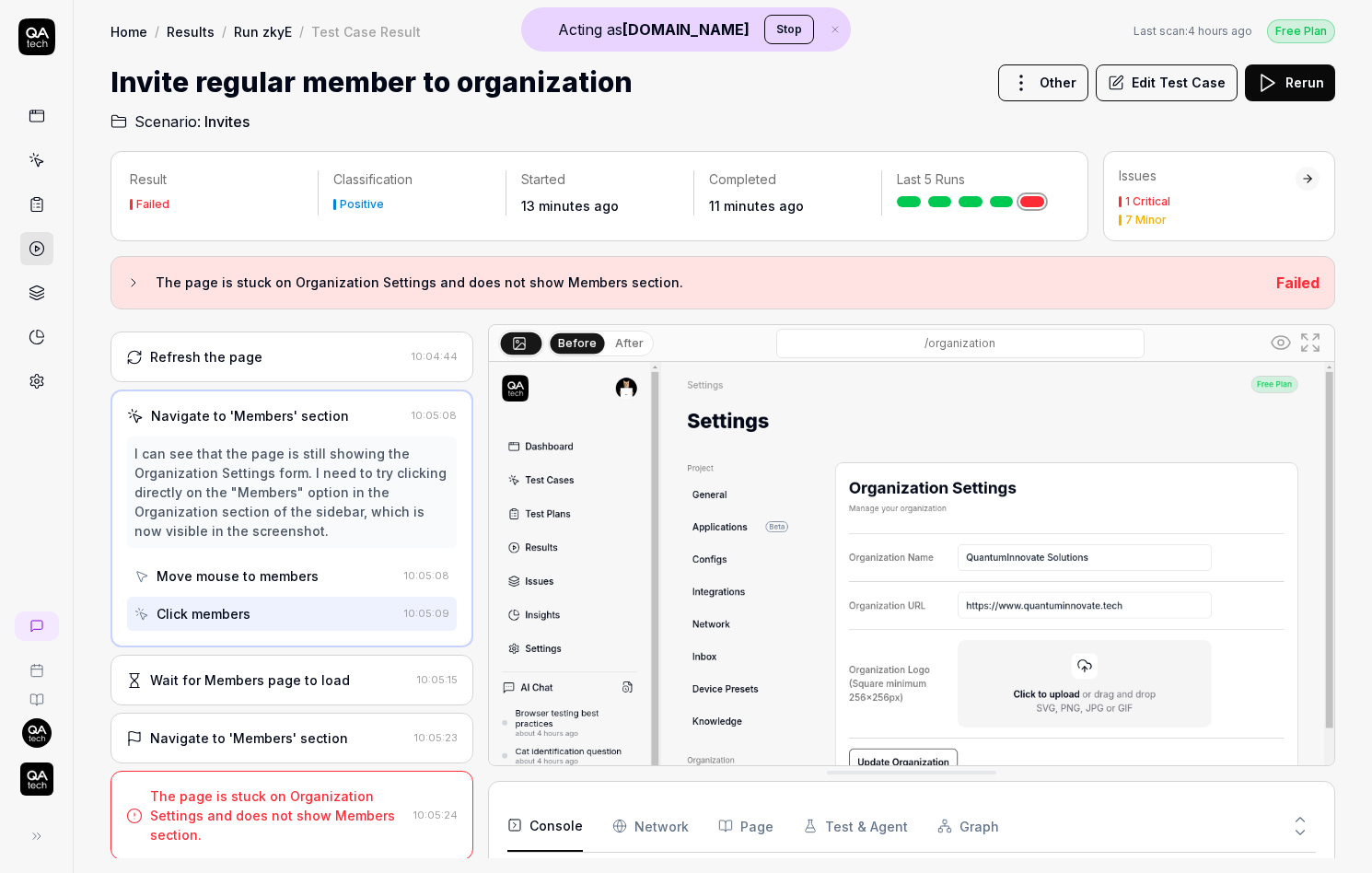
click at [54, 386] on div at bounding box center [36, 208] width 72 height 380
click at [31, 384] on icon at bounding box center [37, 382] width 13 height 14
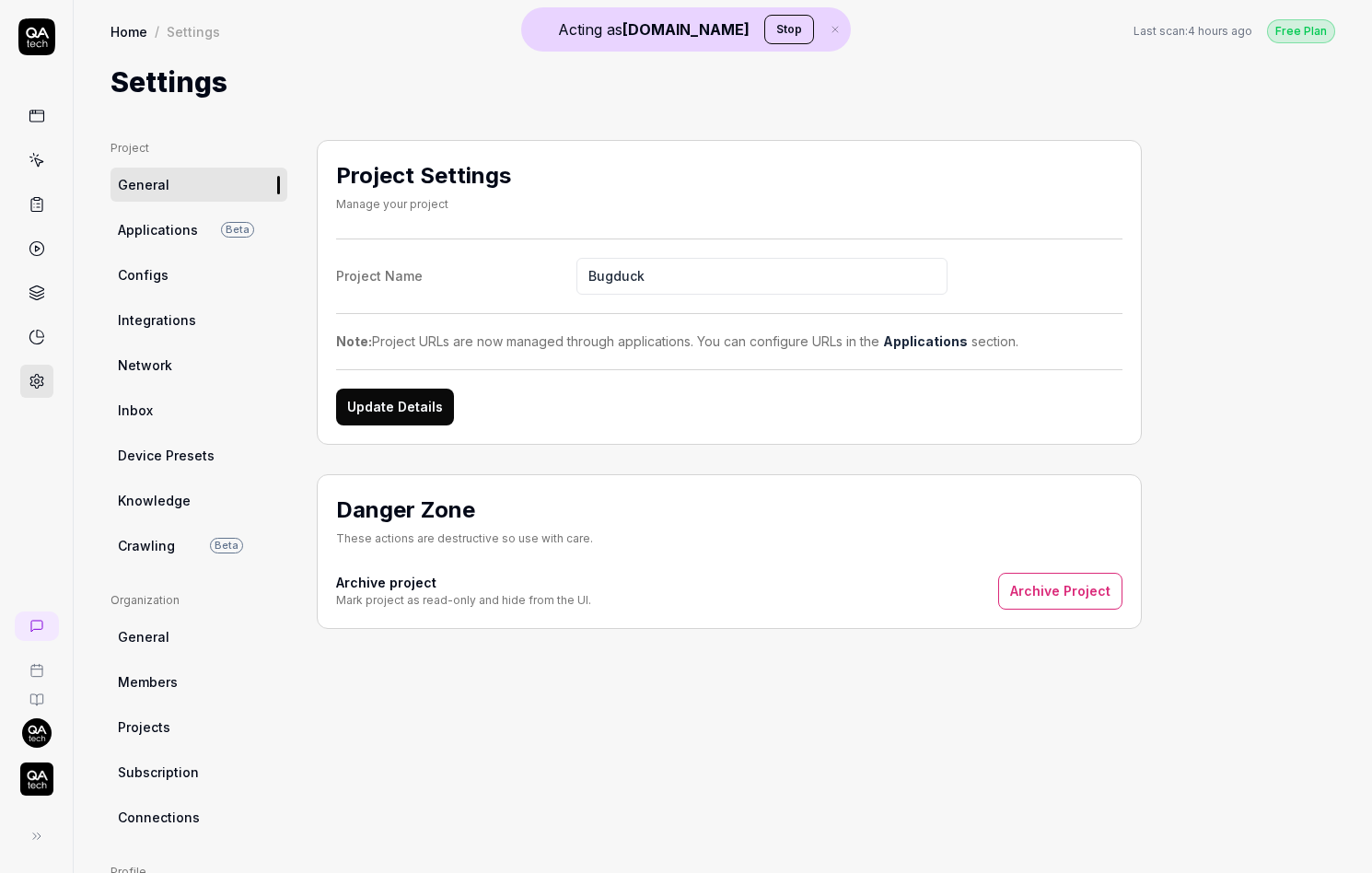
click at [171, 691] on span "Members" at bounding box center [148, 682] width 59 height 20
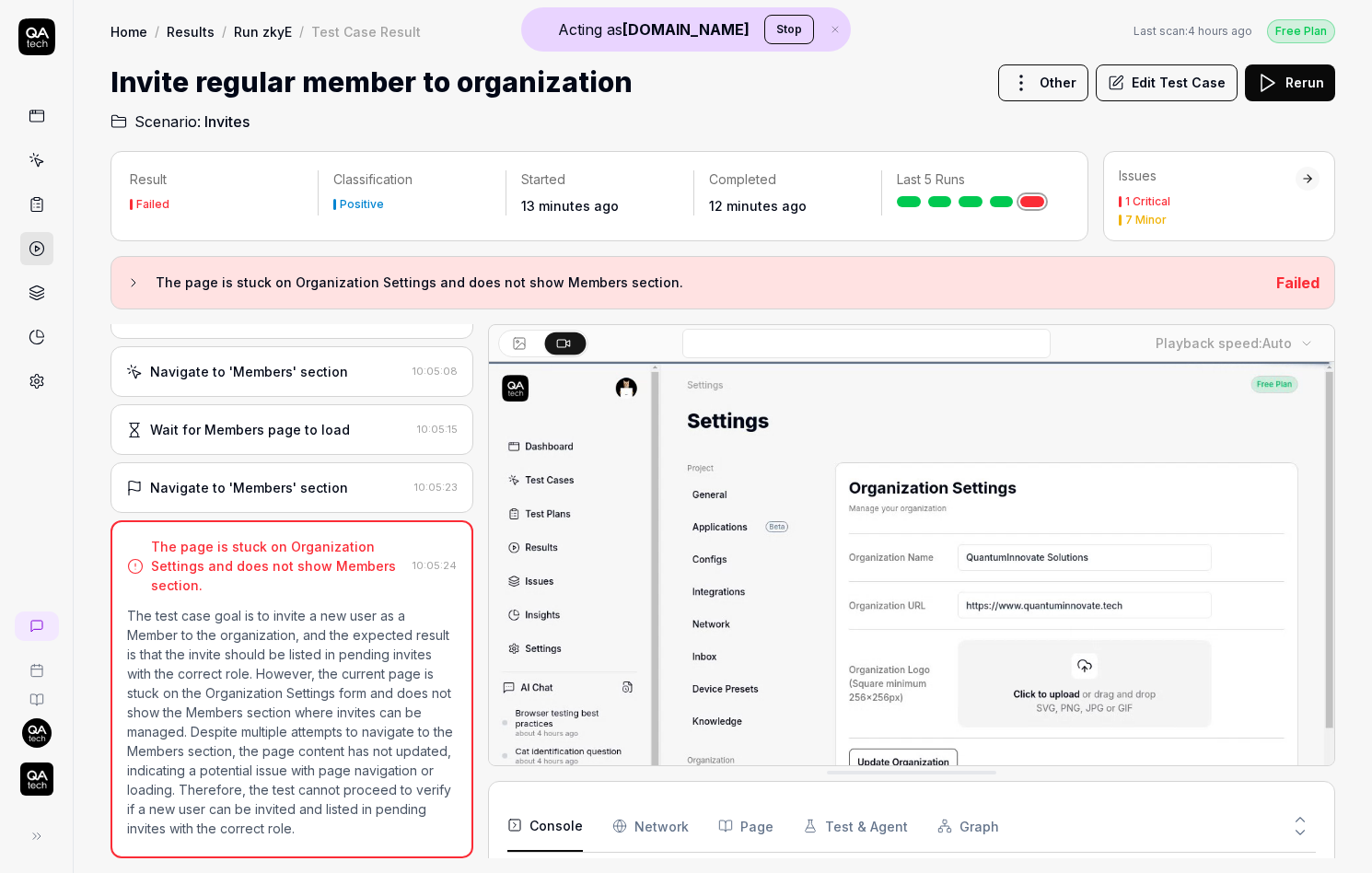
click at [1164, 94] on button "Edit Test Case" at bounding box center [1166, 83] width 142 height 37
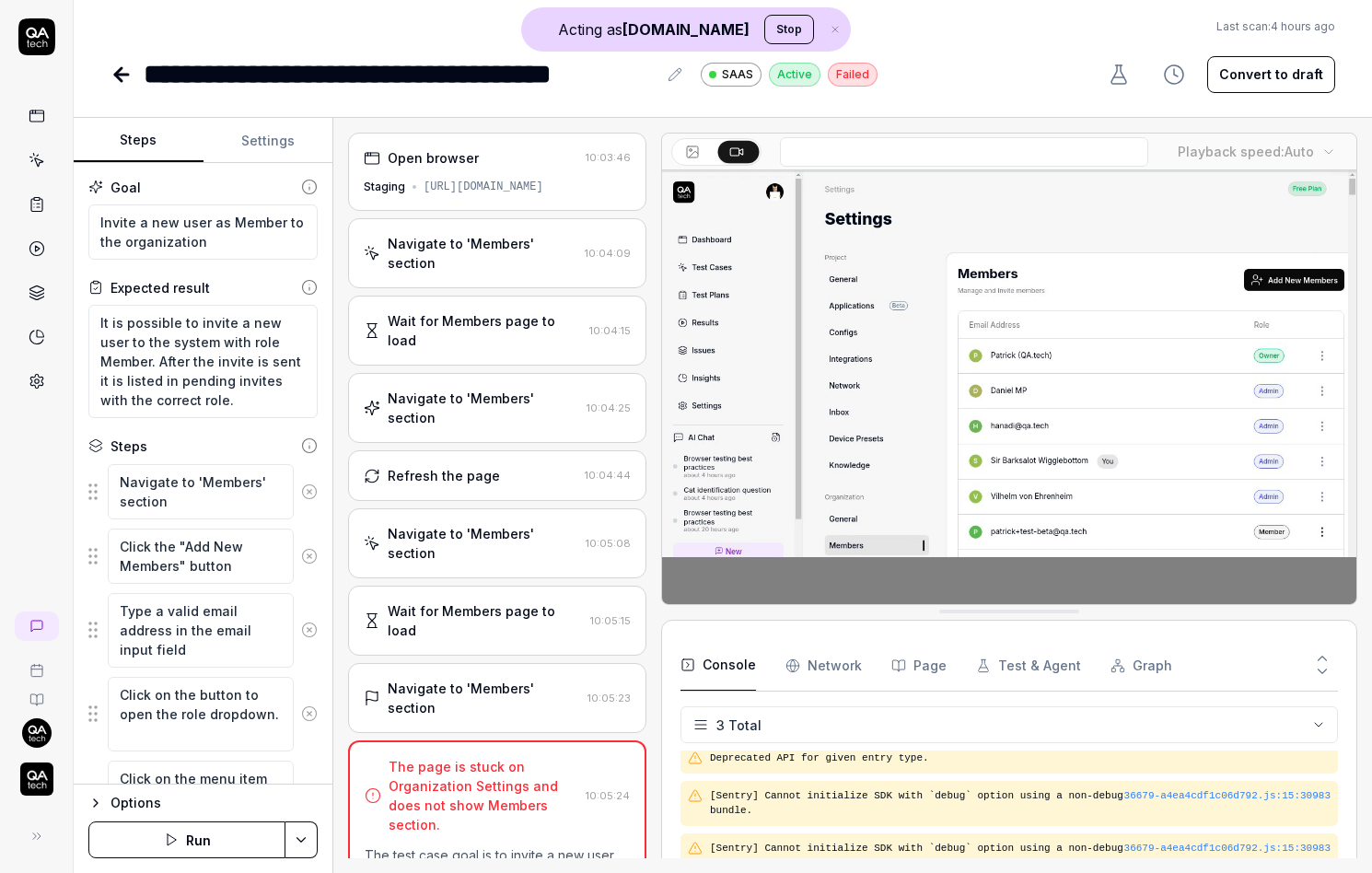
click at [501, 205] on div "Open browser 10:03:46 Staging https://app.bugduck.tech/dashboard/a657255e-3422-…" at bounding box center [497, 172] width 298 height 78
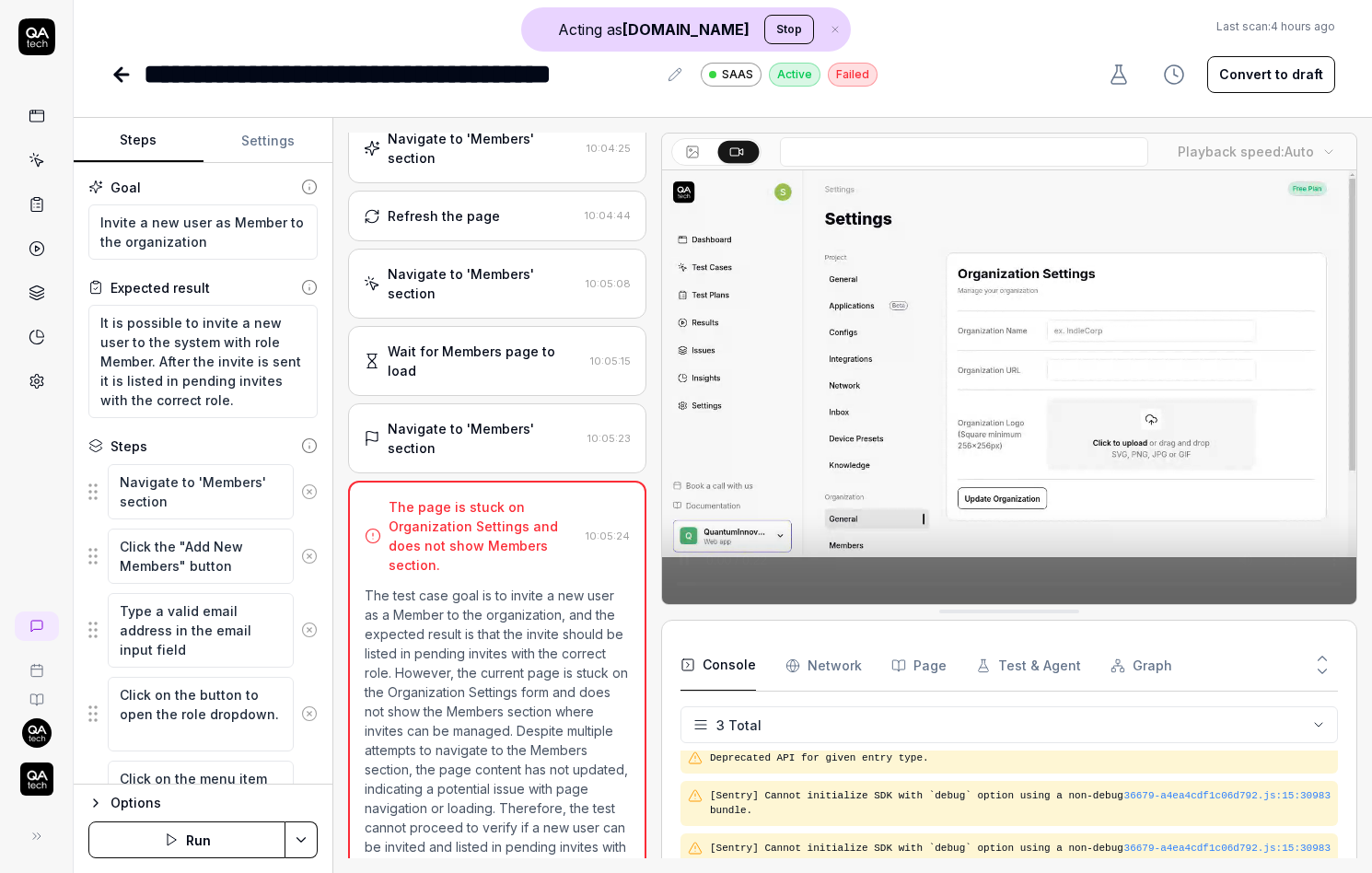
scroll to position [317, 0]
